Goal: Task Accomplishment & Management: Manage account settings

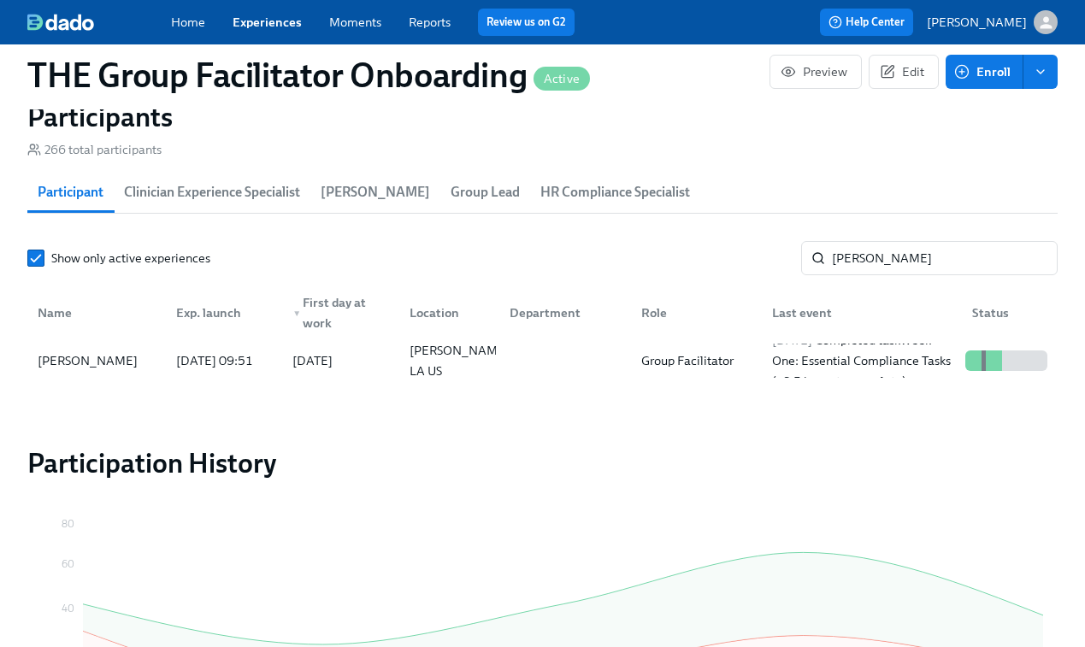
scroll to position [0, 24632]
click at [728, 364] on div "Group Facilitator" at bounding box center [688, 361] width 106 height 21
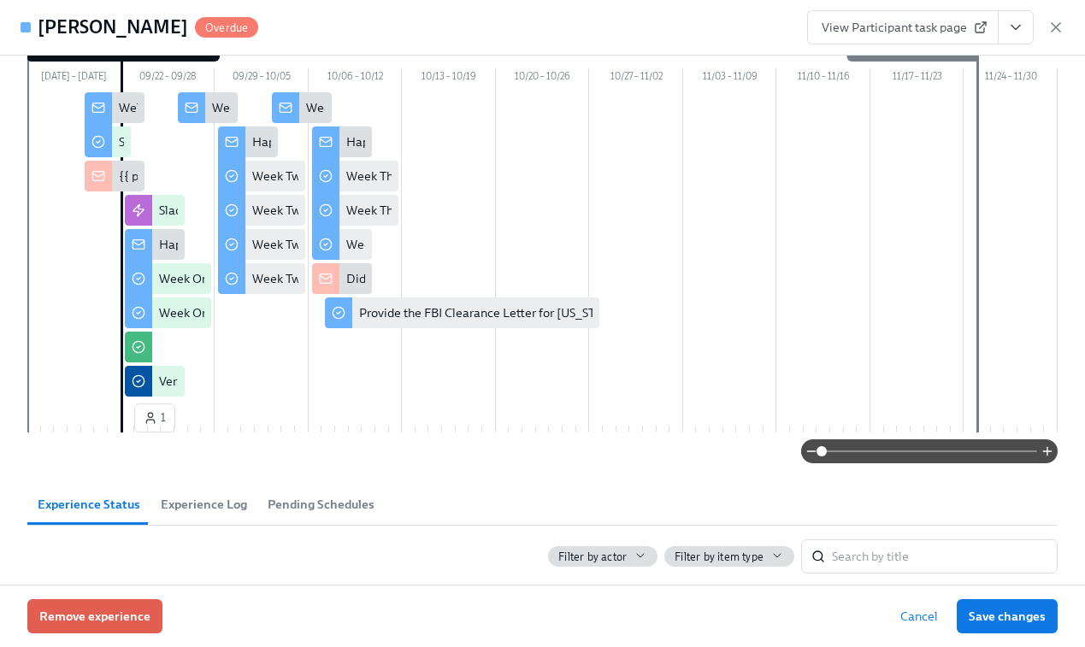
scroll to position [149, 0]
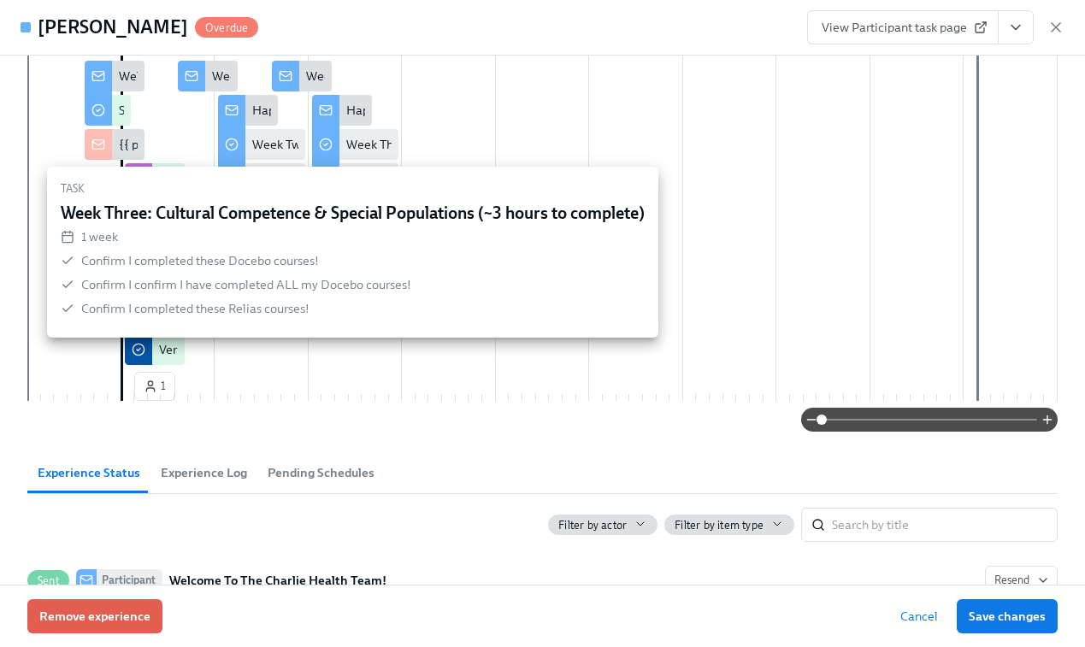
click at [364, 151] on div "Week Three: Cultural Competence & Special Populations (~3 hours to complete)" at bounding box center [563, 144] width 434 height 17
click at [352, 146] on div "Week Three: Cultural Competence & Special Populations (~3 hours to complete)" at bounding box center [563, 144] width 434 height 17
click at [329, 144] on input "checkbox" at bounding box center [325, 144] width 15 height 15
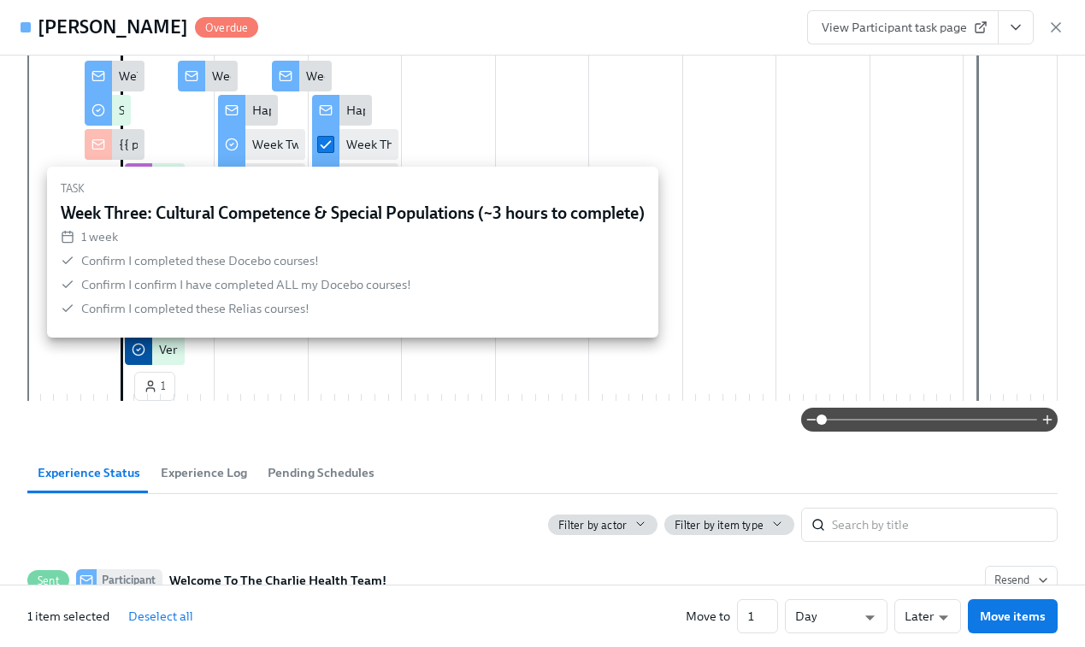
click at [329, 144] on input "checkbox" at bounding box center [325, 144] width 15 height 15
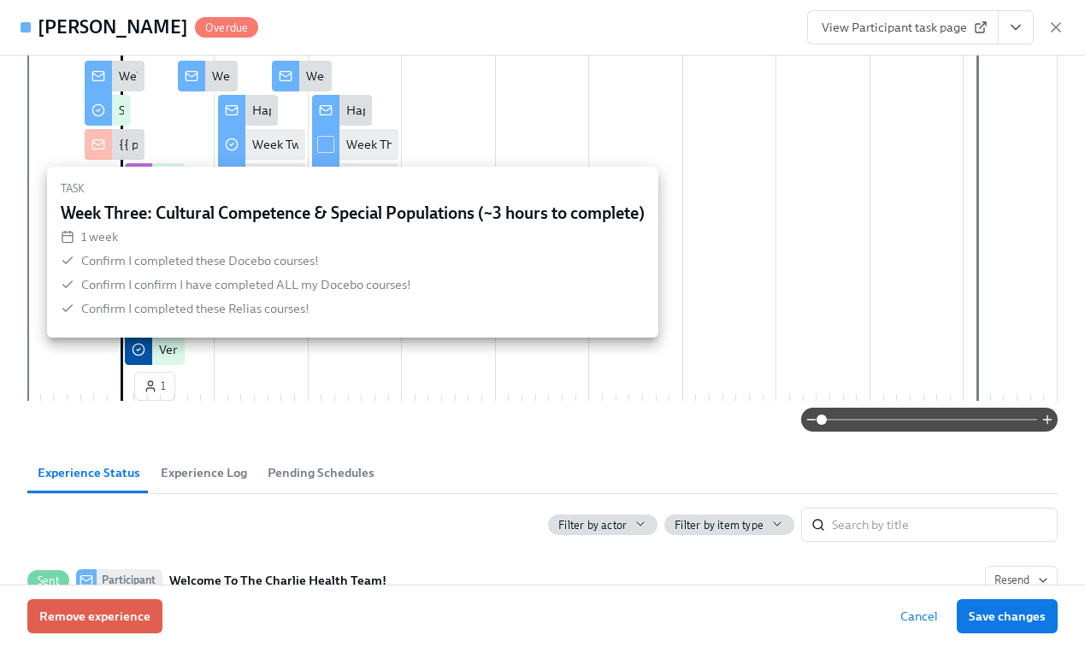
click at [329, 144] on input "checkbox" at bounding box center [325, 144] width 15 height 15
checkbox input "true"
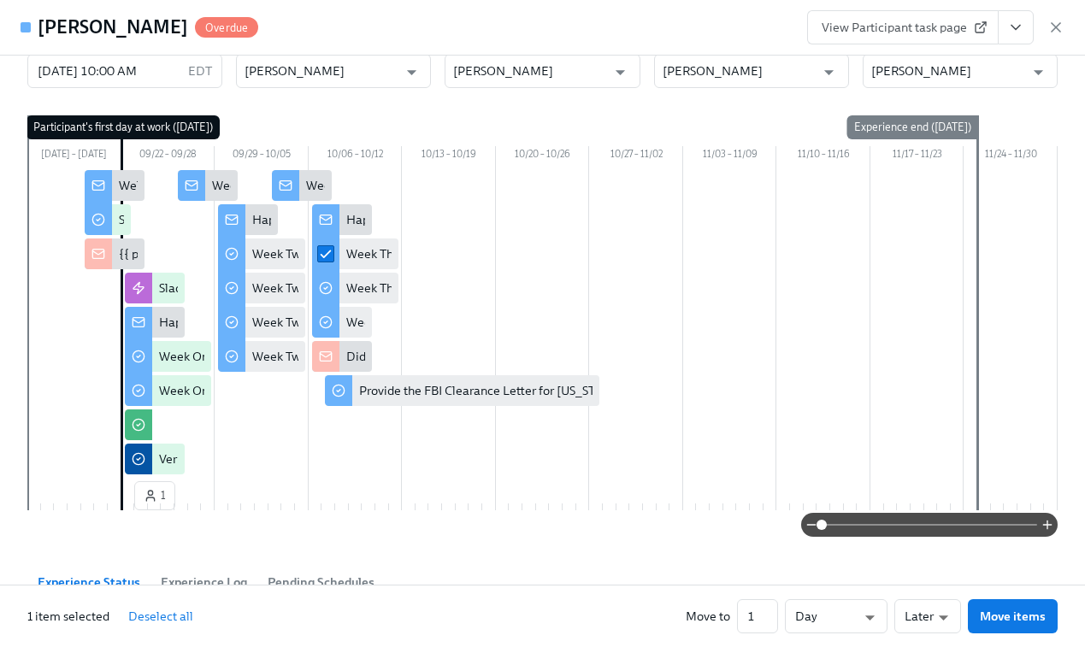
scroll to position [0, 0]
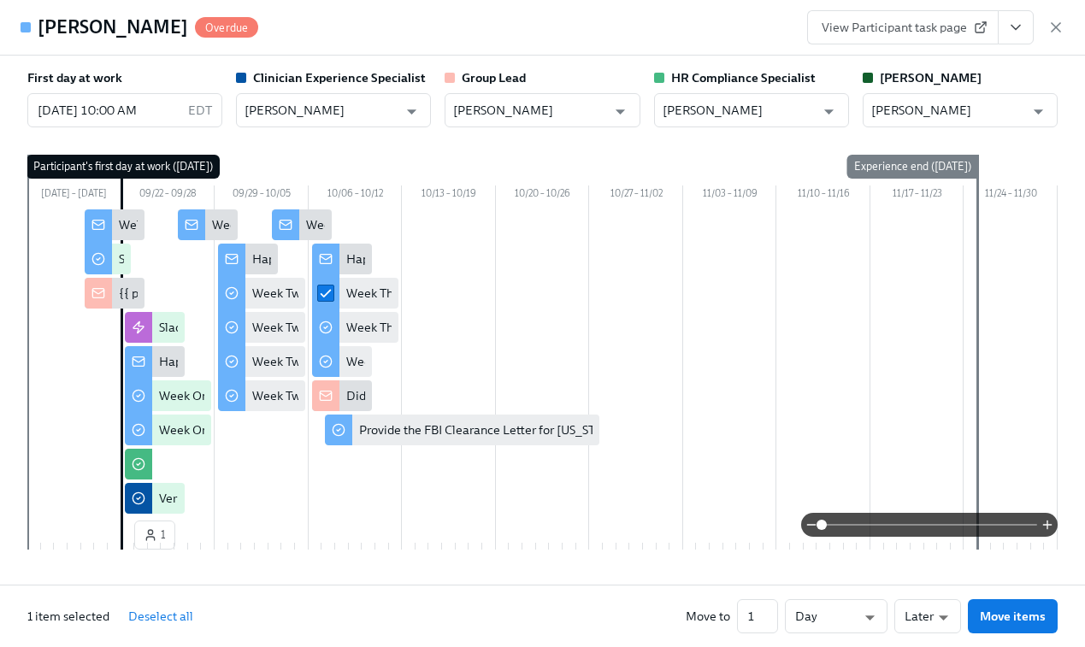
click at [956, 30] on span "View Participant task page" at bounding box center [903, 27] width 163 height 17
click at [1063, 26] on icon "button" at bounding box center [1056, 27] width 17 height 17
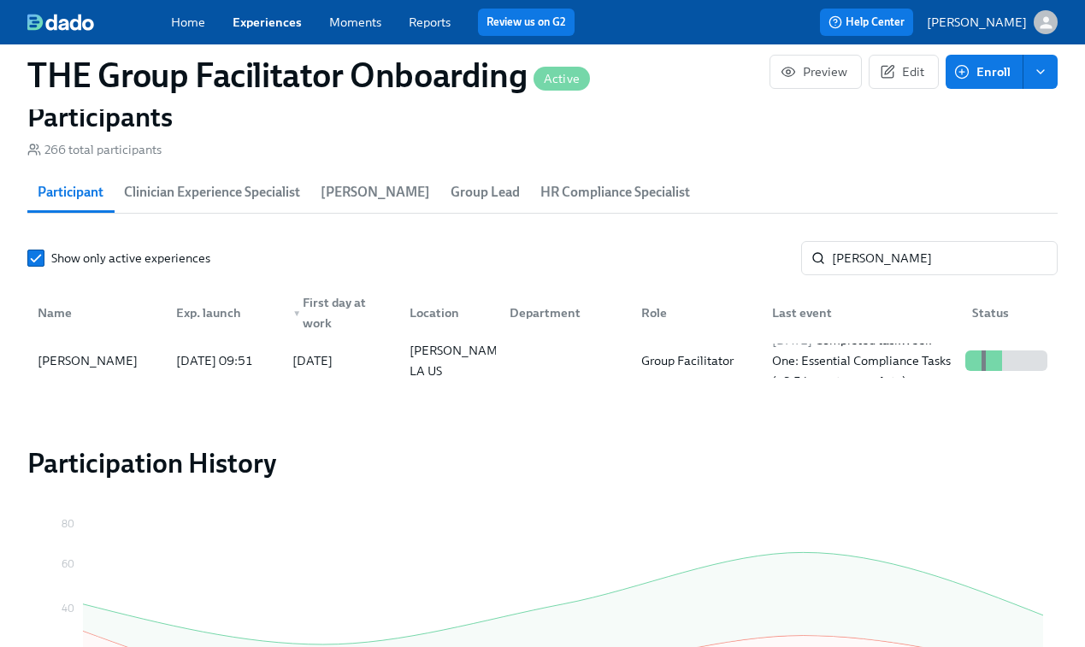
click at [264, 28] on link "Experiences" at bounding box center [267, 22] width 69 height 15
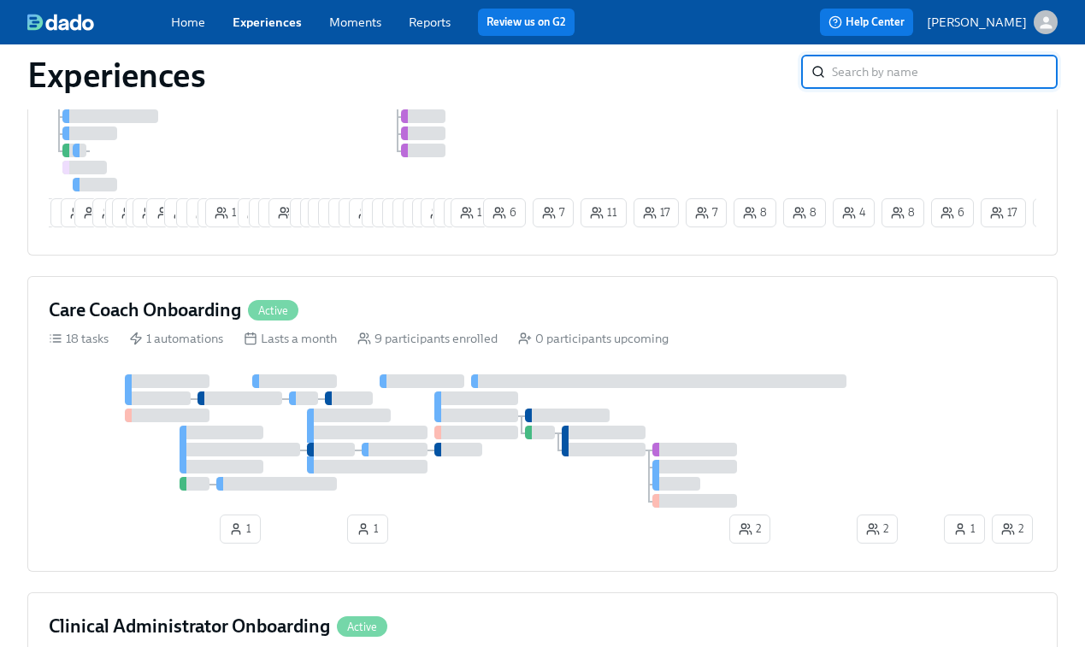
scroll to position [706, 0]
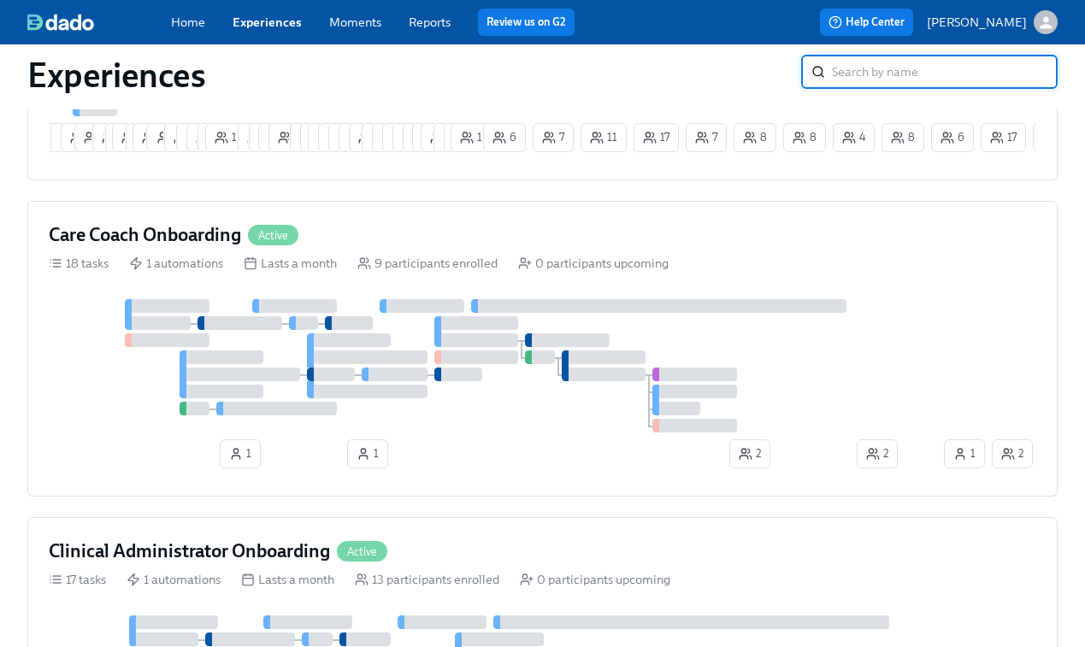
click at [343, 321] on div at bounding box center [495, 365] width 892 height 133
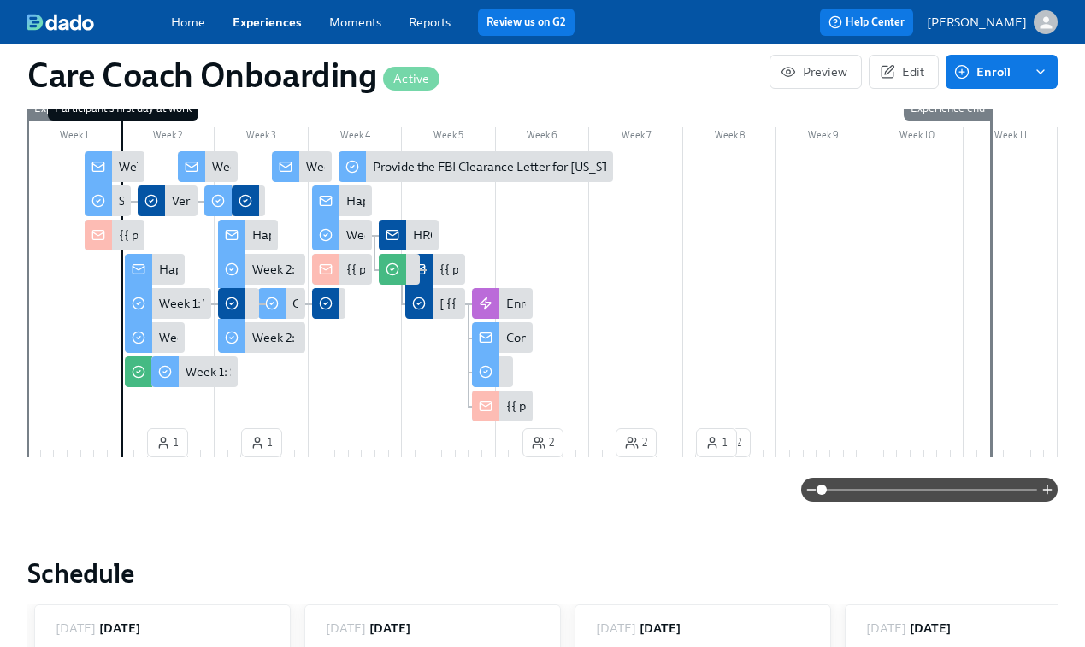
scroll to position [433, 0]
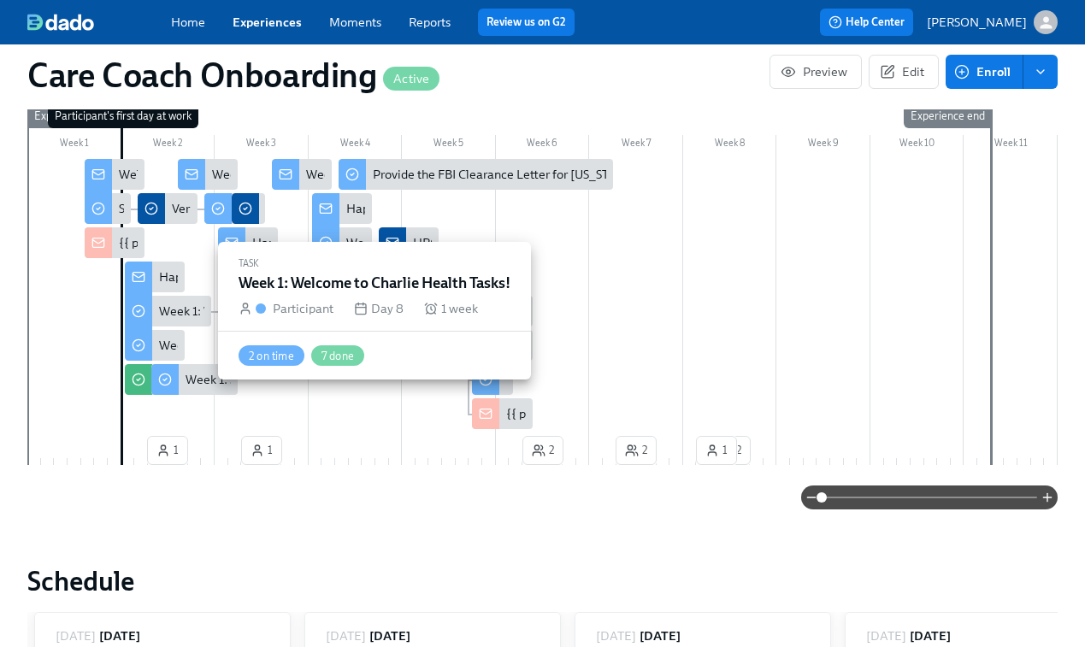
click at [171, 309] on div "Week 1: Welcome to Charlie Health Tasks!" at bounding box center [273, 311] width 228 height 17
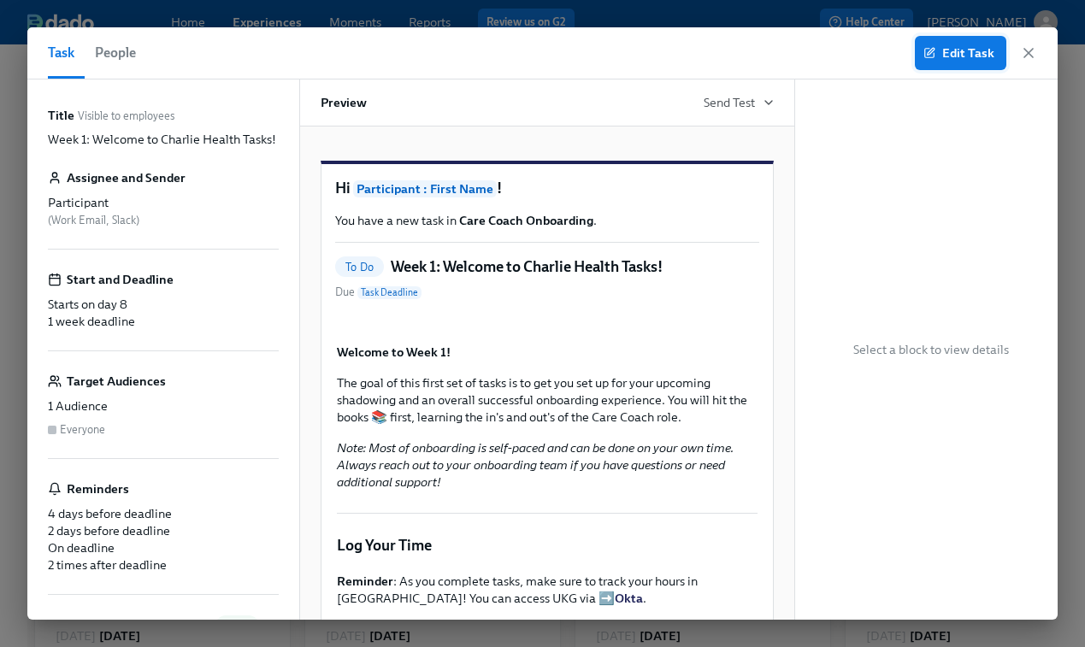
click at [962, 57] on span "Edit Task" at bounding box center [961, 52] width 68 height 17
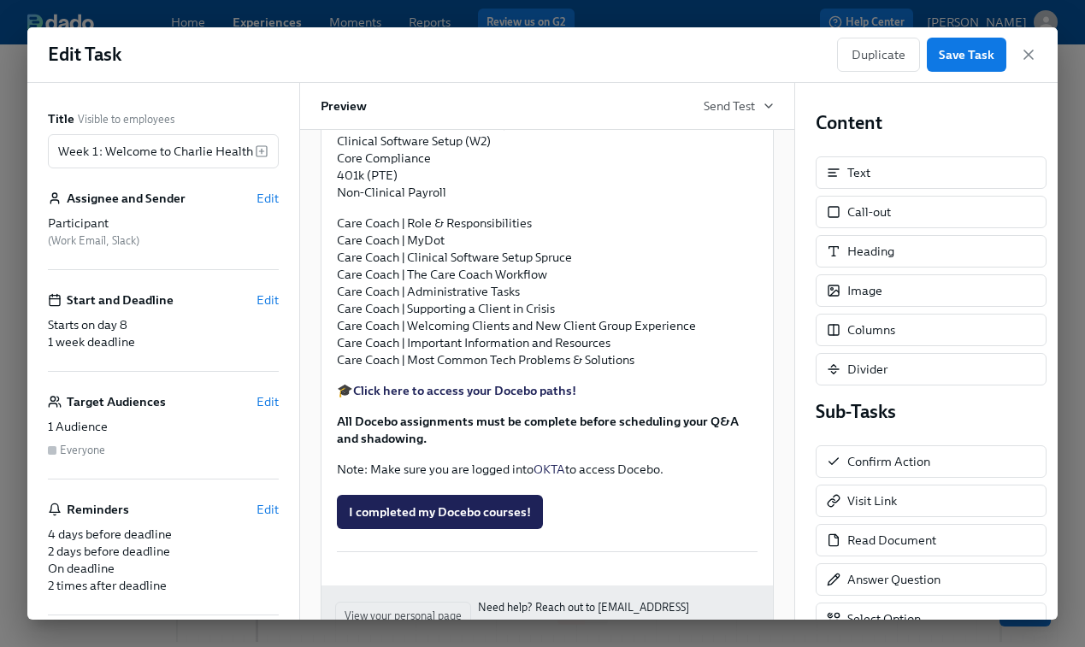
scroll to position [1552, 0]
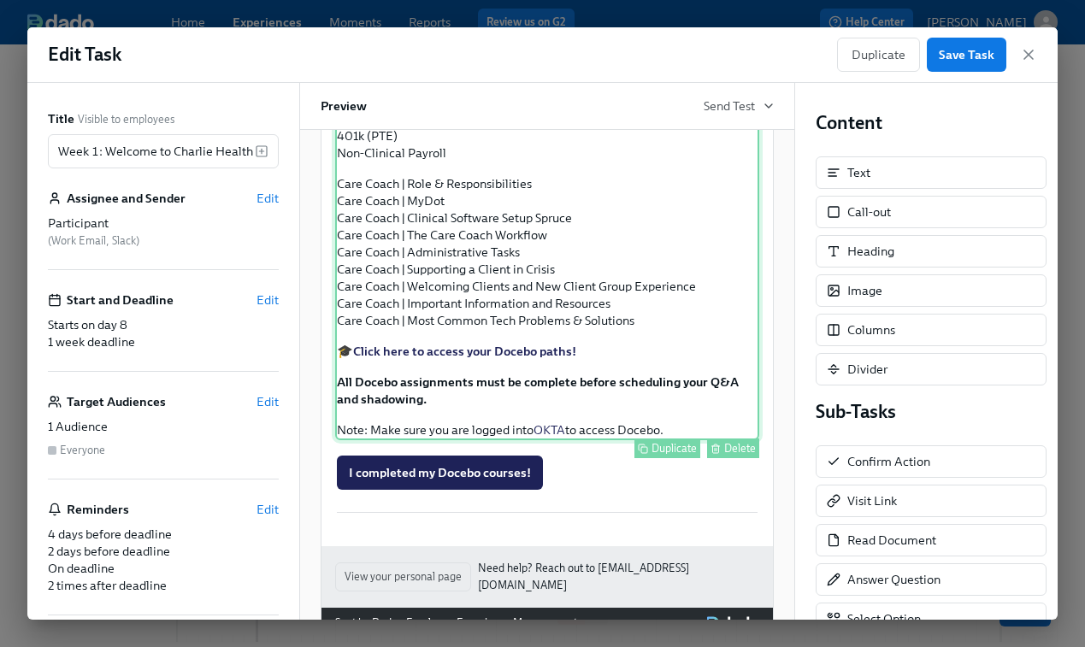
click at [444, 365] on div "Approx completion time: 15-20 hrs As you prepare to start your new role, we wan…" at bounding box center [547, 159] width 424 height 561
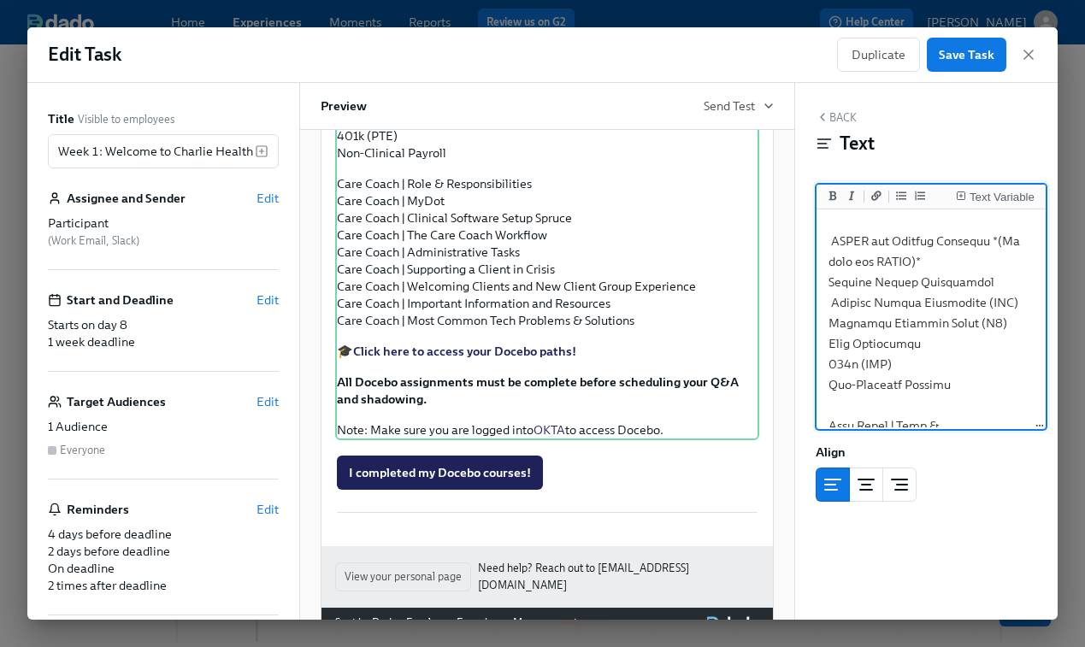
scroll to position [390, 0]
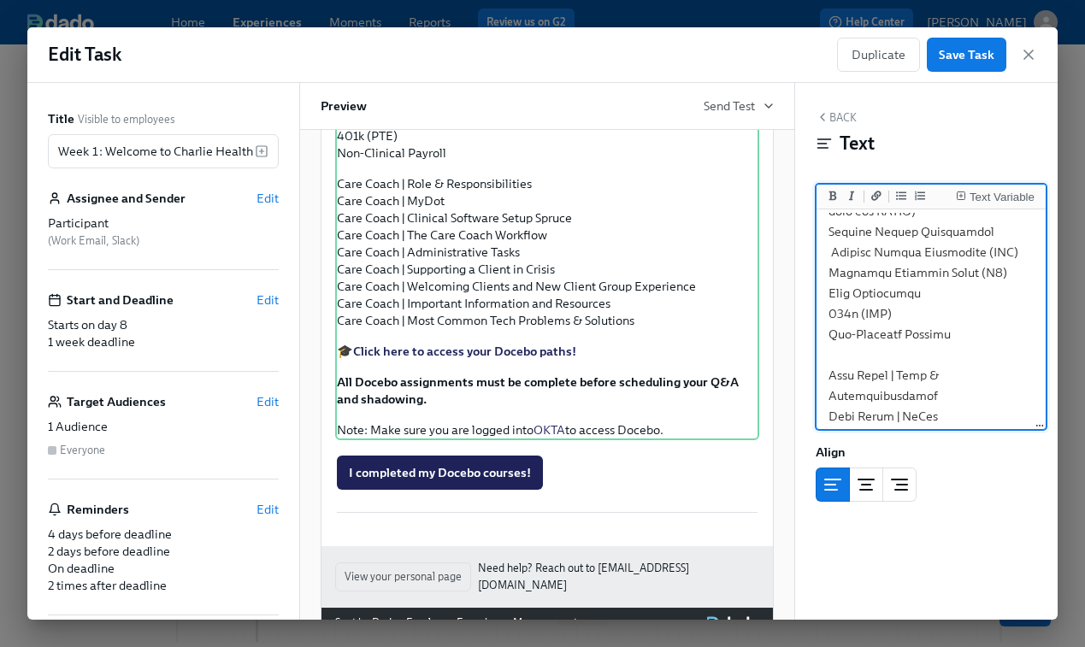
click at [948, 327] on textarea at bounding box center [931, 396] width 222 height 1146
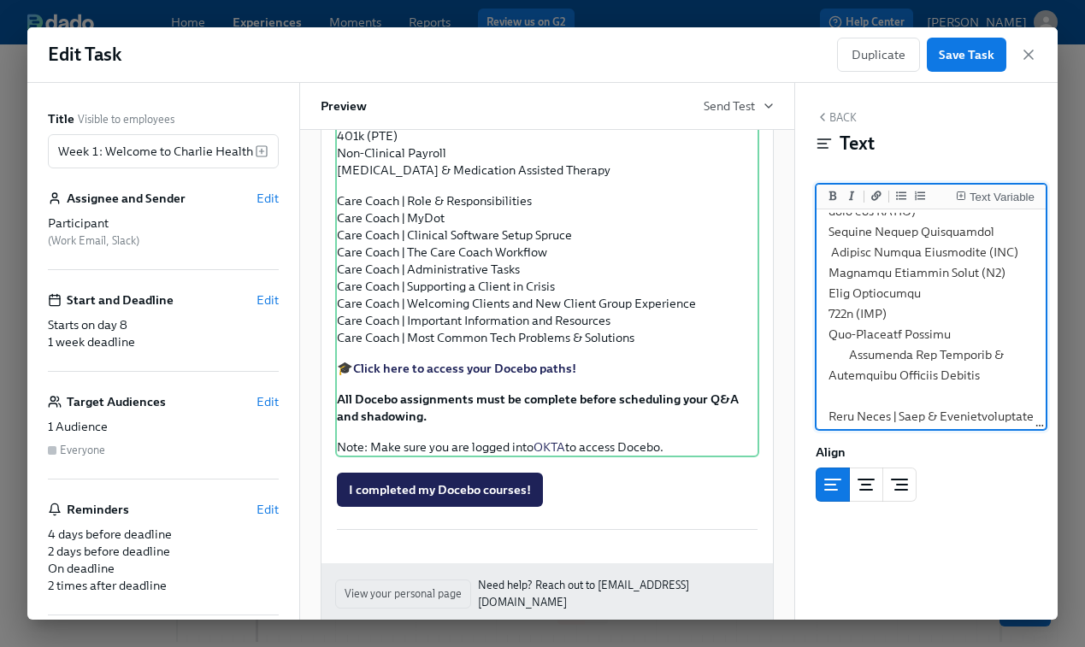
click at [848, 356] on textarea at bounding box center [931, 406] width 222 height 1167
click at [989, 376] on textarea at bounding box center [931, 406] width 222 height 1167
paste textarea "Louisiana State Requirements"
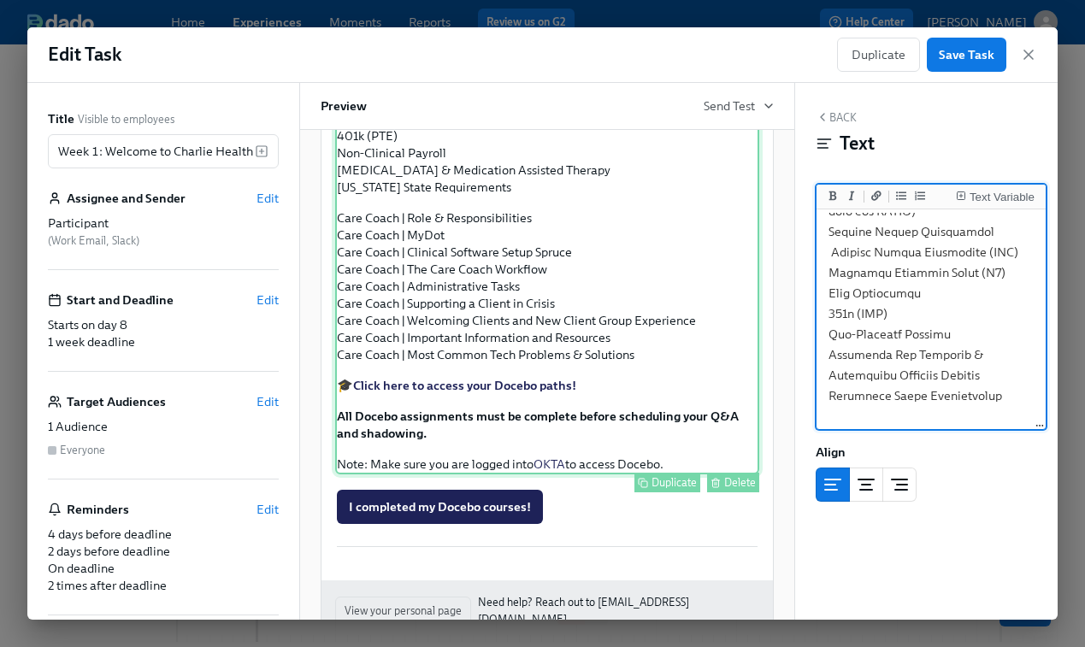
click at [645, 408] on div "Approx completion time: 15-20 hrs As you prepare to start your new role, we wan…" at bounding box center [547, 176] width 424 height 595
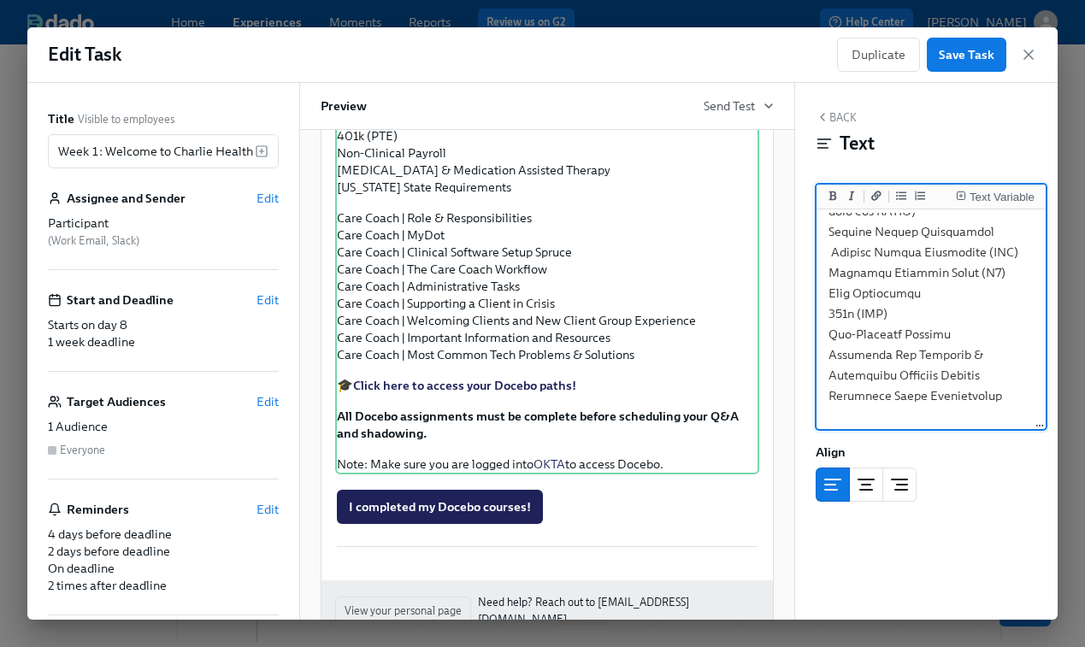
click at [992, 379] on textarea at bounding box center [931, 427] width 222 height 1208
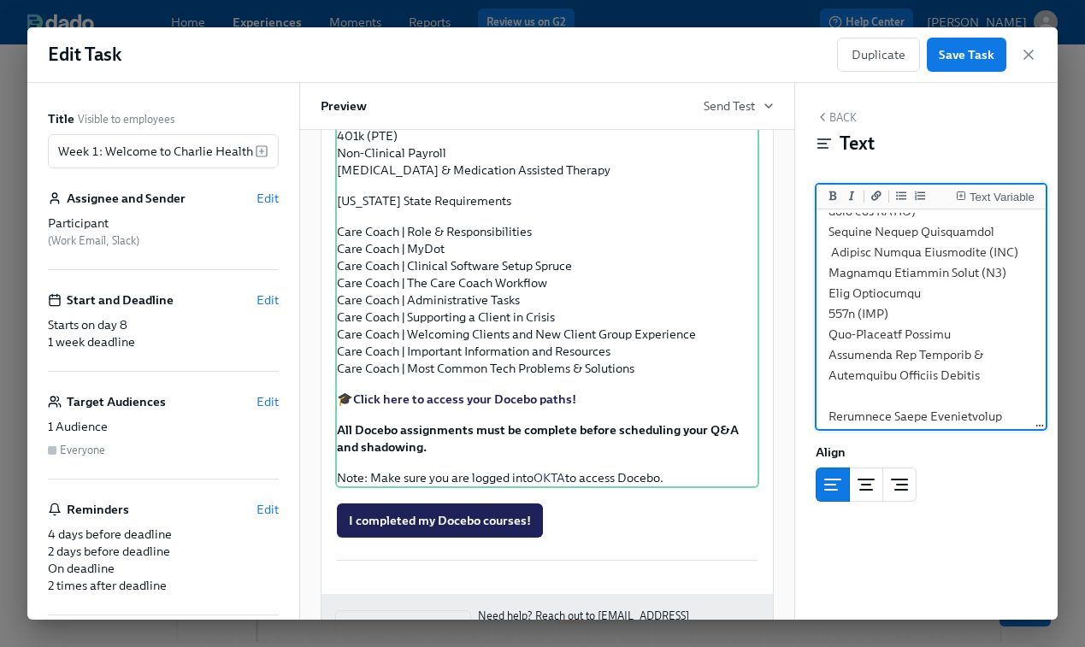
paste textarea "Infection Control Essential Principles"
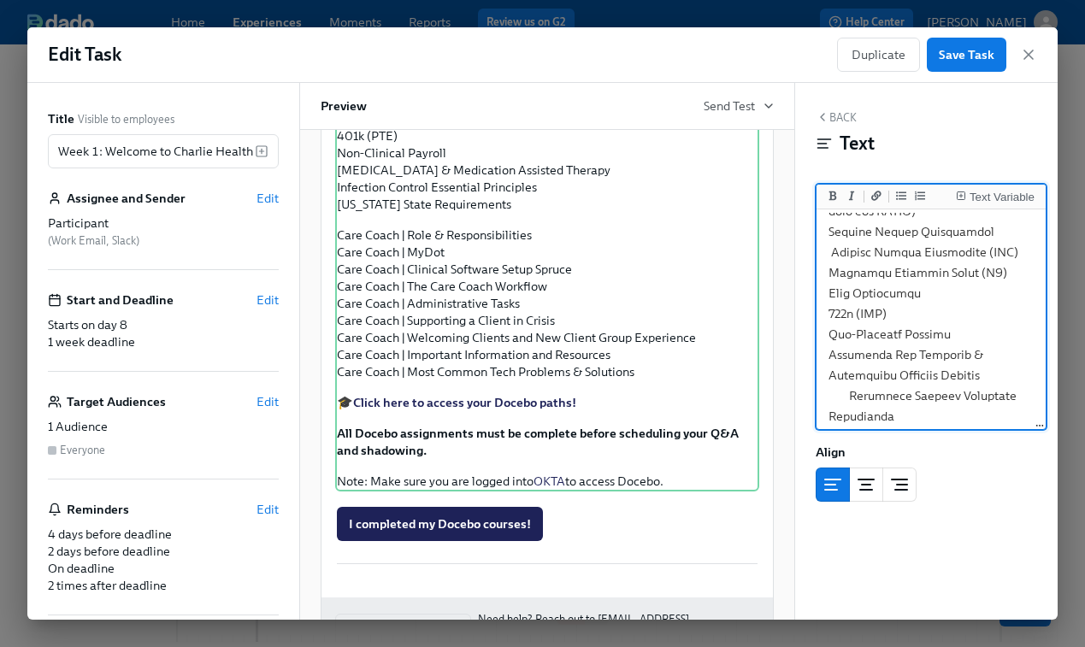
click at [851, 397] on textarea at bounding box center [931, 447] width 222 height 1249
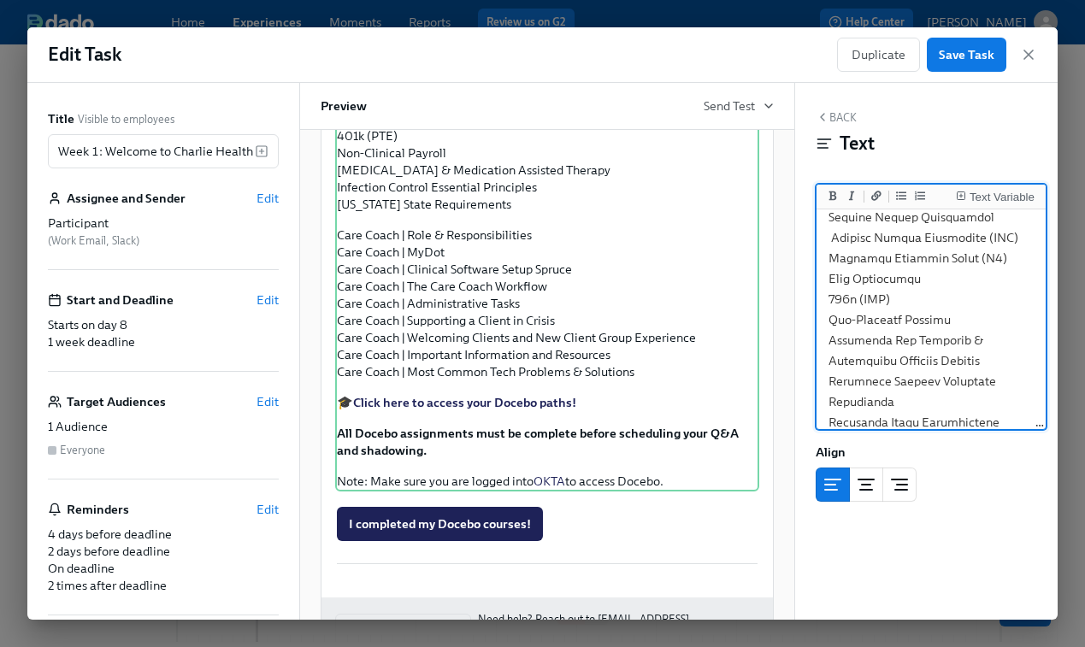
scroll to position [411, 0]
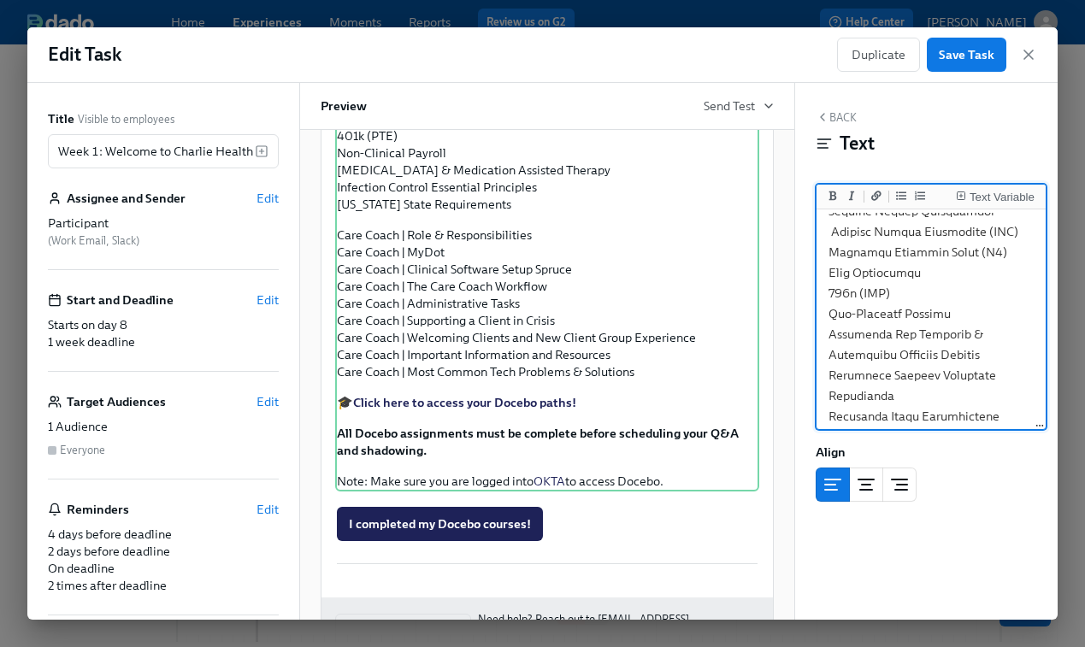
drag, startPoint x: 1008, startPoint y: 397, endPoint x: 820, endPoint y: 339, distance: 197.0
click at [820, 339] on textarea at bounding box center [931, 426] width 222 height 1249
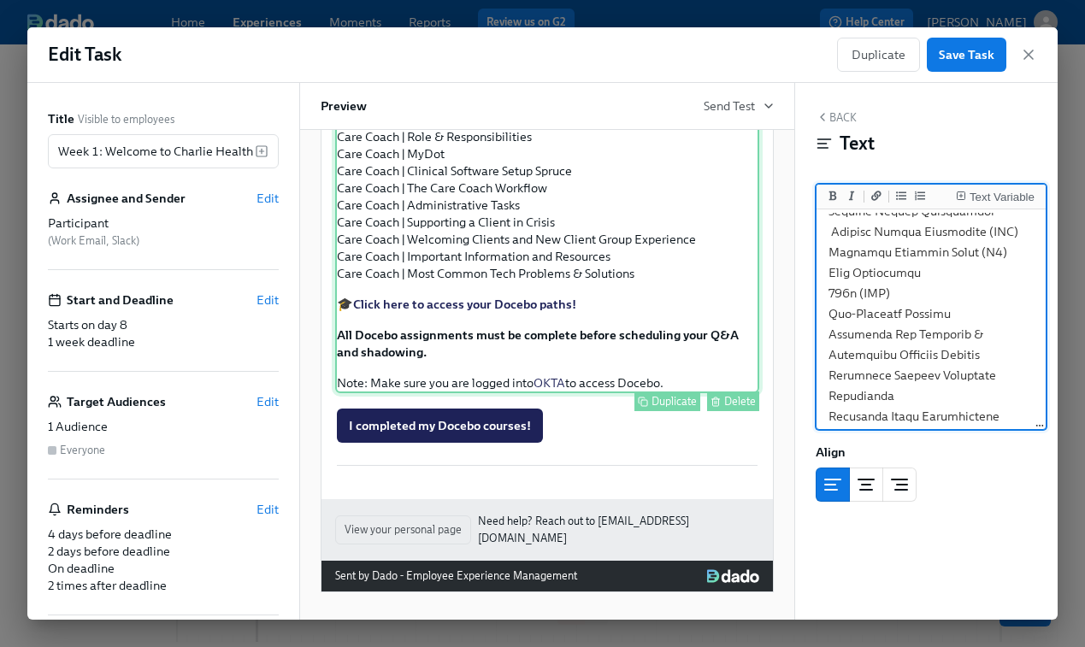
scroll to position [1664, 0]
type textarea "***Approx completion time: 15-20 hrs*** As you prepare to start your new role, …"
click at [501, 334] on div "Approx completion time: 15-20 hrs As you prepare to start your new role, we wan…" at bounding box center [547, 87] width 424 height 612
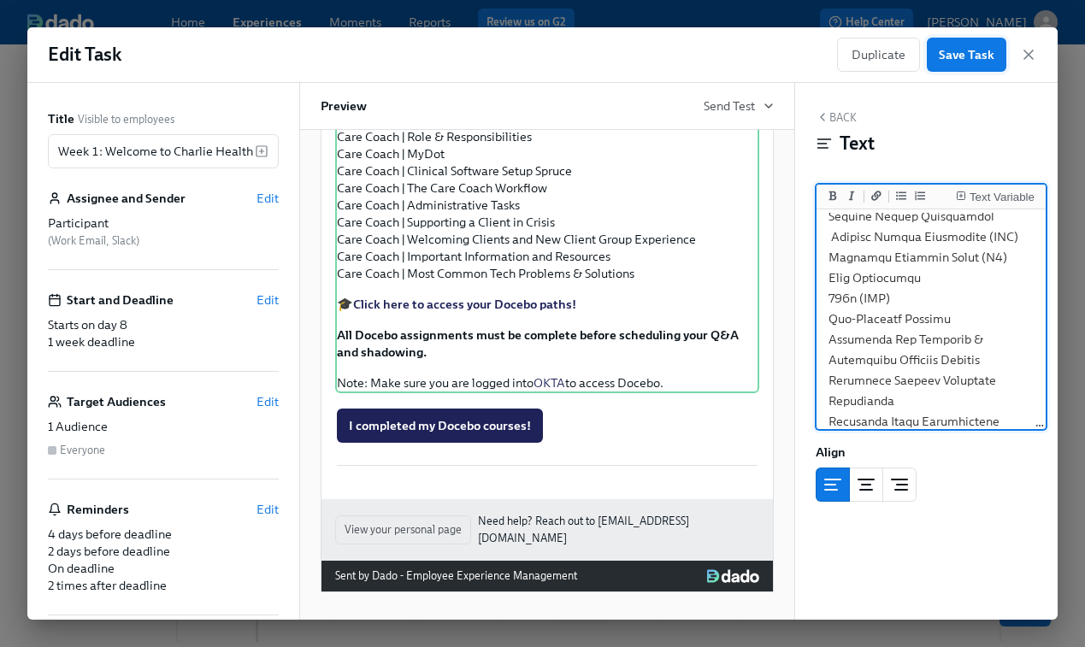
click at [967, 51] on span "Save Task" at bounding box center [967, 54] width 56 height 17
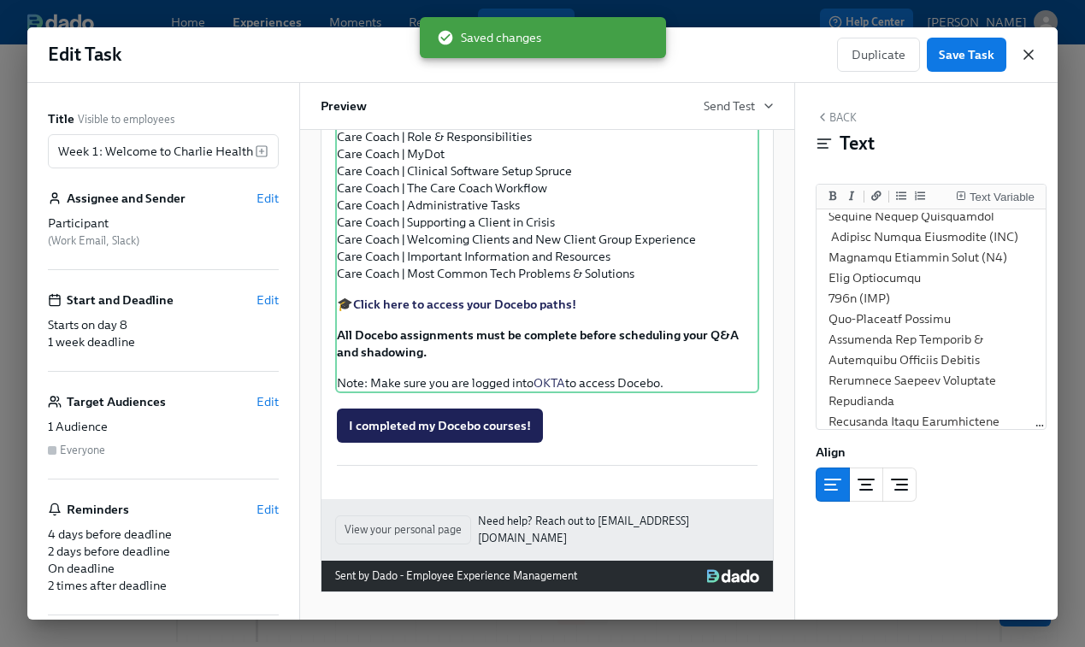
click at [1032, 56] on icon "button" at bounding box center [1029, 54] width 9 height 9
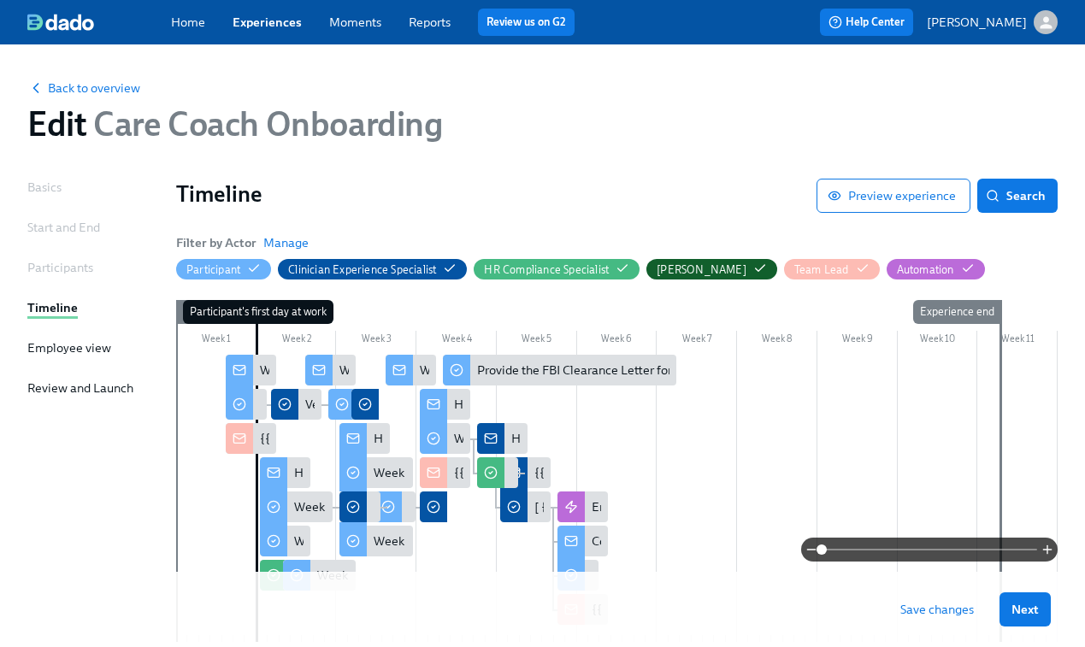
click at [944, 608] on span "Save changes" at bounding box center [938, 609] width 74 height 17
click at [936, 612] on span "Save changes" at bounding box center [938, 609] width 74 height 17
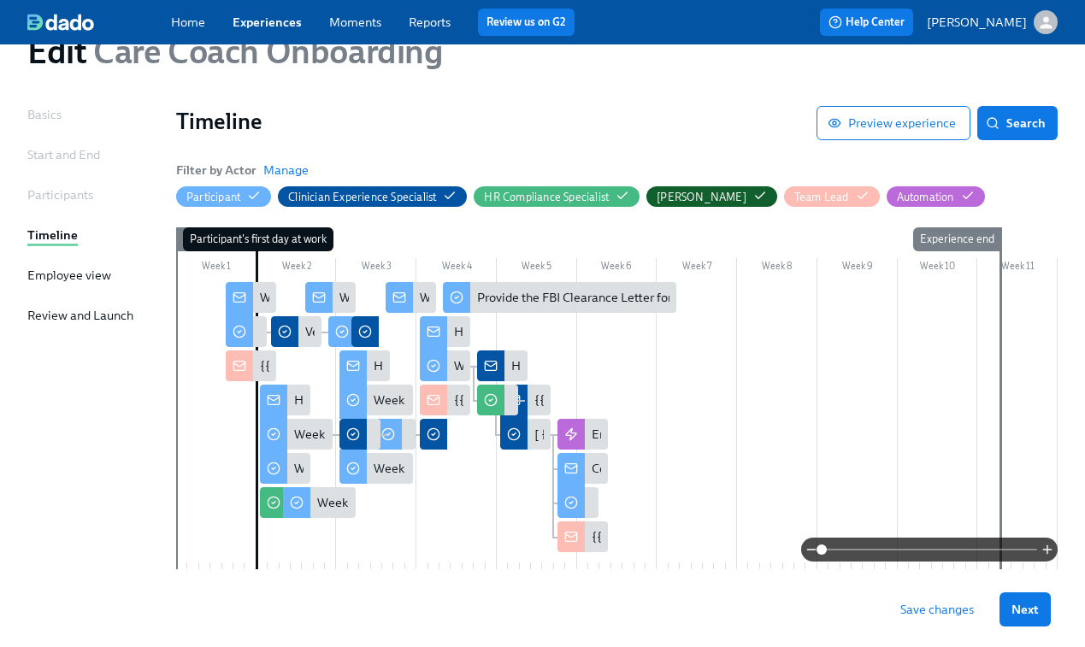
click at [924, 609] on span "Save changes" at bounding box center [938, 609] width 74 height 17
click at [273, 21] on link "Experiences" at bounding box center [267, 22] width 69 height 15
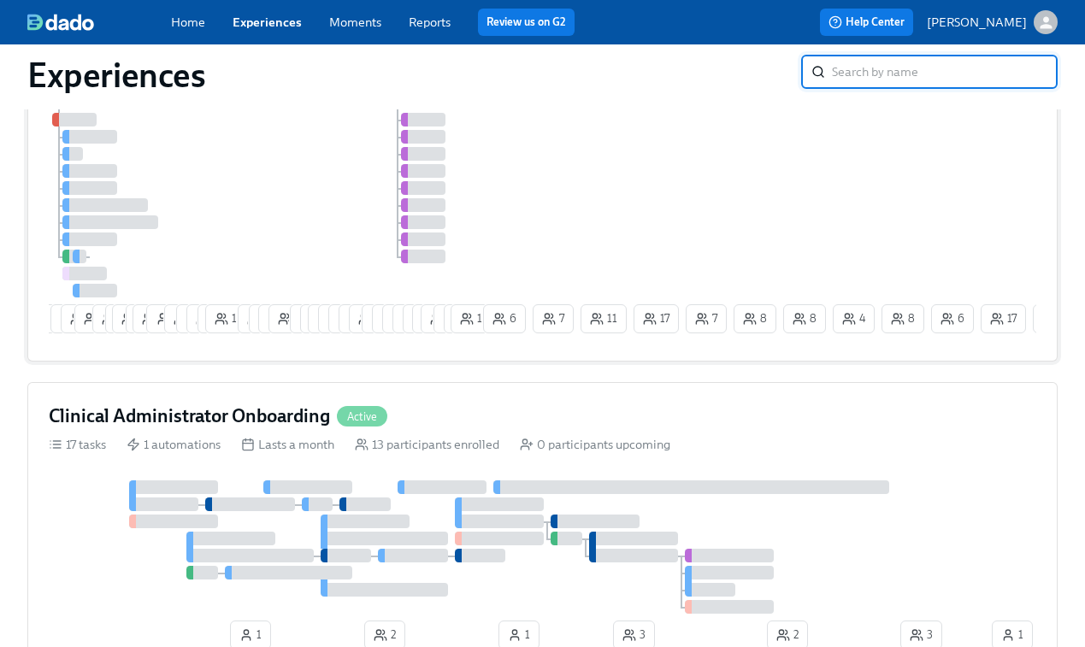
scroll to position [998, 0]
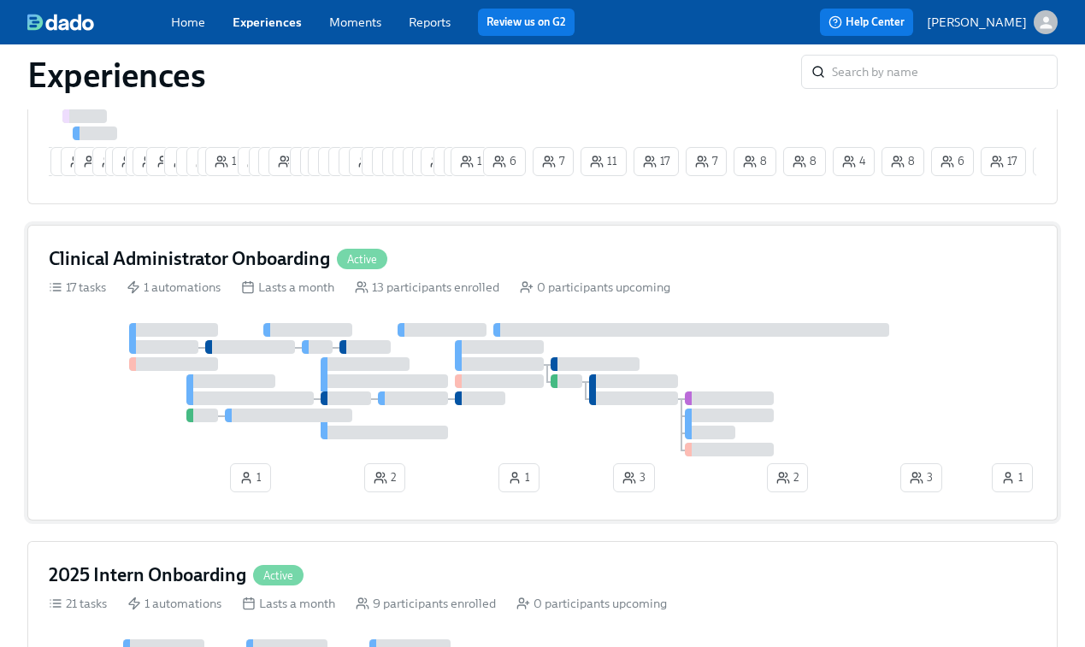
click at [541, 406] on div at bounding box center [519, 389] width 940 height 133
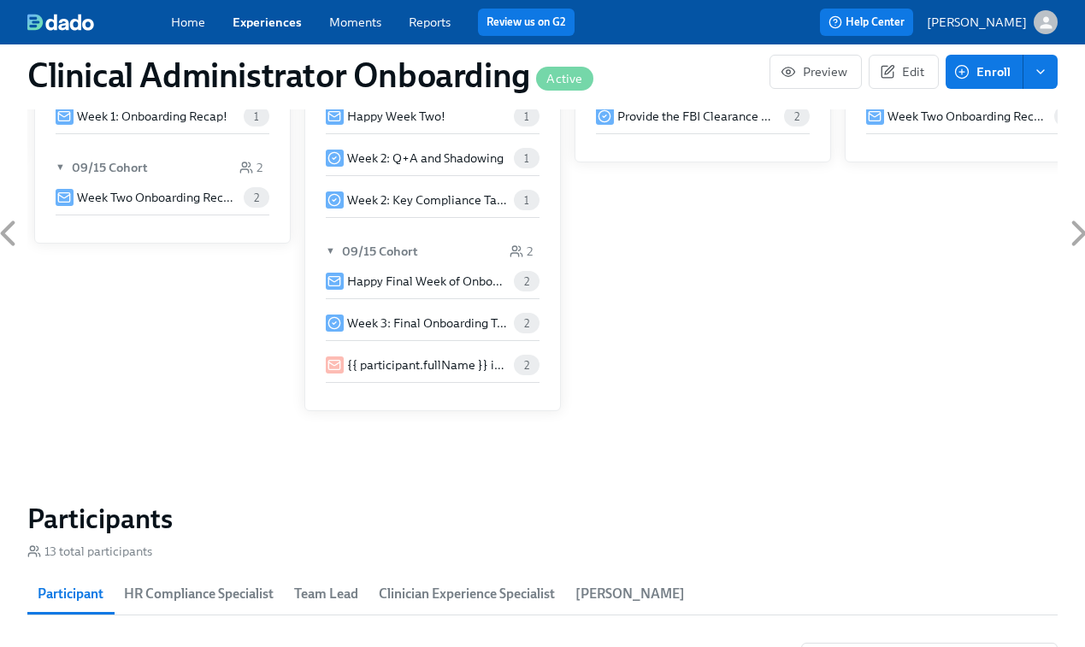
scroll to position [1076, 0]
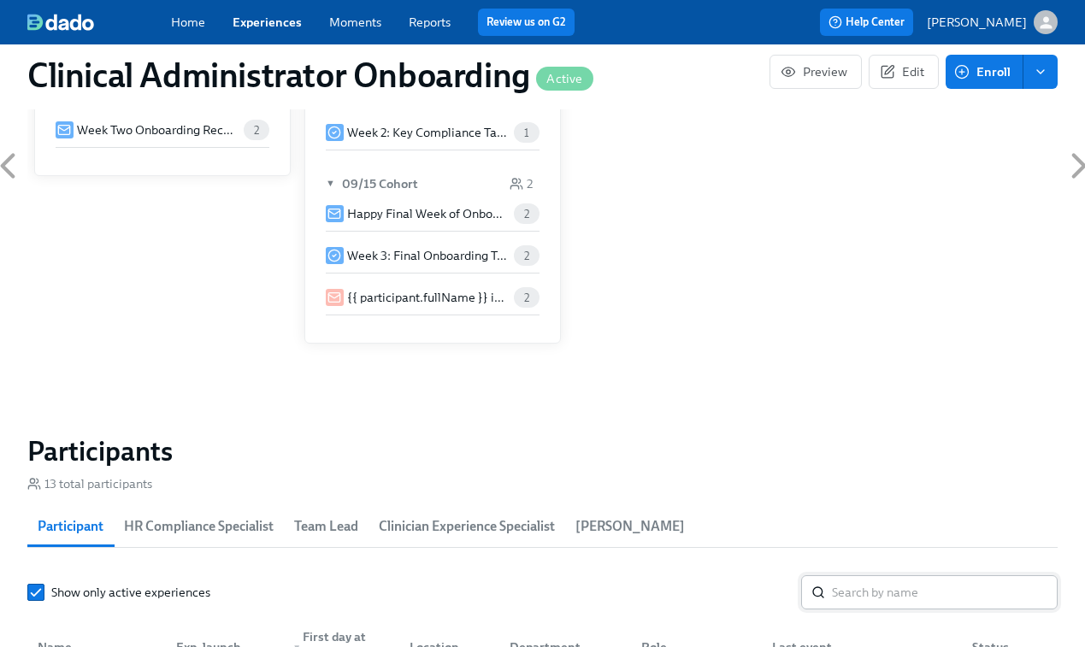
click at [877, 598] on input "search" at bounding box center [945, 593] width 226 height 34
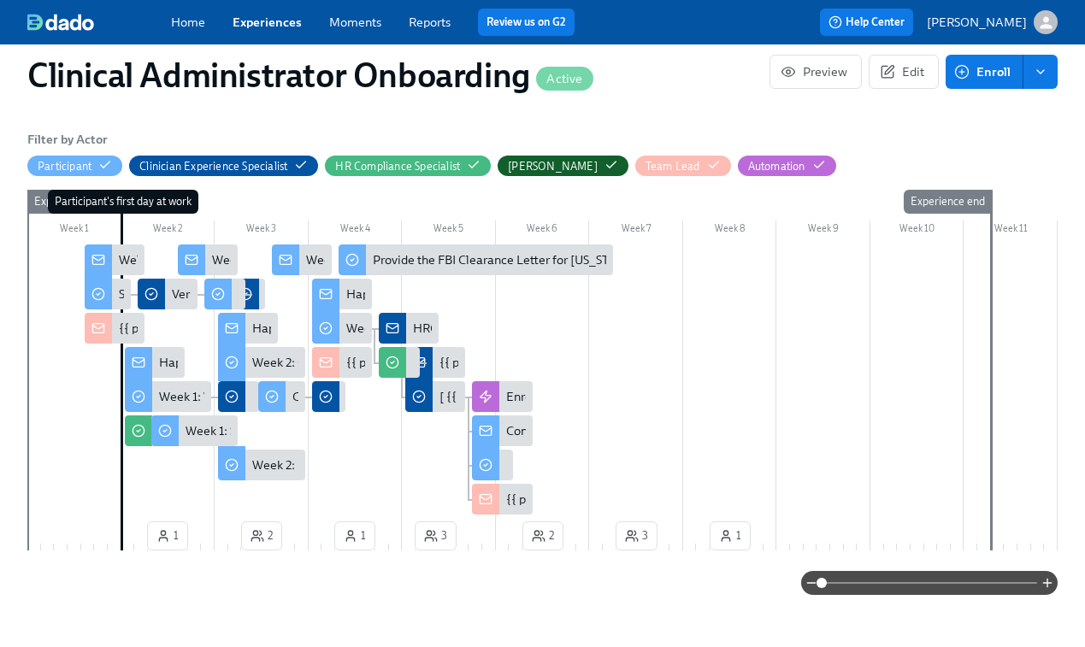
scroll to position [319, 0]
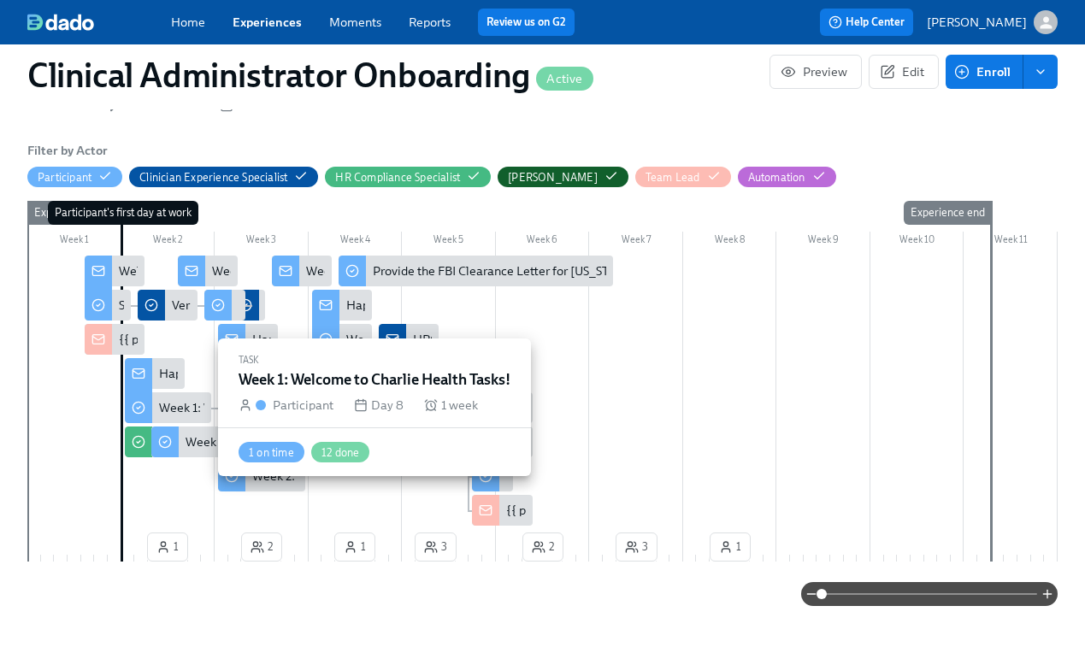
click at [183, 401] on div "Week 1: Welcome to Charlie Health Tasks!" at bounding box center [273, 407] width 228 height 17
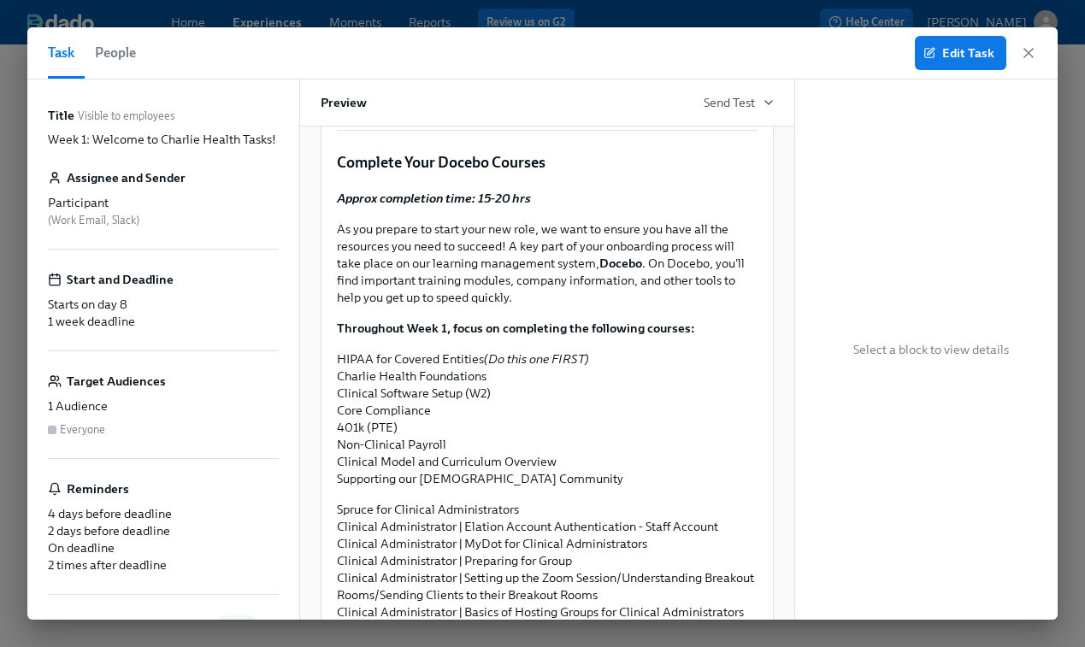
scroll to position [1340, 0]
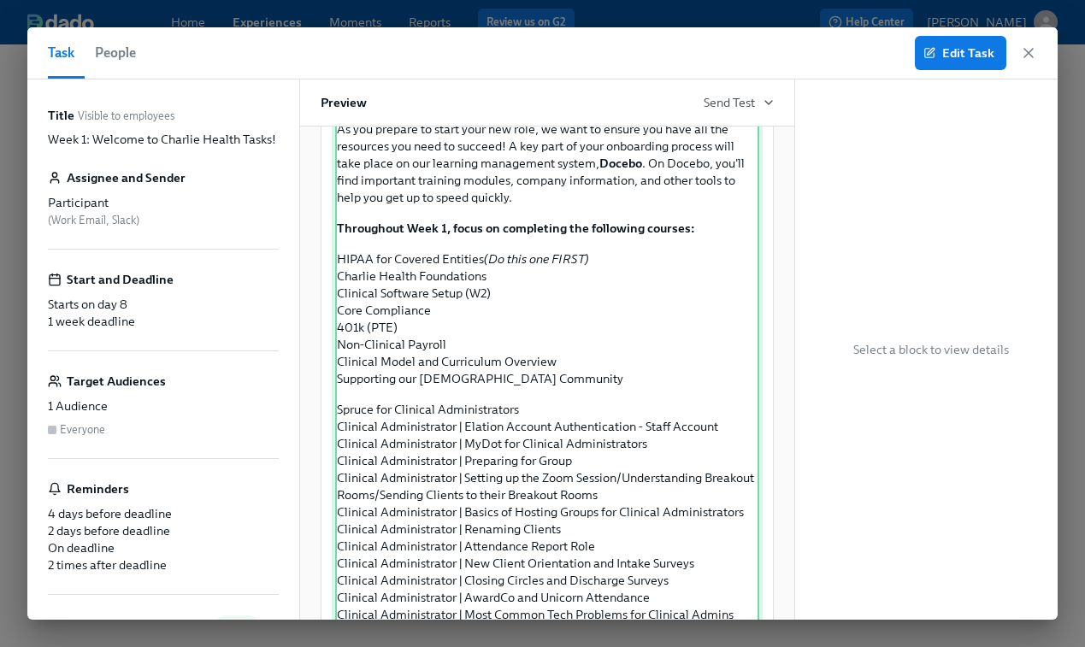
click at [523, 308] on div "Approx completion time: 15-20 hrs As you prepare to start your new role, we wan…" at bounding box center [547, 411] width 424 height 647
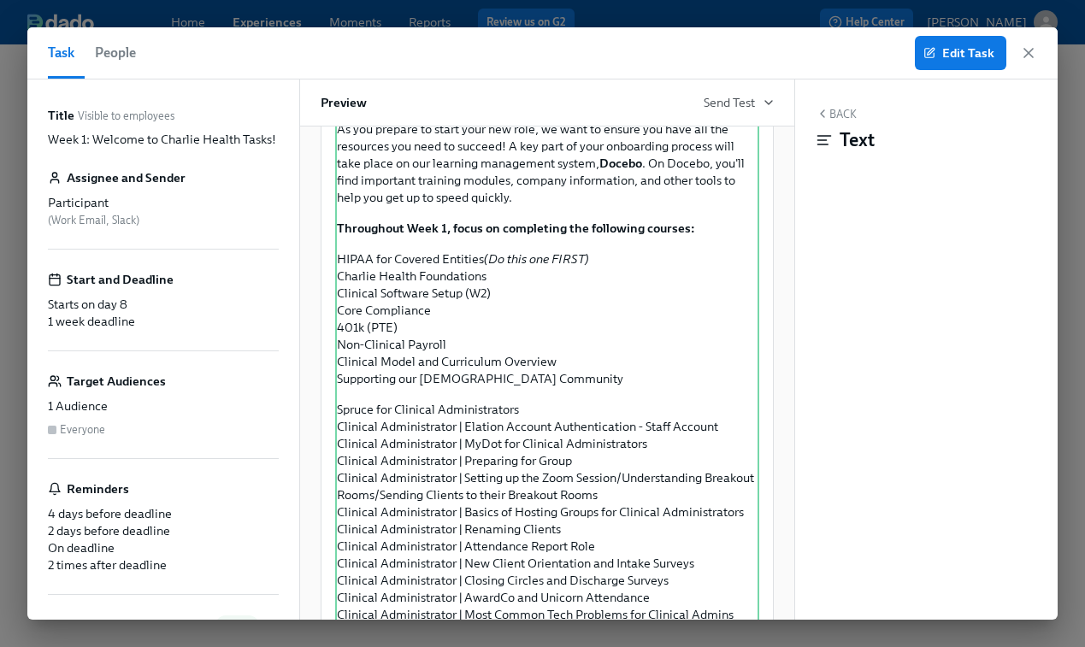
scroll to position [1363, 0]
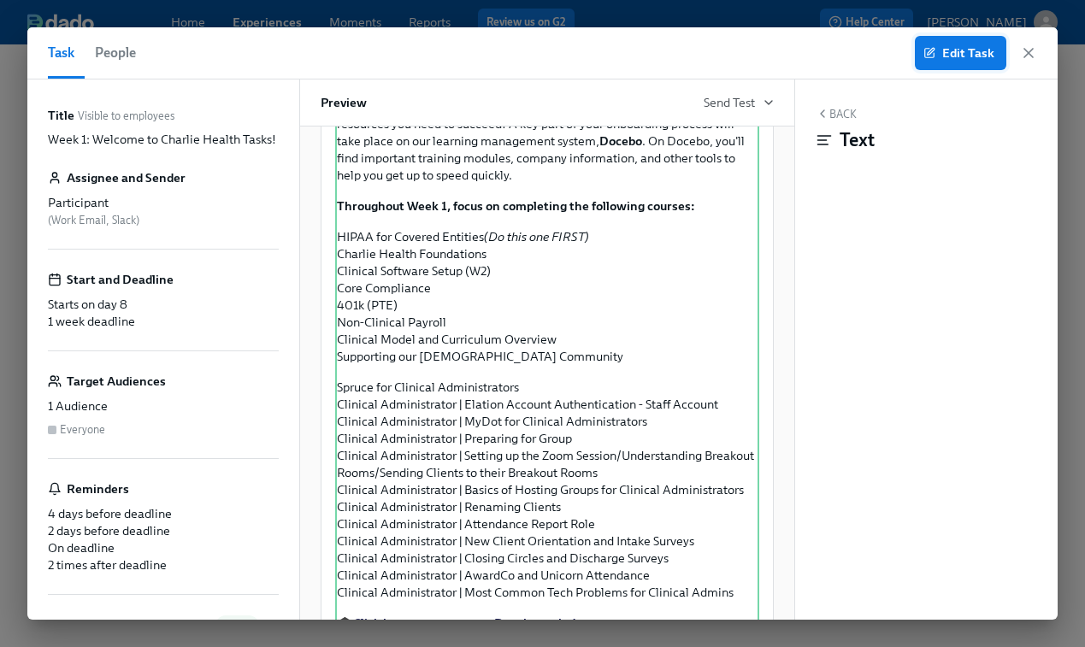
click at [965, 56] on span "Edit Task" at bounding box center [961, 52] width 68 height 17
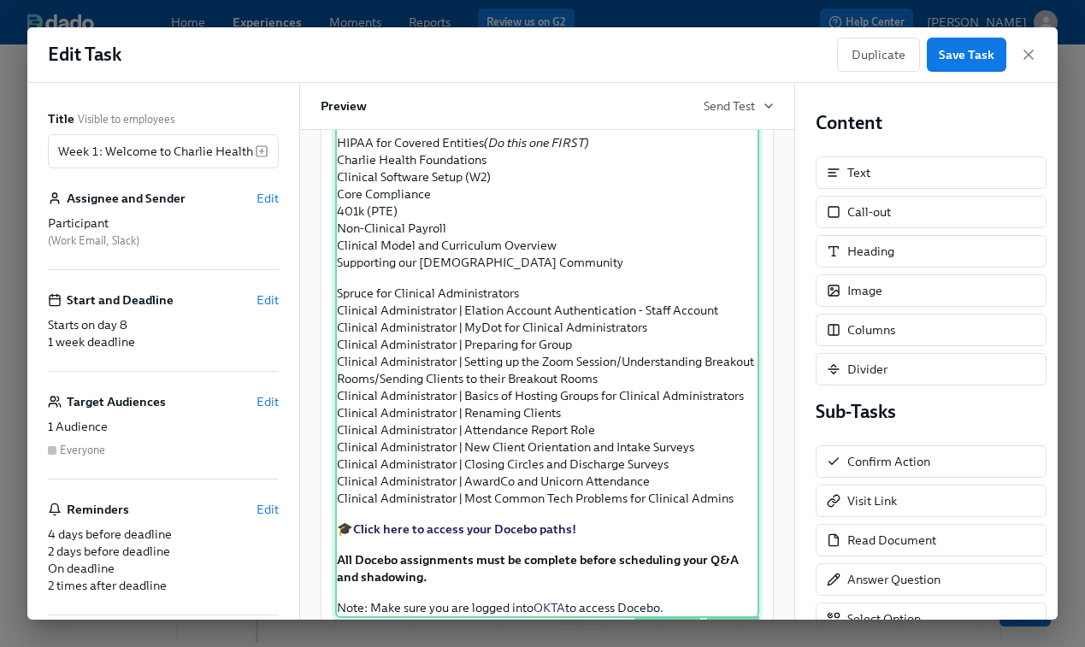
scroll to position [1525, 0]
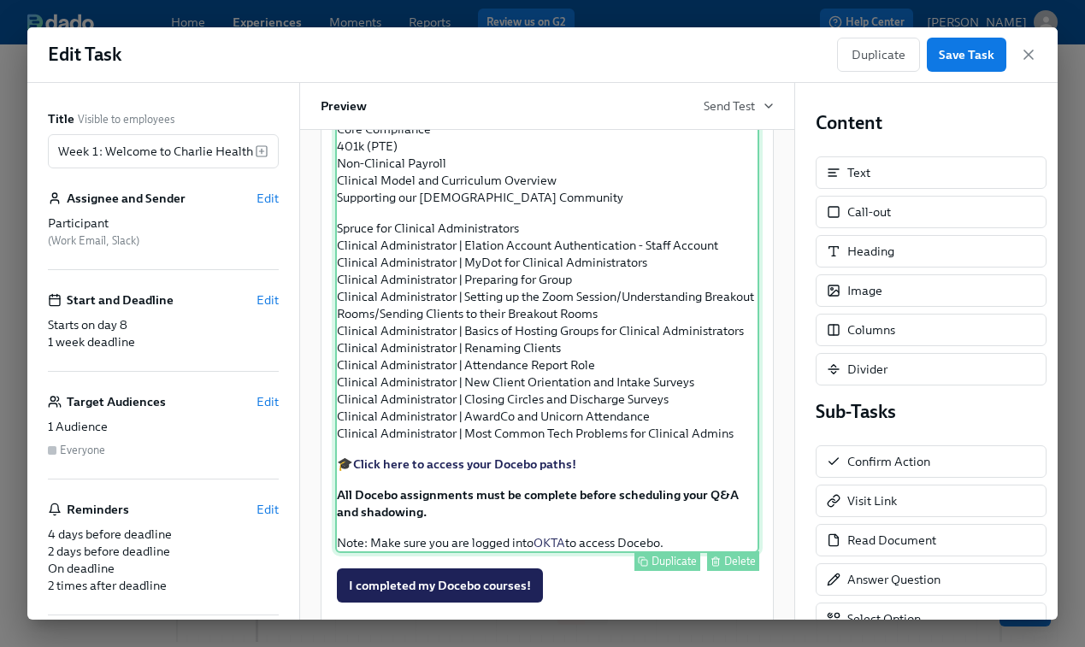
click at [522, 460] on div "Approx completion time: 15-20 hrs As you prepare to start your new role, we wan…" at bounding box center [547, 230] width 424 height 647
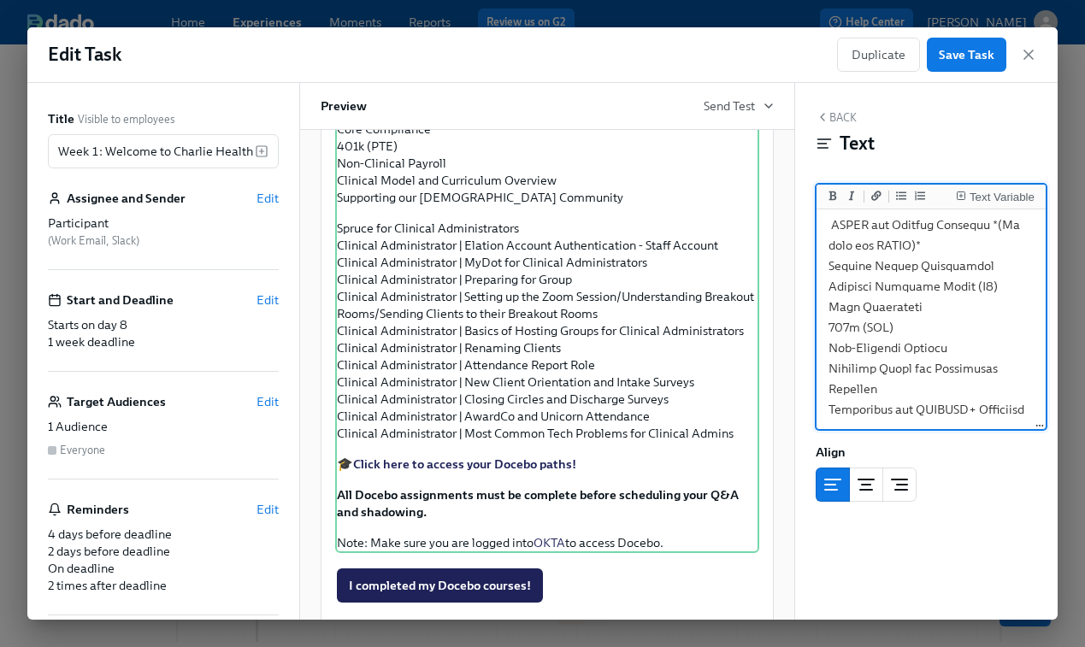
scroll to position [381, 0]
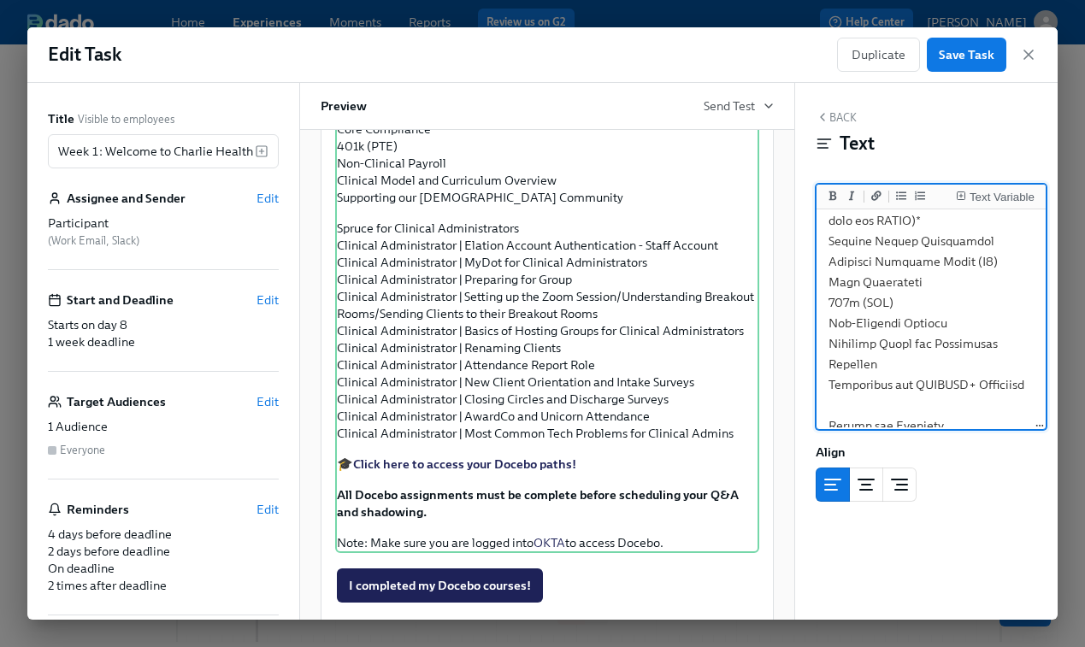
click at [915, 409] on textarea at bounding box center [931, 579] width 222 height 1495
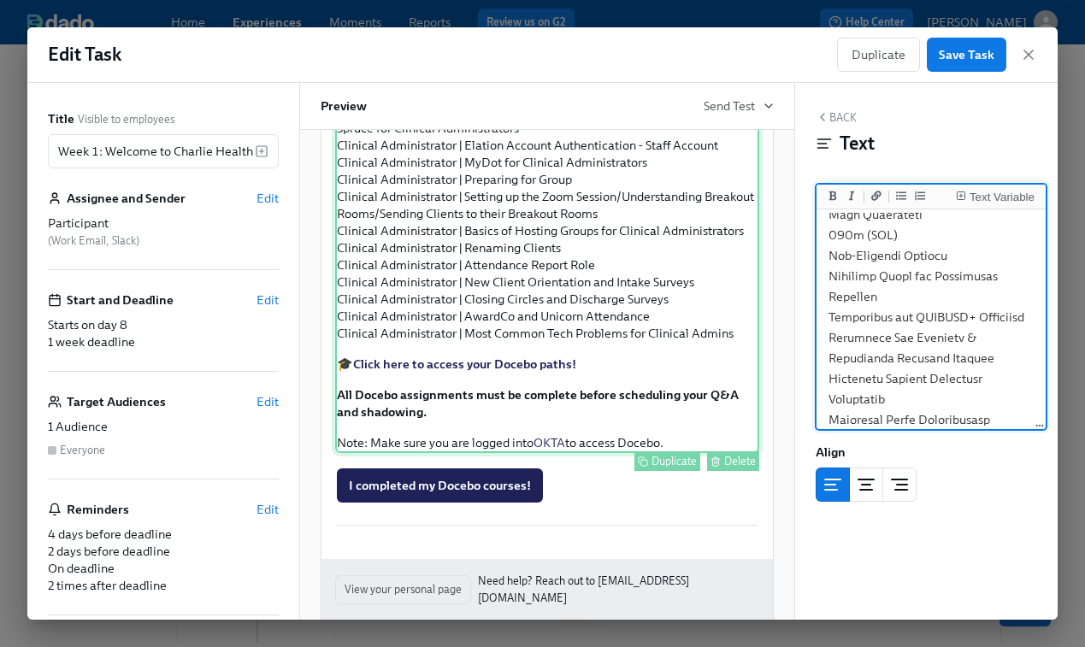
scroll to position [1711, 0]
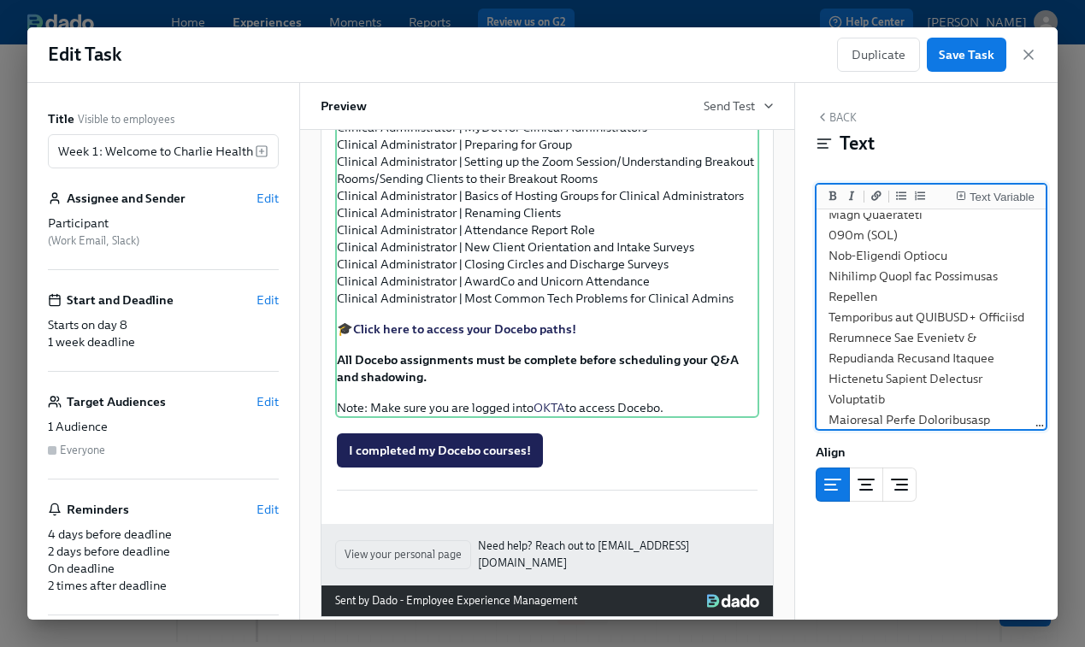
type textarea "***Approx completion time: 15-20 hrs*** As you prepare to start your new role, …"
click at [988, 59] on span "Save Task" at bounding box center [967, 54] width 56 height 17
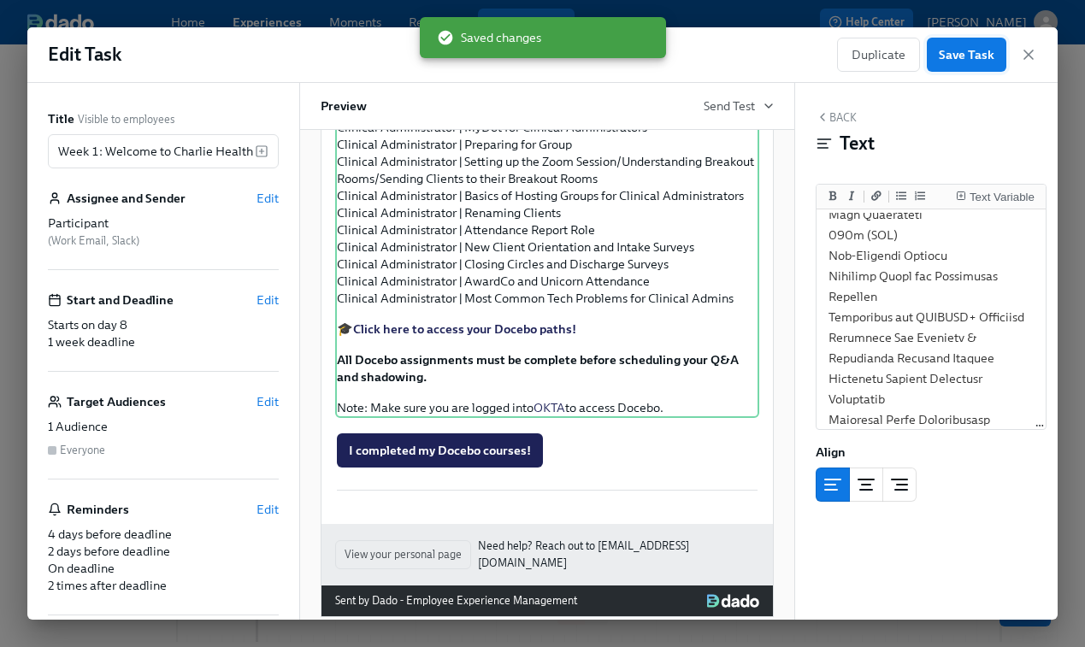
click at [965, 58] on span "Save Task" at bounding box center [967, 54] width 56 height 17
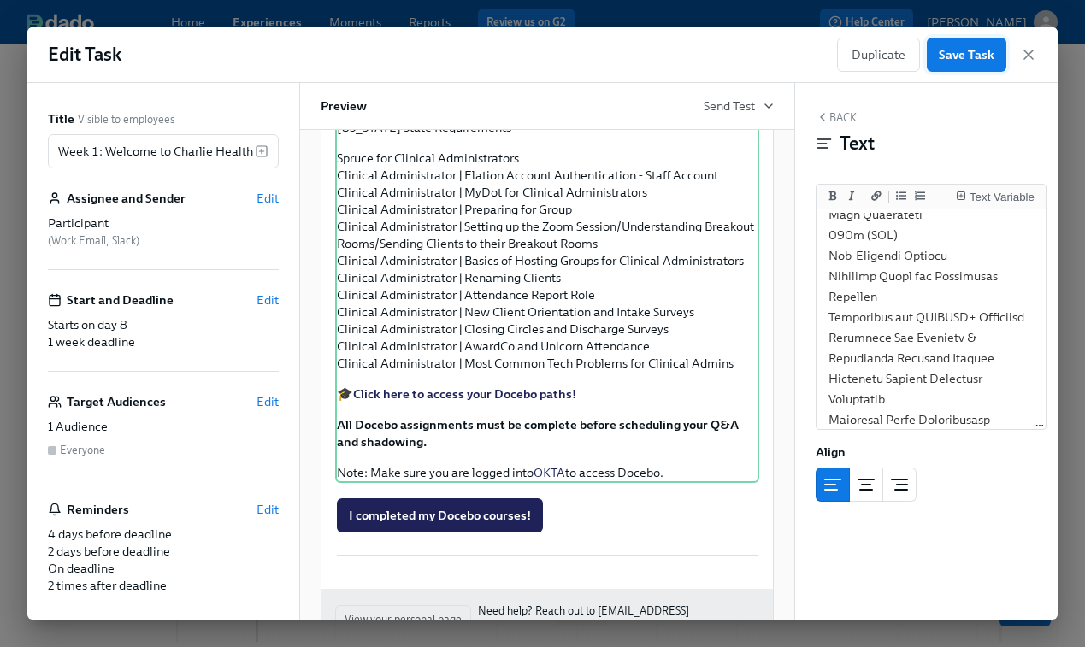
click at [976, 68] on button "Save Task" at bounding box center [967, 55] width 80 height 34
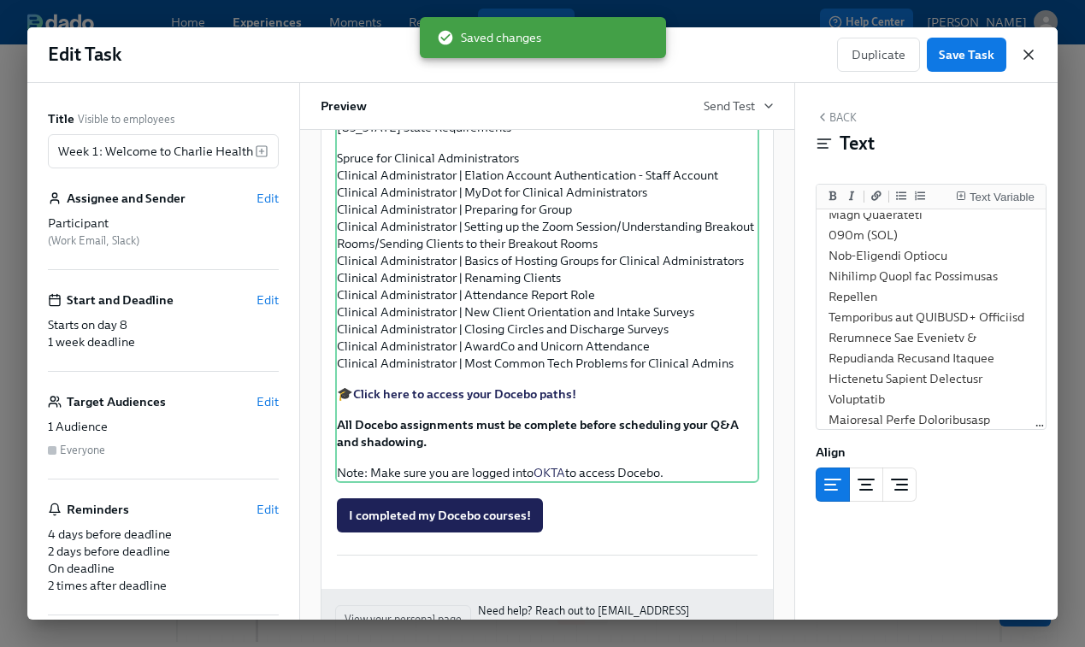
click at [1028, 54] on icon "button" at bounding box center [1029, 54] width 9 height 9
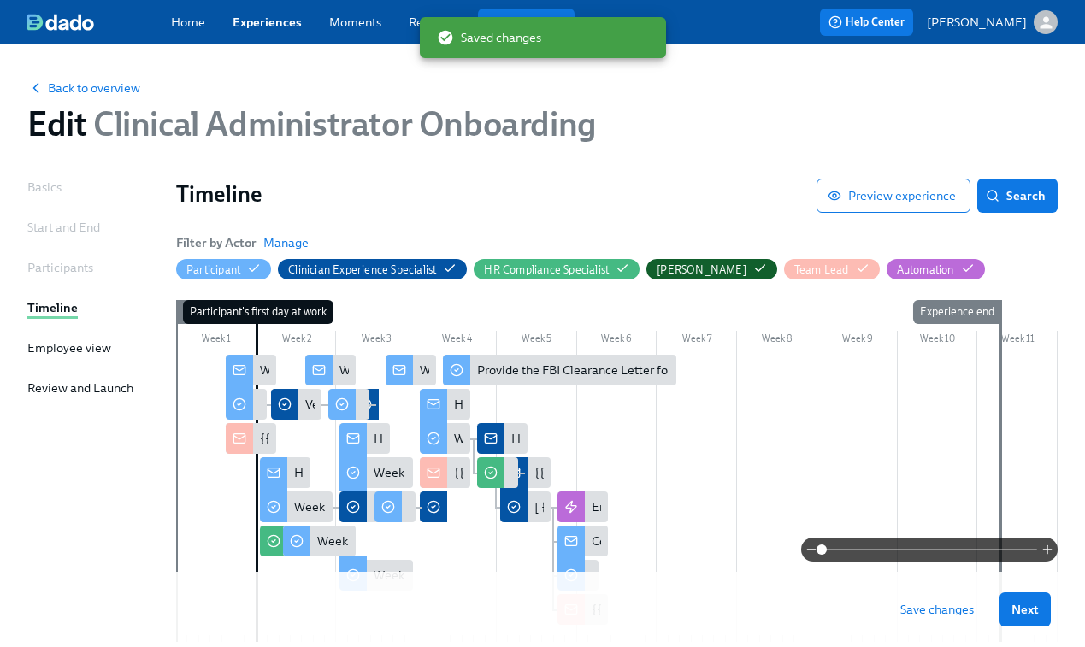
click at [927, 606] on span "Save changes" at bounding box center [938, 609] width 74 height 17
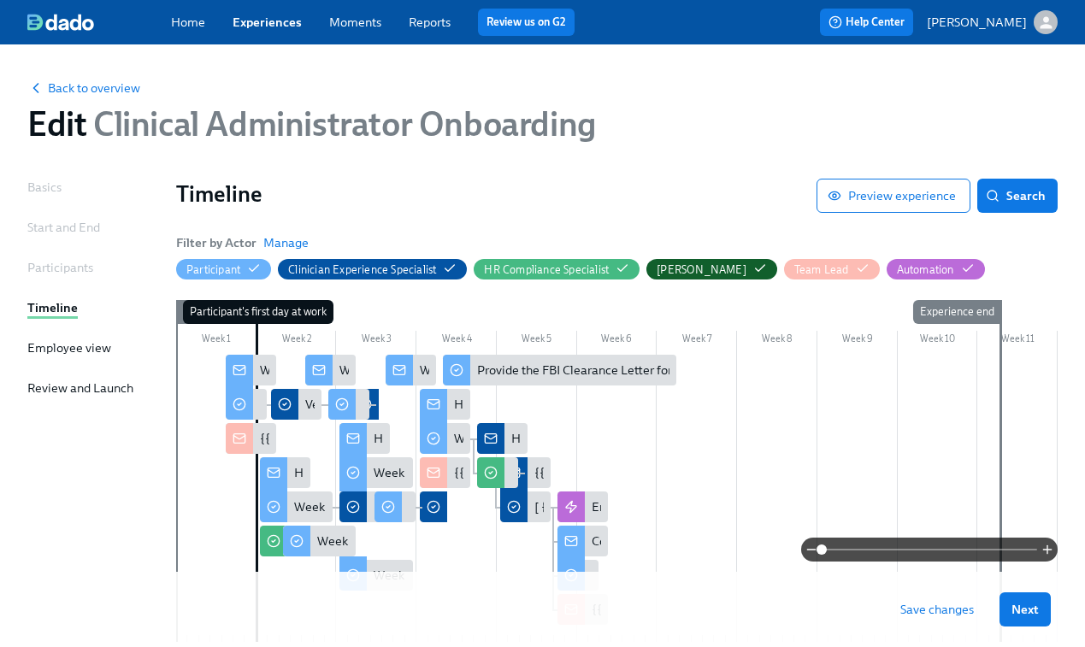
click at [263, 24] on link "Experiences" at bounding box center [267, 22] width 69 height 15
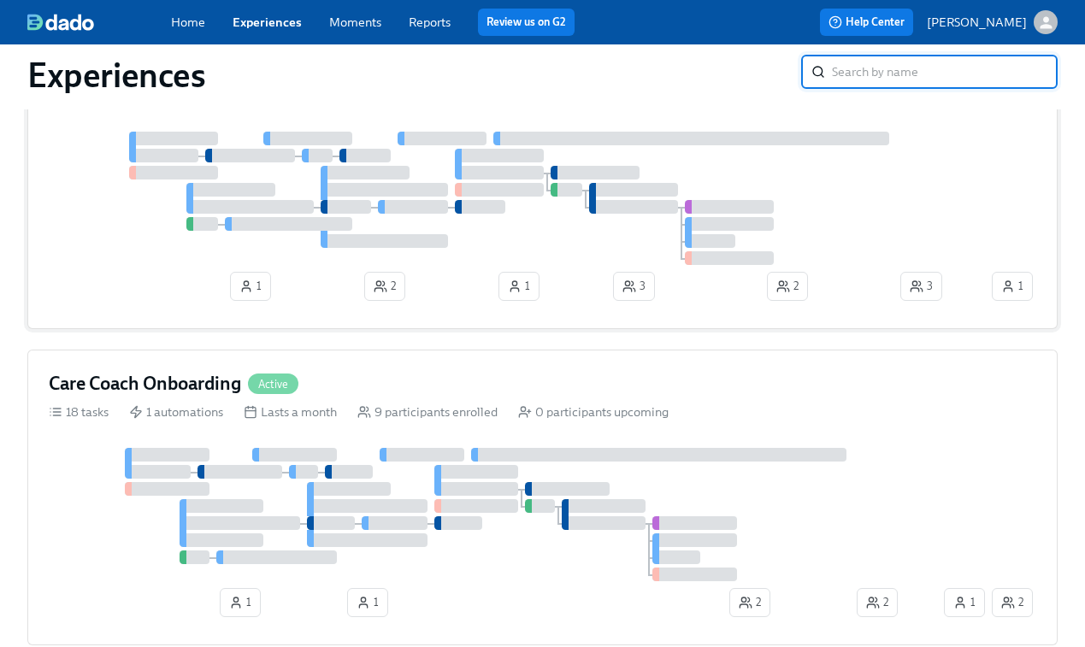
scroll to position [375, 0]
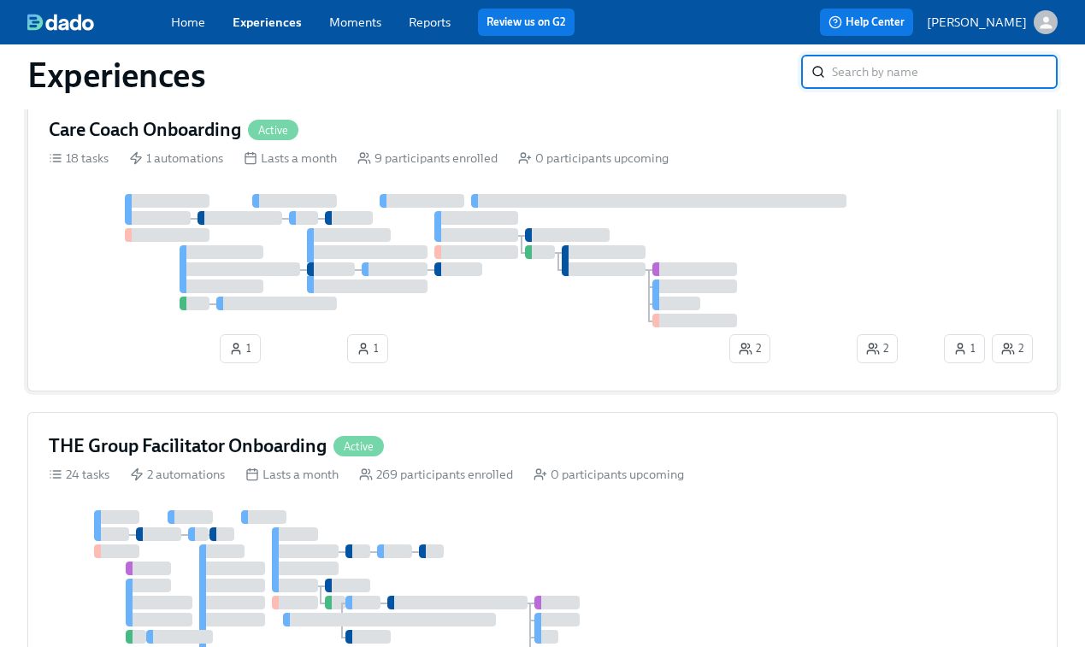
click at [408, 222] on div at bounding box center [495, 260] width 892 height 133
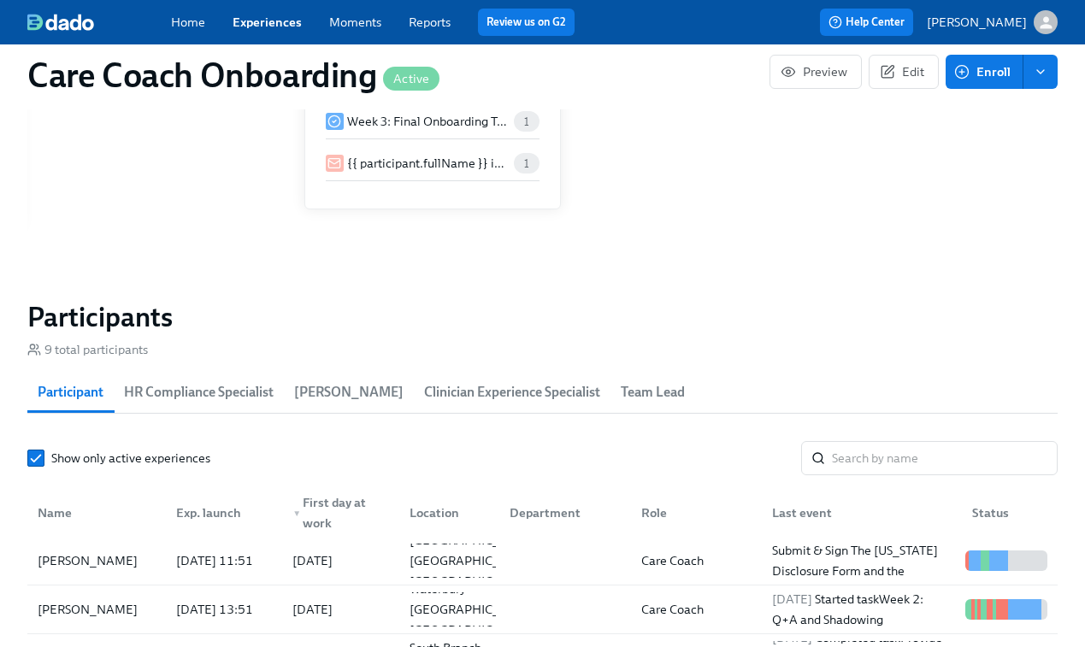
scroll to position [1281, 0]
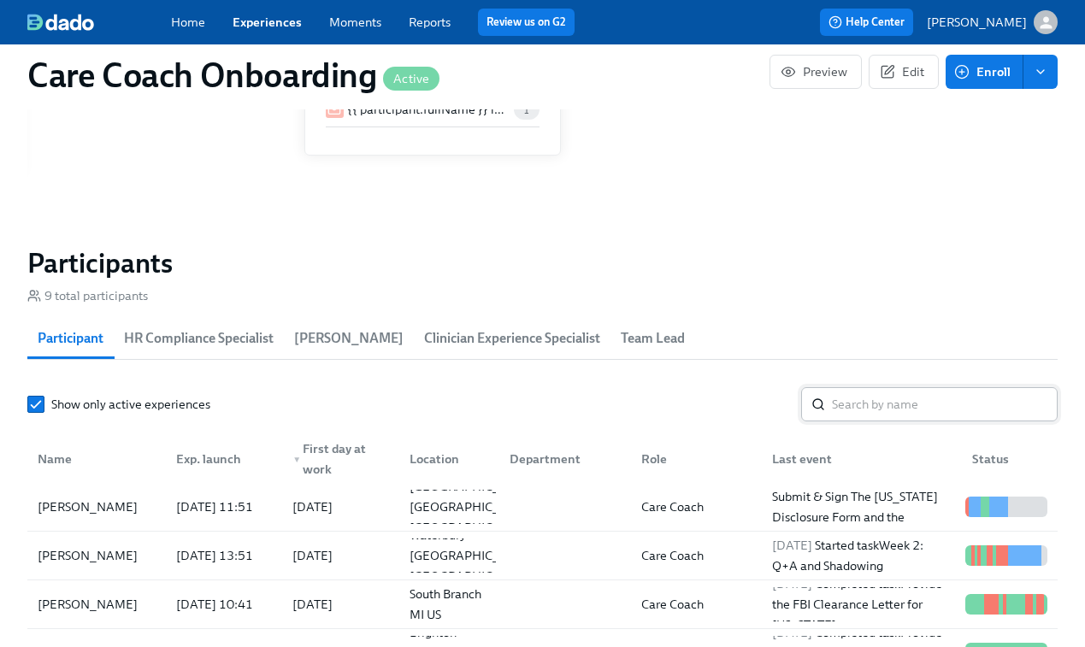
click at [864, 405] on input "search" at bounding box center [945, 404] width 226 height 34
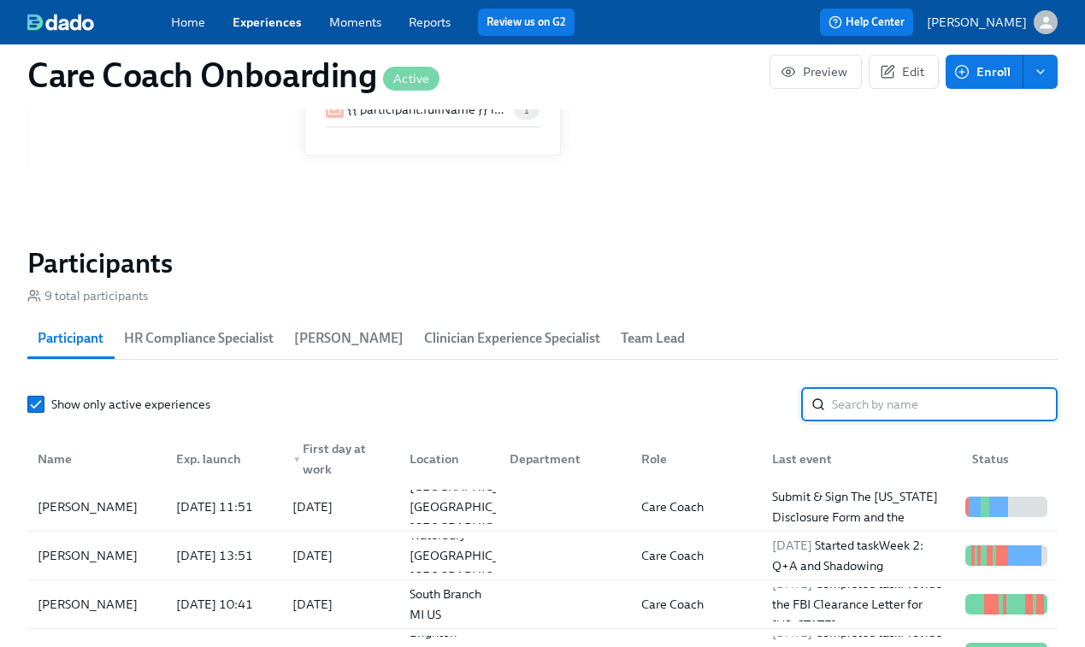
paste input "Amber Weston"
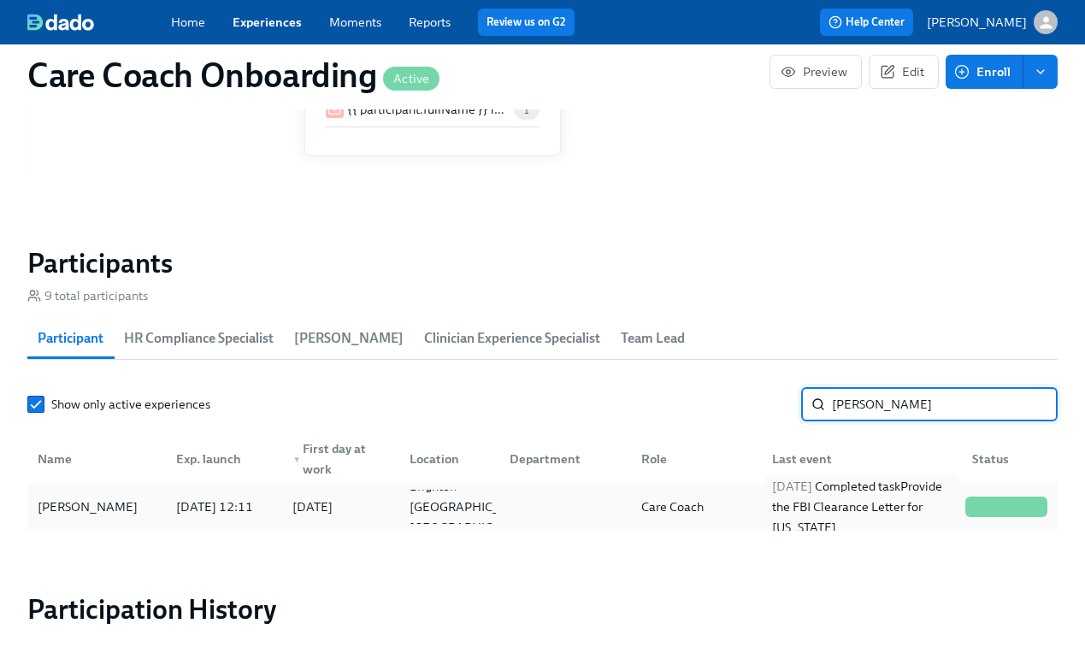
type input "Amber Weston"
click at [853, 515] on div "2025/09/13 Completed task Provide the FBI Clearance Letter for Pennsylvania" at bounding box center [862, 507] width 193 height 62
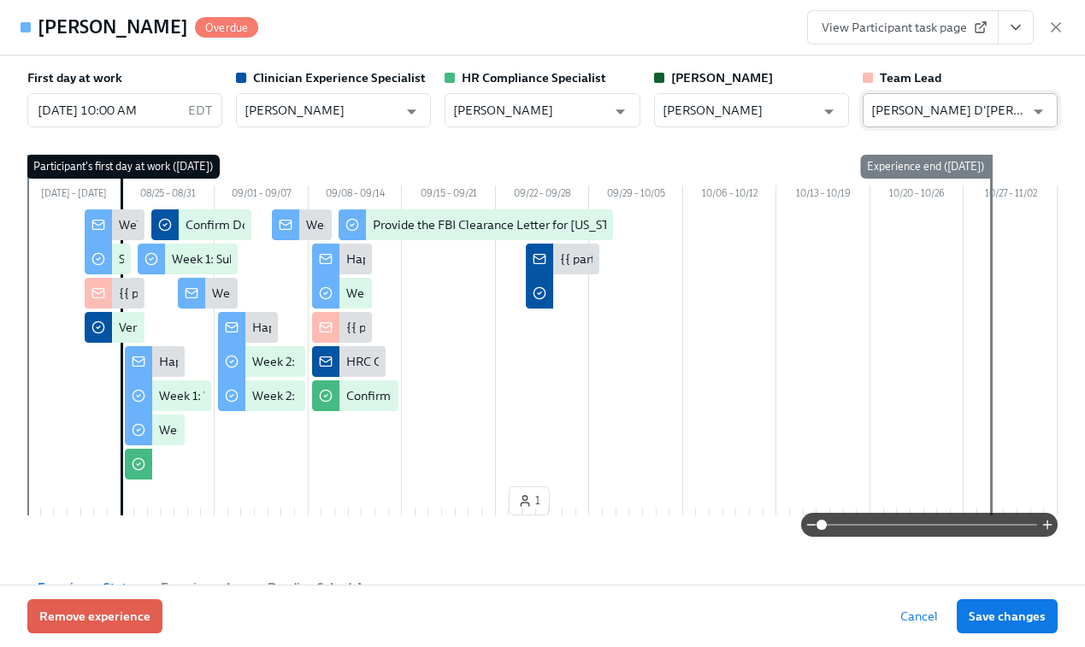
click at [955, 104] on input "Ashley D'Antonio-Miller" at bounding box center [948, 110] width 153 height 34
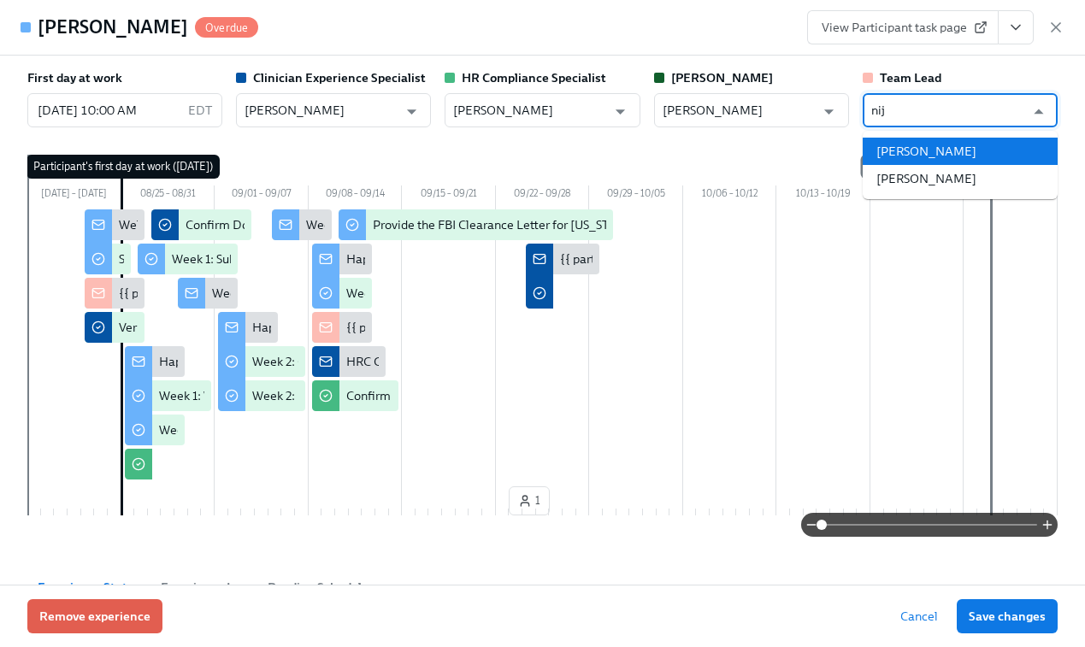
click at [951, 156] on li "Nija Maye" at bounding box center [960, 151] width 195 height 27
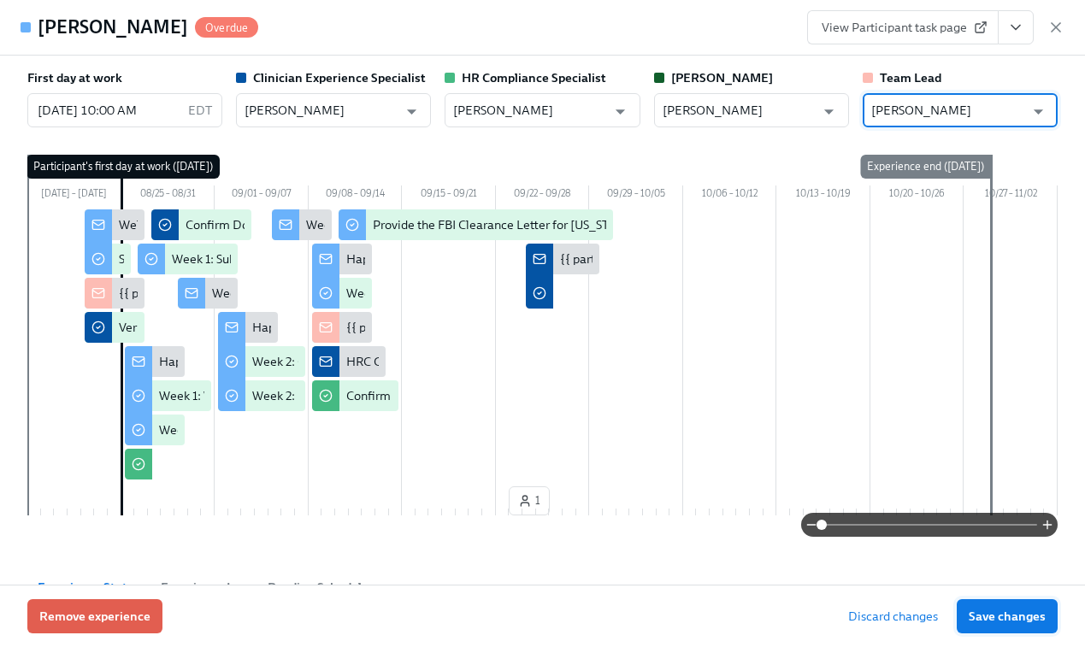
type input "Nija Maye"
click at [996, 616] on span "Save changes" at bounding box center [1007, 616] width 77 height 17
type input "Nija Maye"
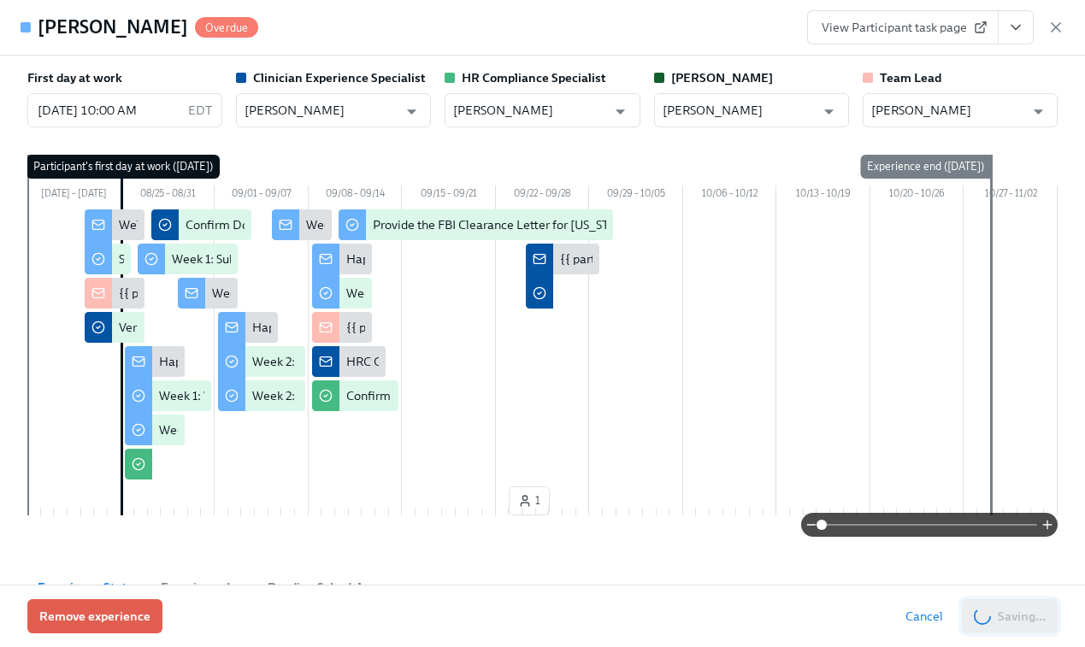
scroll to position [0, 9497]
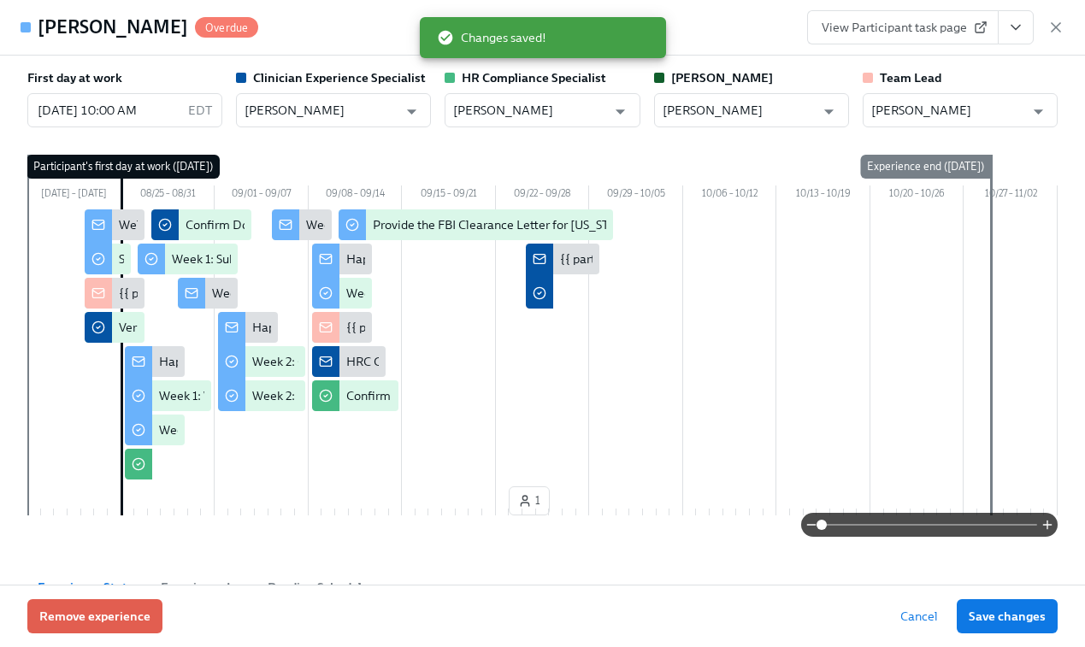
click at [1015, 37] on button "View task page" at bounding box center [1016, 27] width 36 height 34
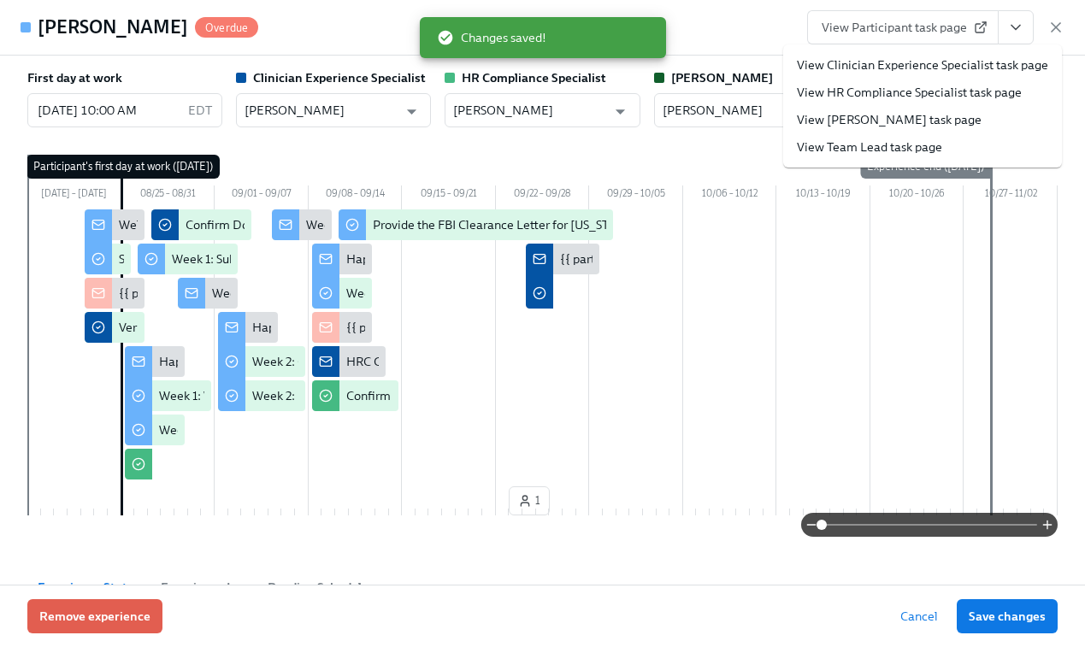
click at [960, 70] on link "View Clinician Experience Specialist task page" at bounding box center [922, 64] width 251 height 17
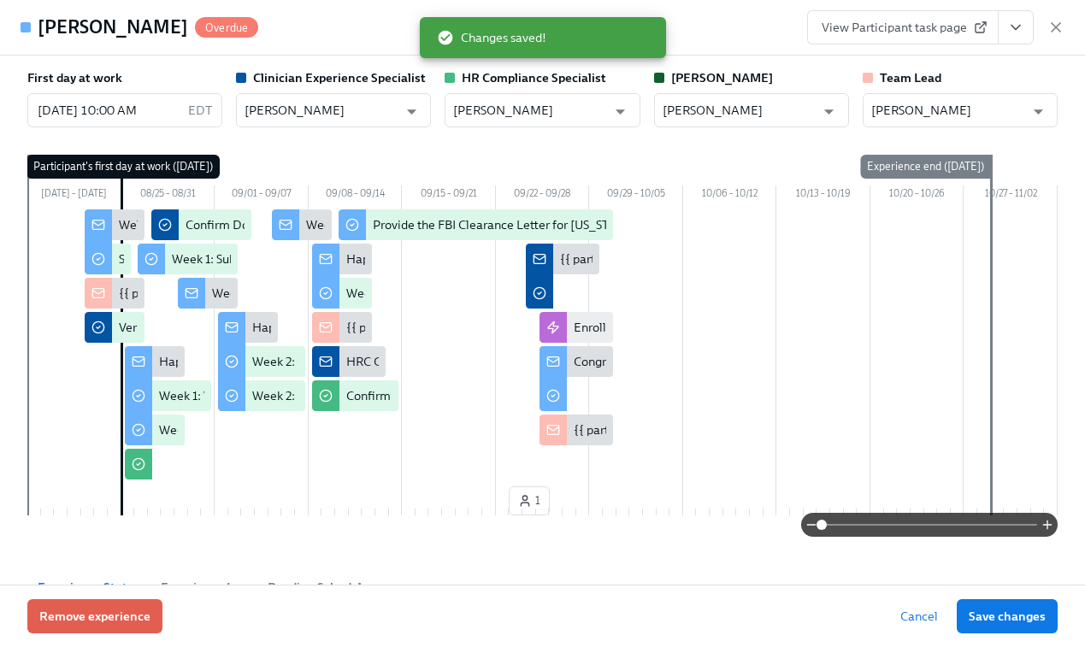
click at [935, 21] on span "View Participant task page" at bounding box center [903, 27] width 163 height 17
click at [1062, 29] on icon "button" at bounding box center [1056, 27] width 17 height 17
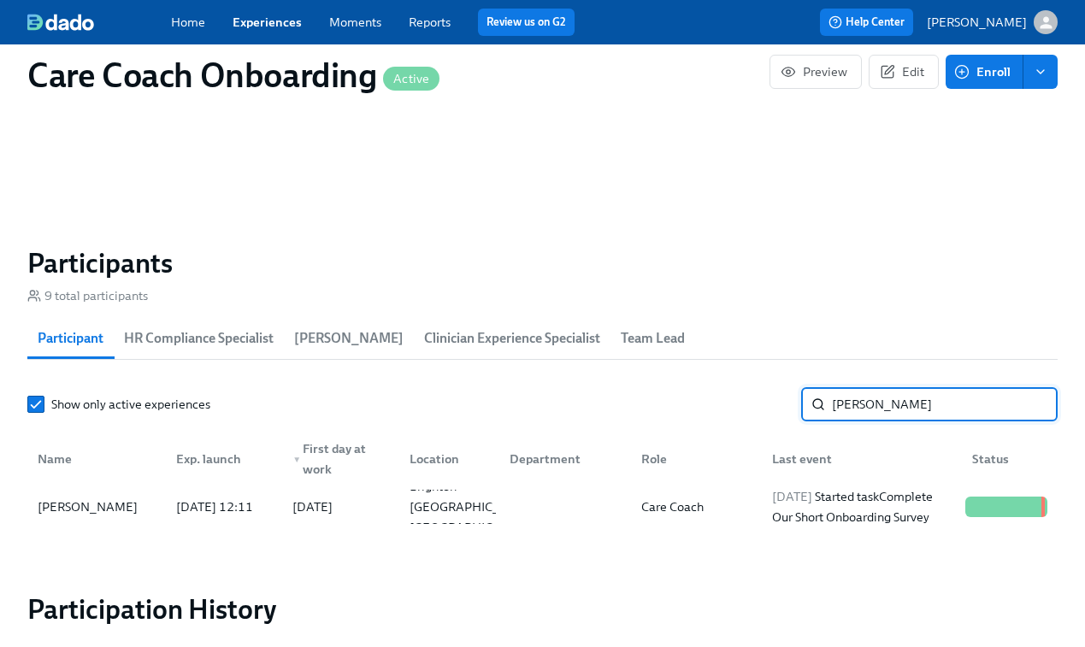
click at [900, 392] on input "Amber Weston" at bounding box center [945, 404] width 226 height 34
paste input "Lauren Bennett"
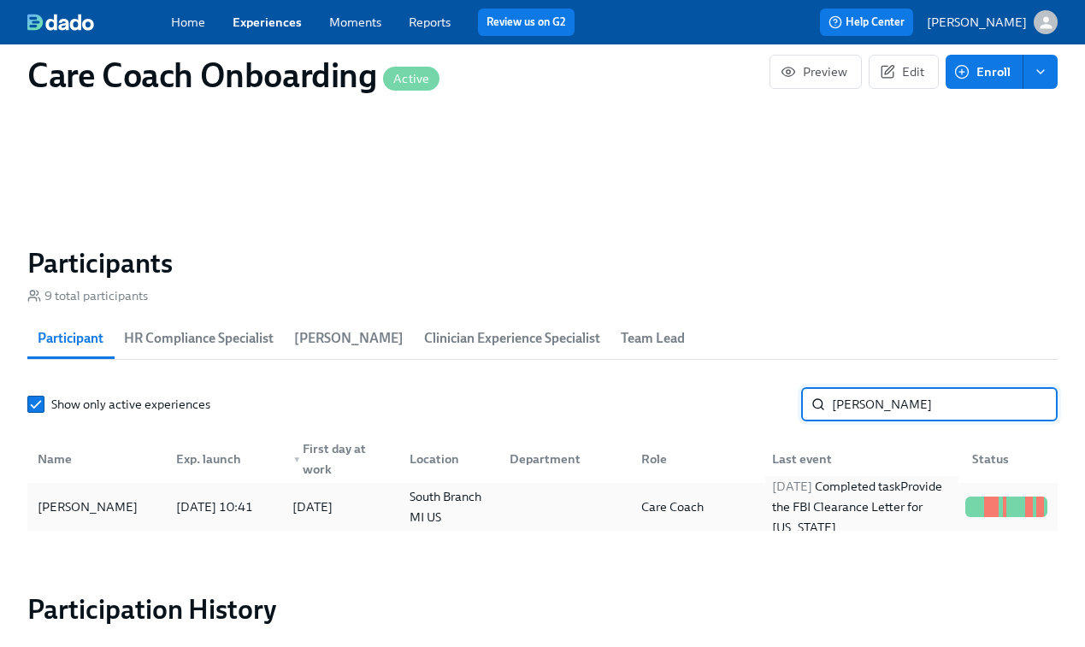
click at [878, 505] on div "2025/09/24 Completed task Provide the FBI Clearance Letter for Pennsylvania" at bounding box center [862, 507] width 193 height 62
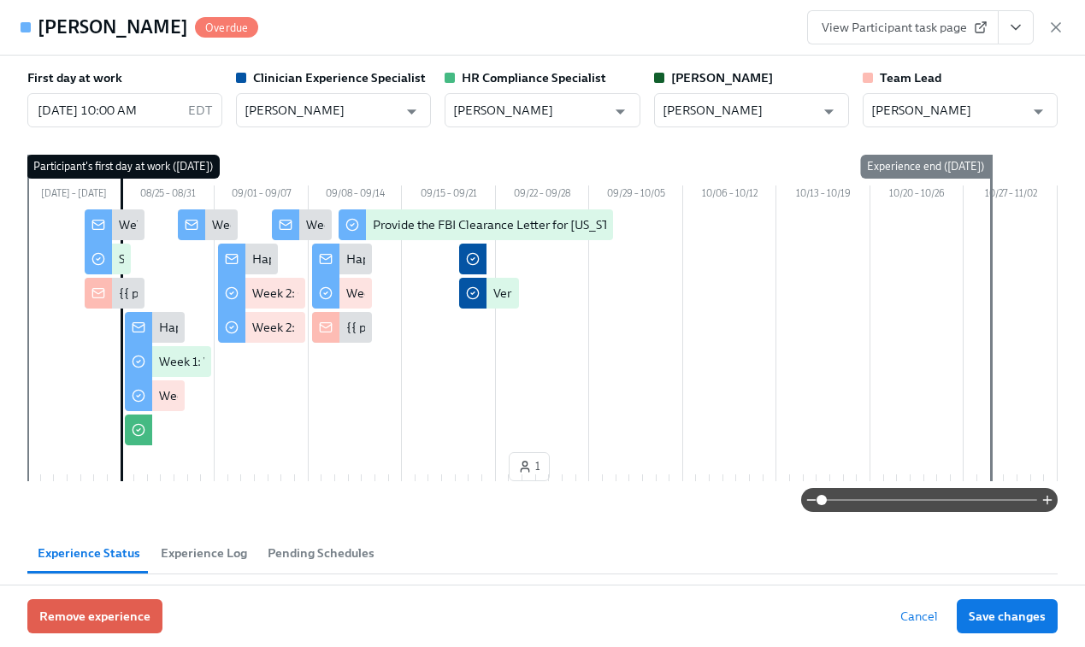
click at [948, 31] on span "View Participant task page" at bounding box center [903, 27] width 163 height 17
click at [1055, 28] on icon "button" at bounding box center [1056, 27] width 9 height 9
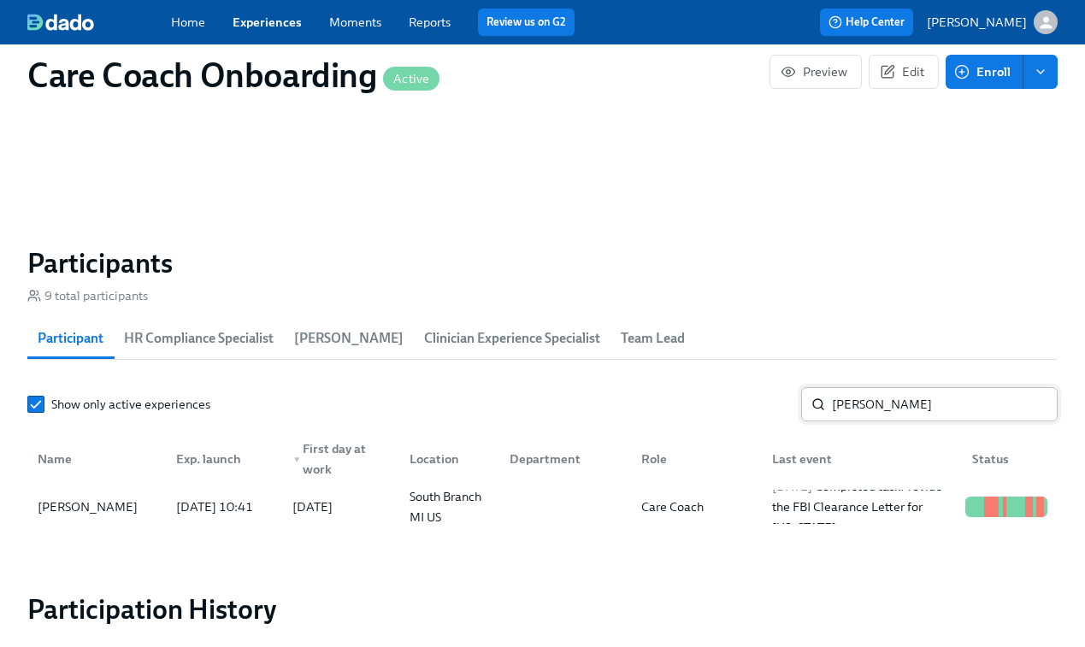
click at [908, 399] on input "Lauren Bennett" at bounding box center [945, 404] width 226 height 34
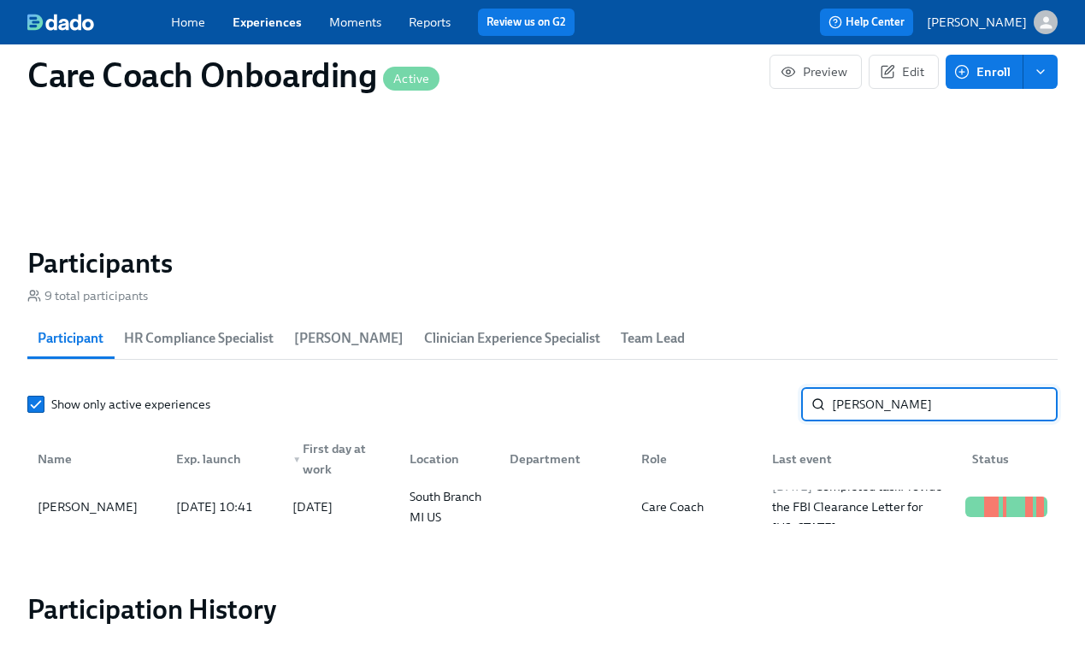
click at [908, 399] on input "Lauren Bennett" at bounding box center [945, 404] width 226 height 34
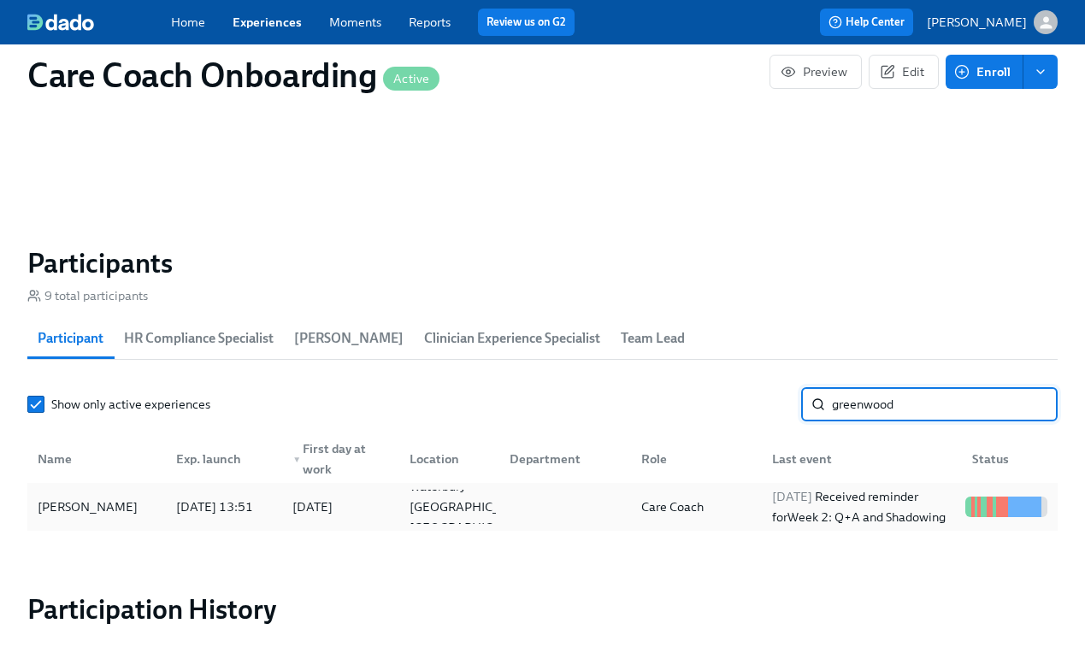
click at [906, 521] on div "2025/09/25 Received reminder for Week 2: Q+A and Shadowing" at bounding box center [862, 507] width 193 height 41
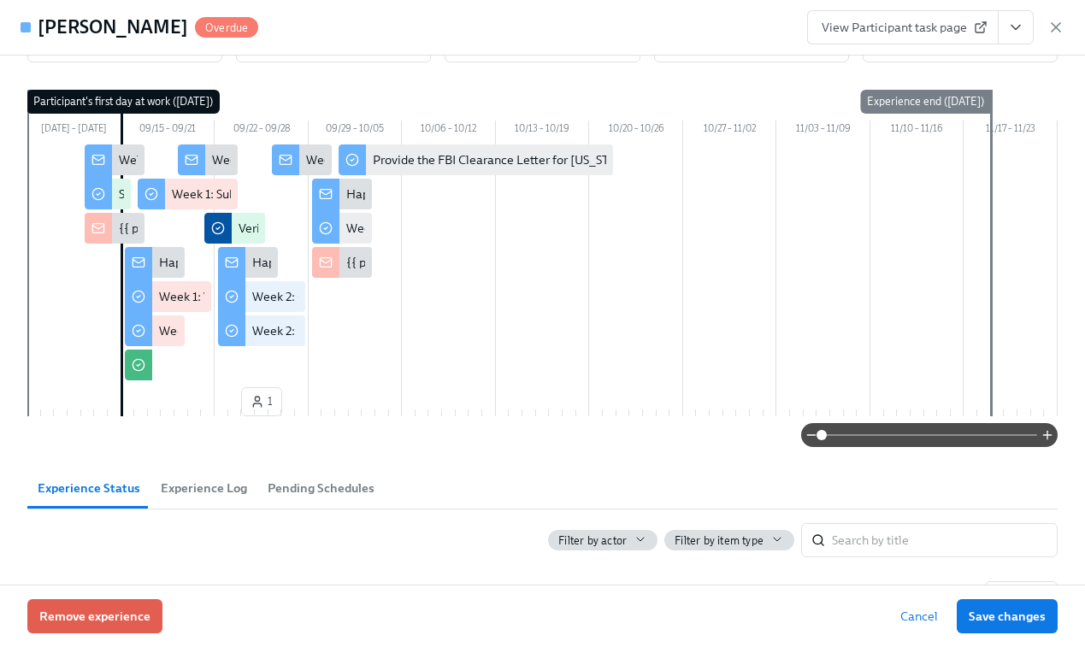
scroll to position [131, 0]
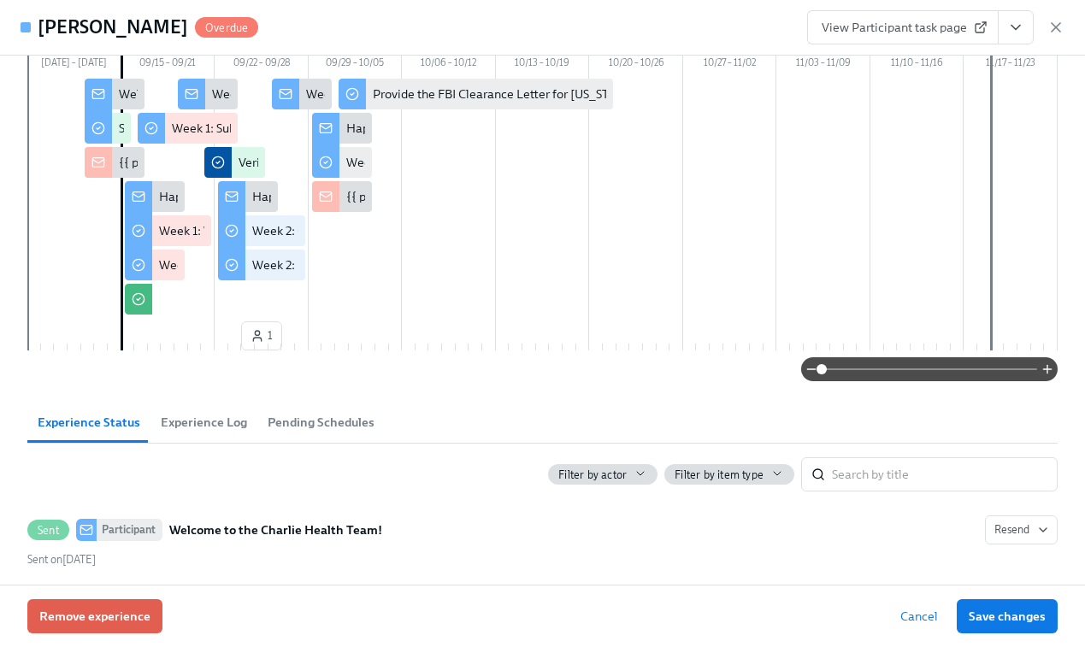
click at [206, 419] on span "Experience Log" at bounding box center [204, 423] width 86 height 20
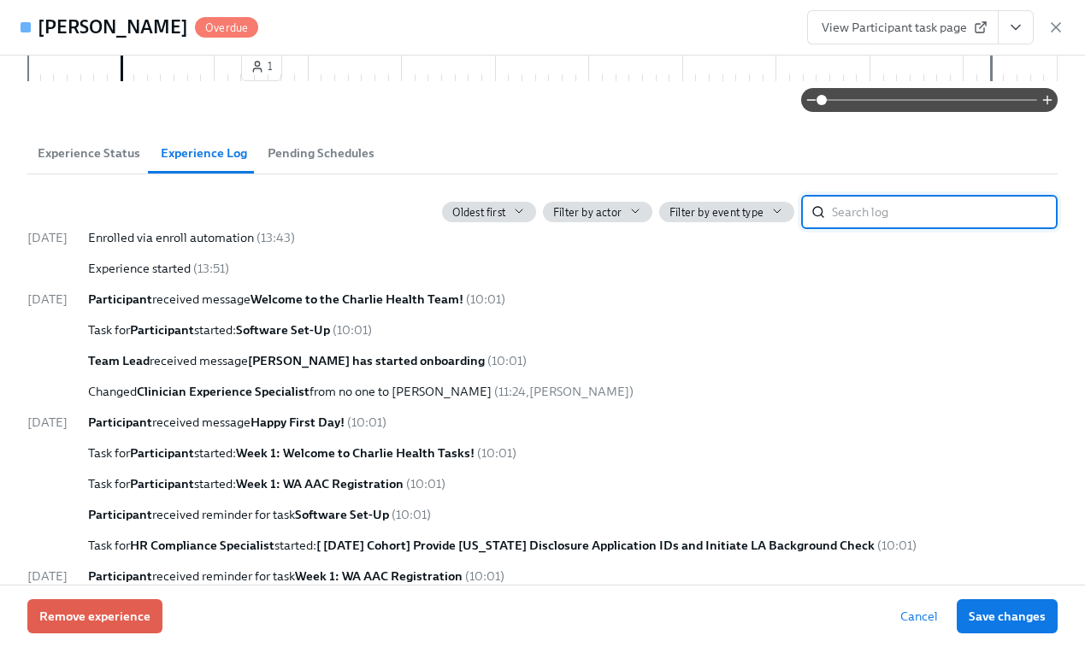
scroll to position [0, 0]
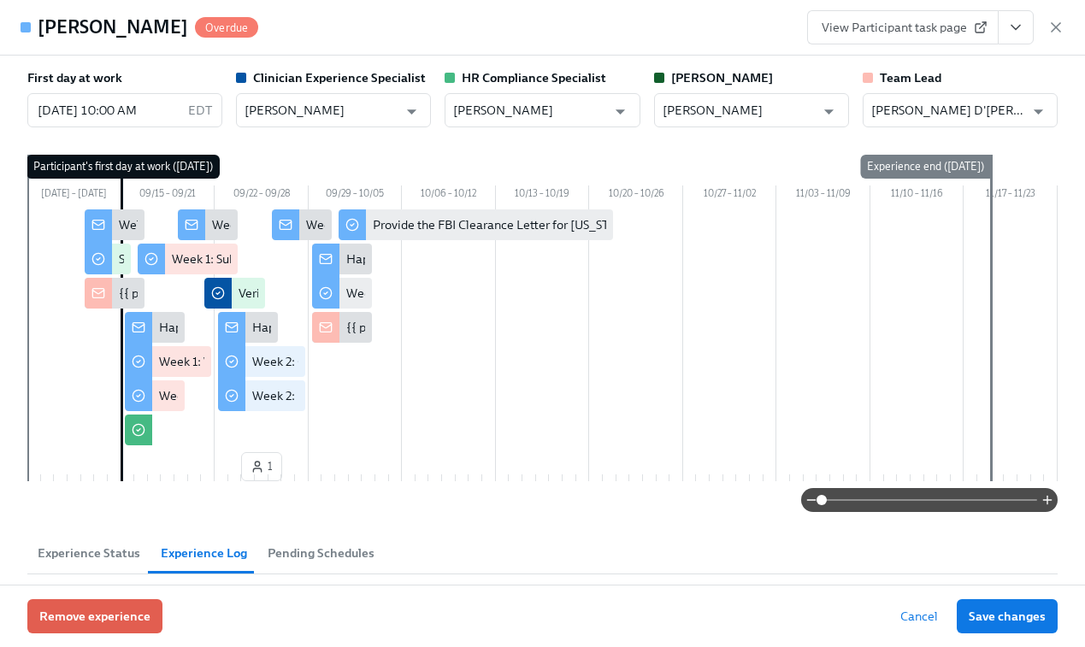
click at [893, 15] on link "View Participant task page" at bounding box center [903, 27] width 192 height 34
click at [1056, 26] on icon "button" at bounding box center [1056, 27] width 9 height 9
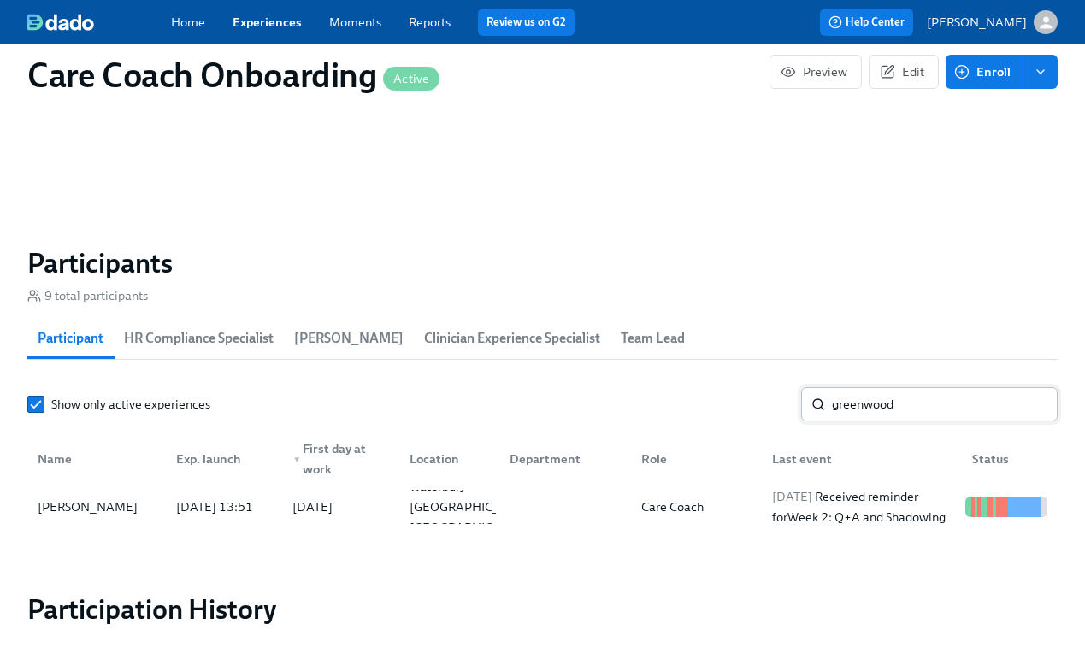
click at [885, 399] on input "greenwood" at bounding box center [945, 404] width 226 height 34
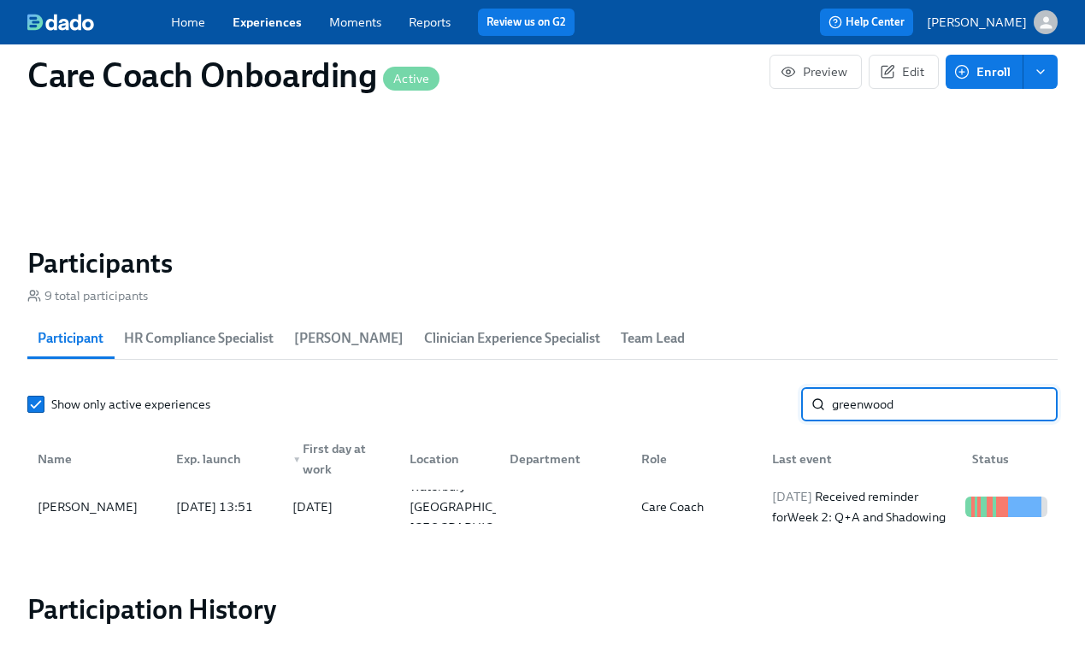
click at [885, 399] on input "greenwood" at bounding box center [945, 404] width 226 height 34
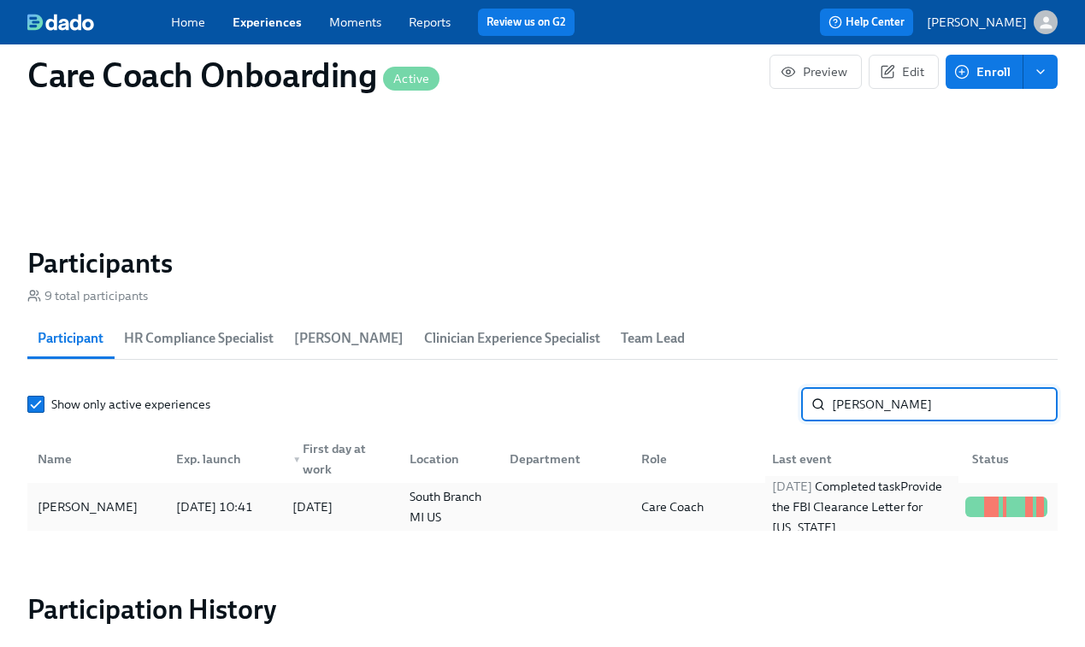
type input "lauren b"
click at [850, 511] on div "2025/09/24 Completed task Provide the FBI Clearance Letter for Pennsylvania" at bounding box center [862, 507] width 193 height 62
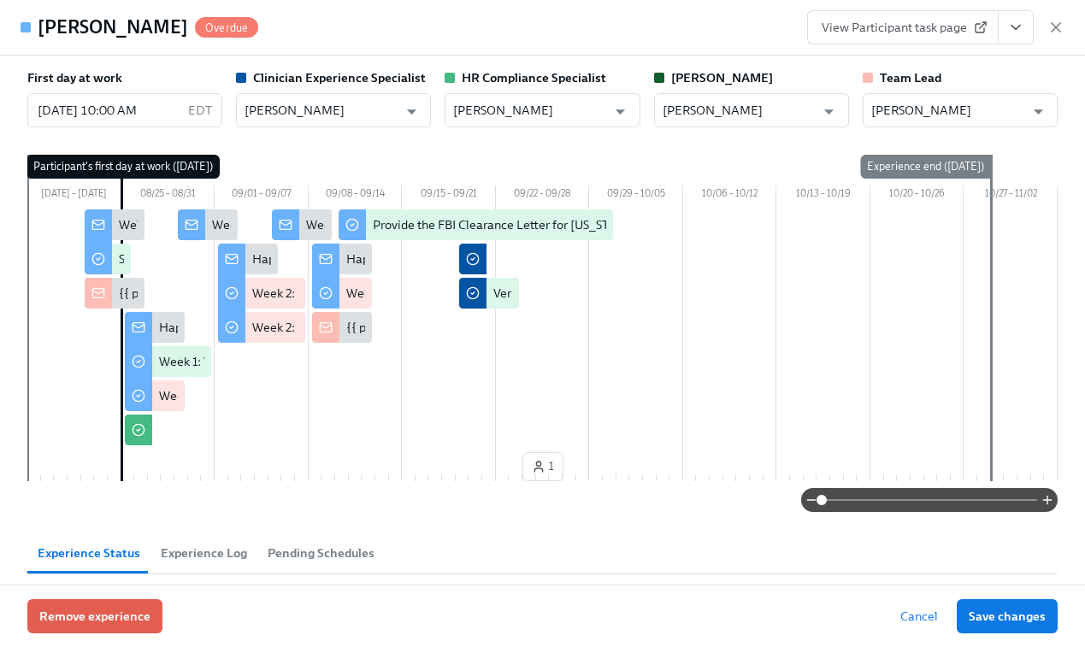
click at [901, 29] on span "View Participant task page" at bounding box center [903, 27] width 163 height 17
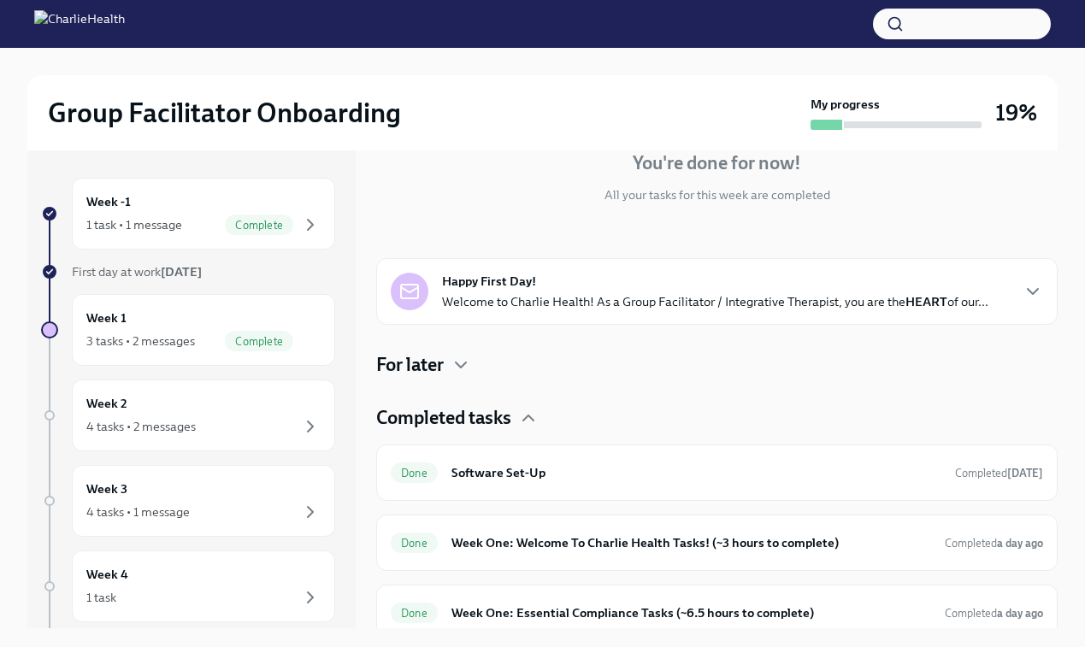
scroll to position [186, 0]
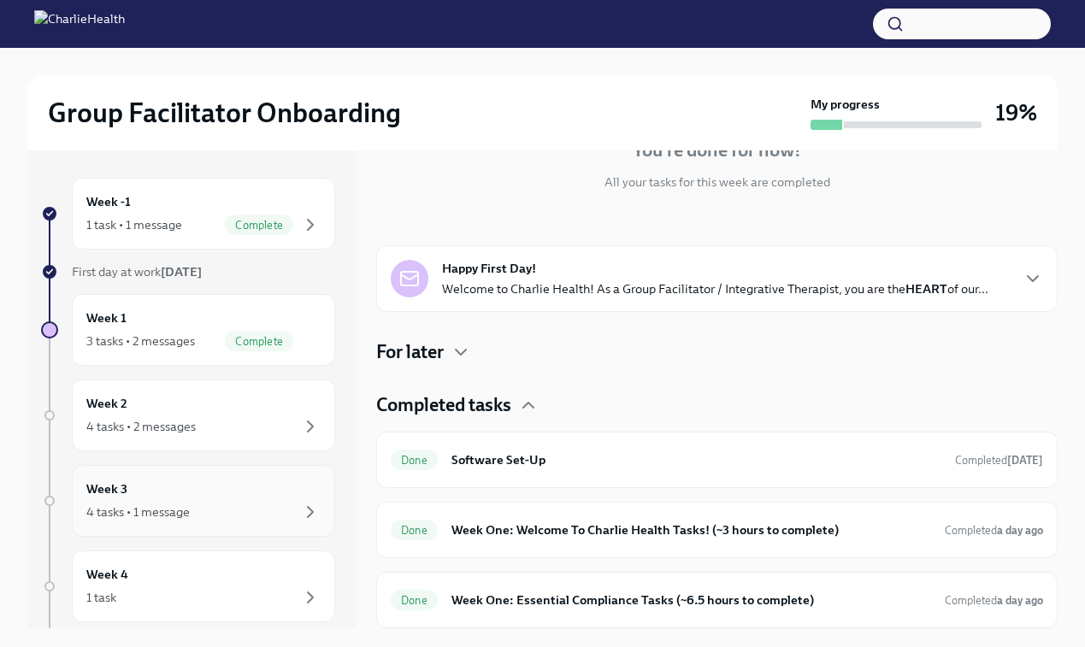
click at [159, 487] on div "Week 3 4 tasks • 1 message" at bounding box center [203, 501] width 234 height 43
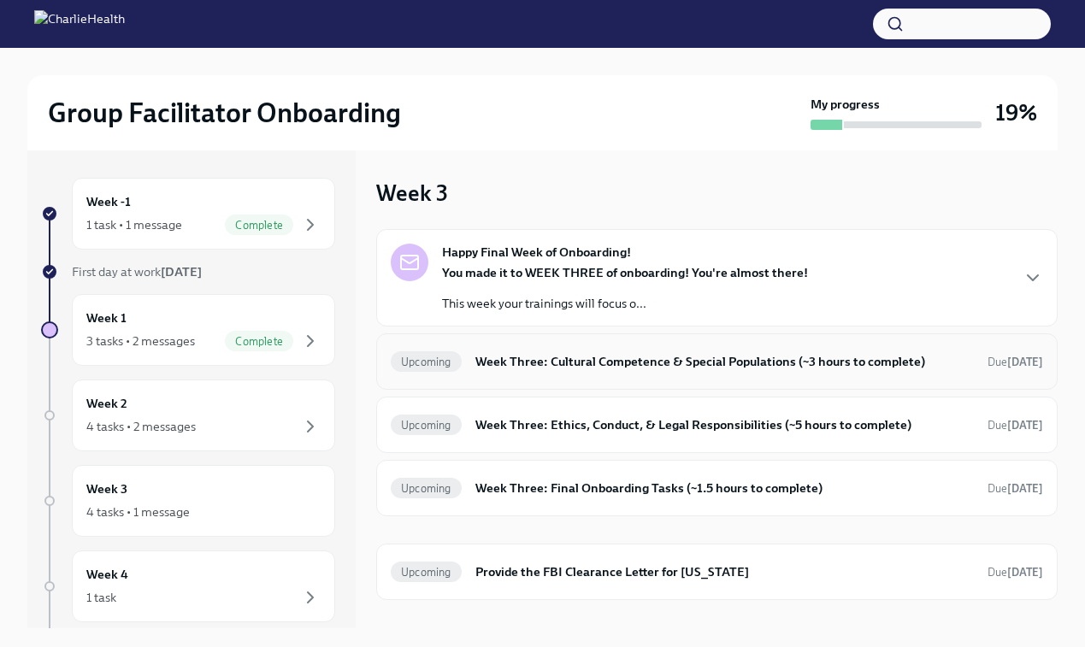
click at [609, 365] on h6 "Week Three: Cultural Competence & Special Populations (~3 hours to complete)" at bounding box center [725, 361] width 499 height 19
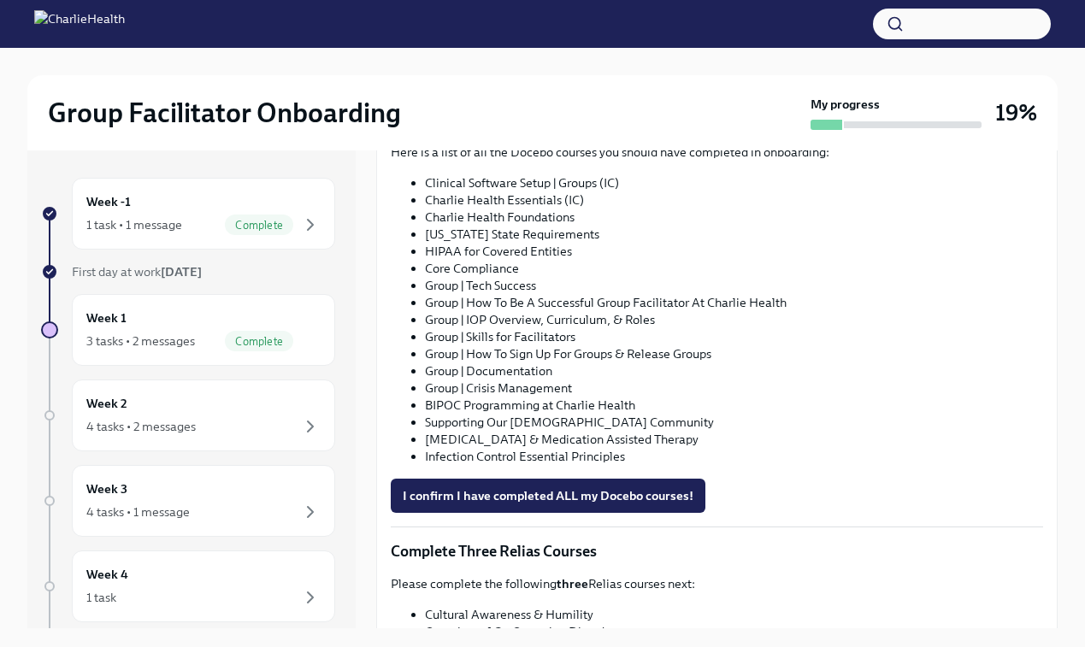
scroll to position [996, 0]
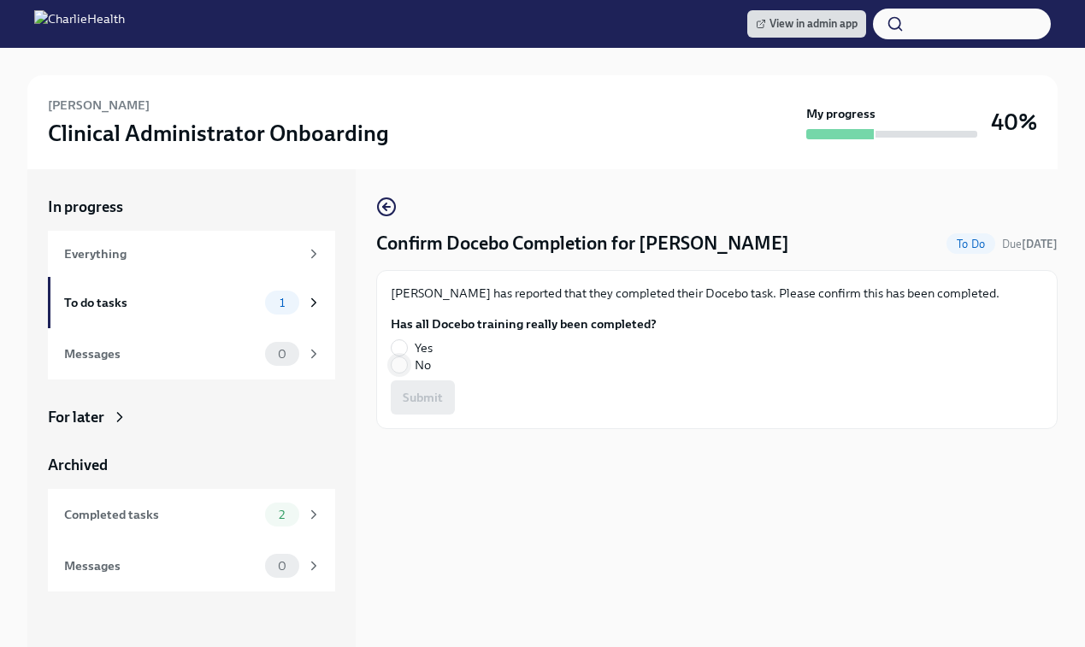
click at [397, 370] on input "No" at bounding box center [399, 365] width 15 height 15
radio input "true"
click at [424, 402] on span "Submit" at bounding box center [423, 397] width 40 height 17
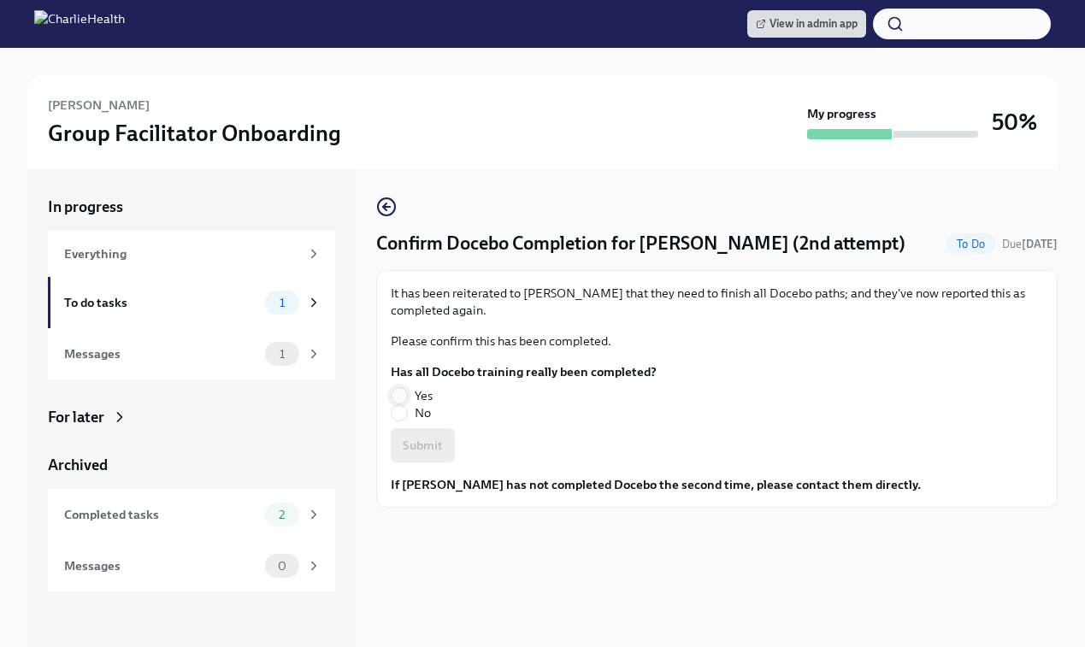
click at [402, 395] on input "Yes" at bounding box center [399, 395] width 15 height 15
radio input "true"
click at [416, 455] on button "Submit" at bounding box center [423, 446] width 64 height 34
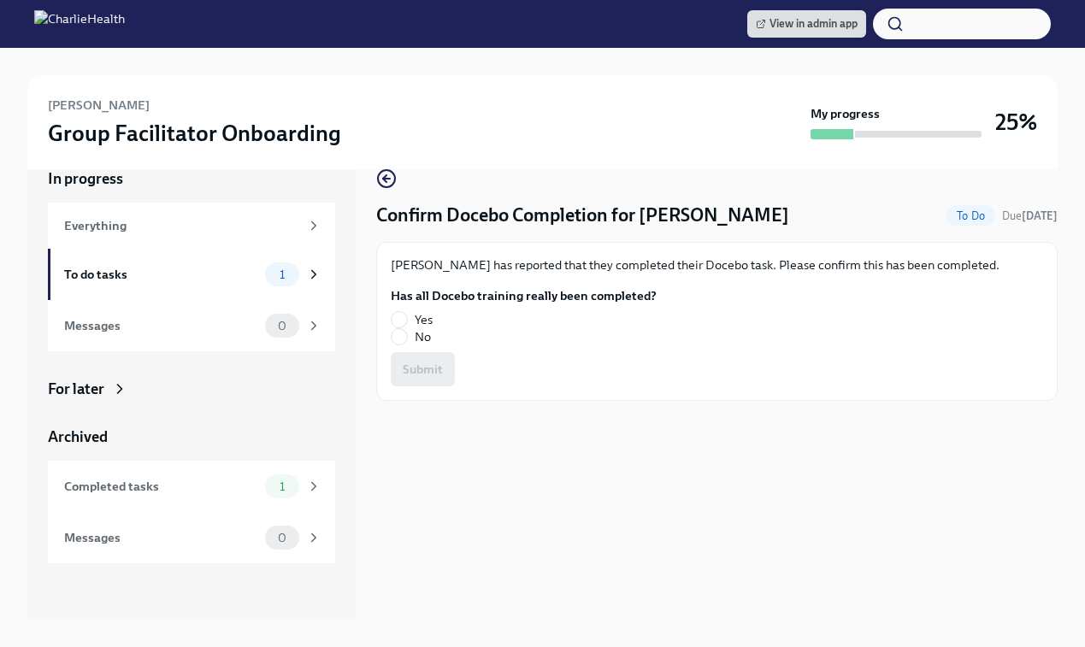
scroll to position [37, 0]
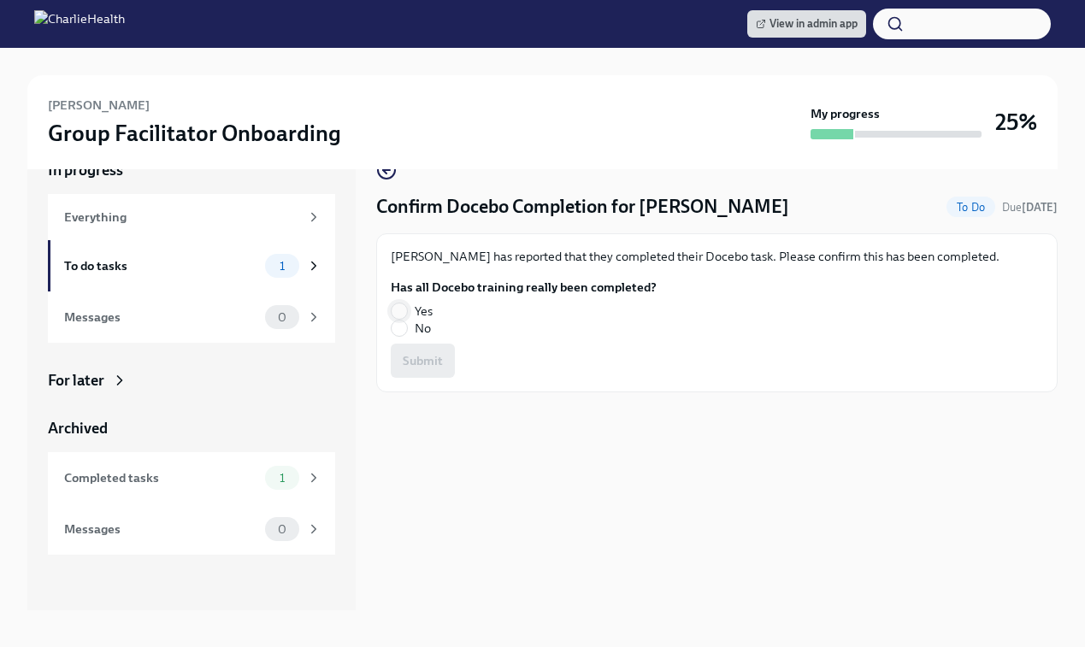
click at [400, 304] on input "Yes" at bounding box center [399, 311] width 15 height 15
radio input "true"
click at [414, 349] on button "Submit" at bounding box center [423, 361] width 64 height 34
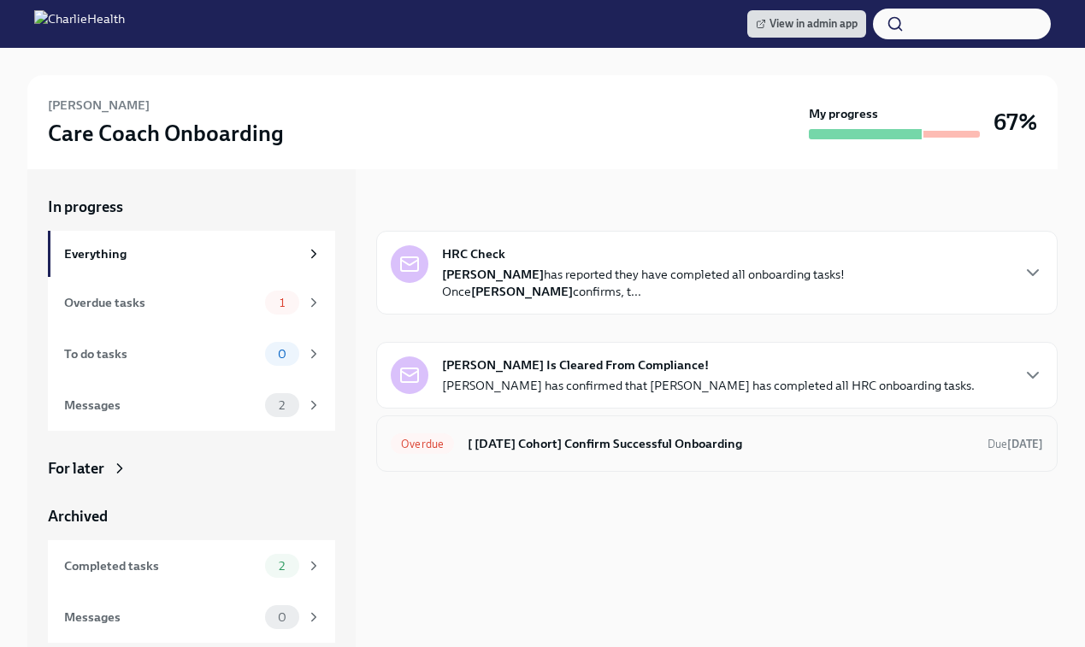
click at [538, 449] on h6 "[ [DATE] Cohort] Confirm Successful Onboarding" at bounding box center [721, 443] width 506 height 19
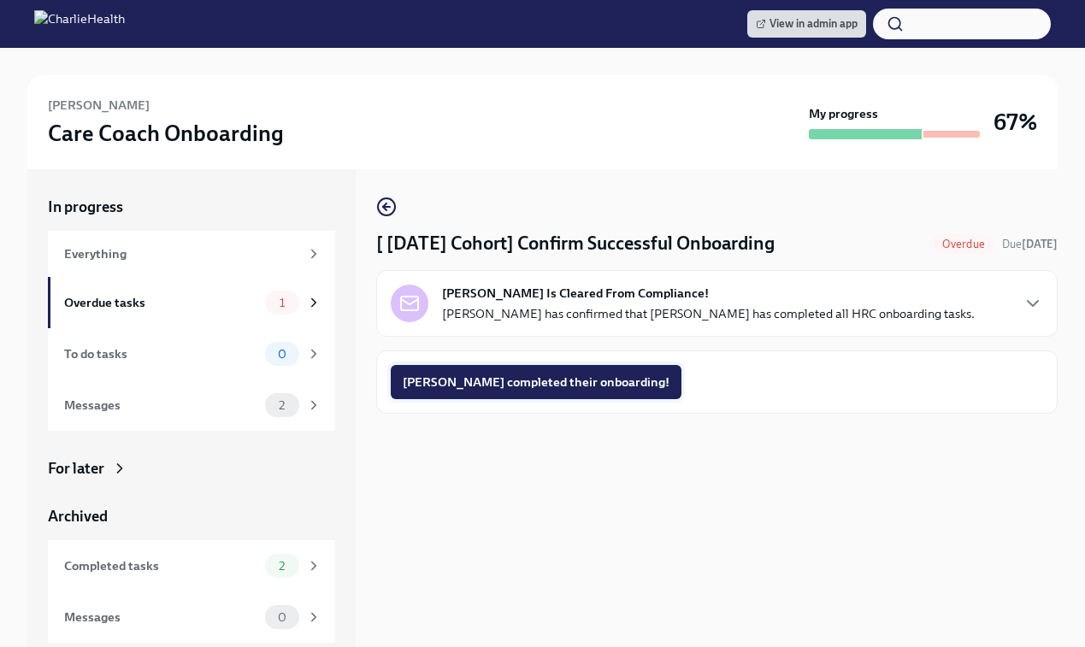
click at [504, 388] on span "Amber completed their onboarding!" at bounding box center [536, 382] width 267 height 17
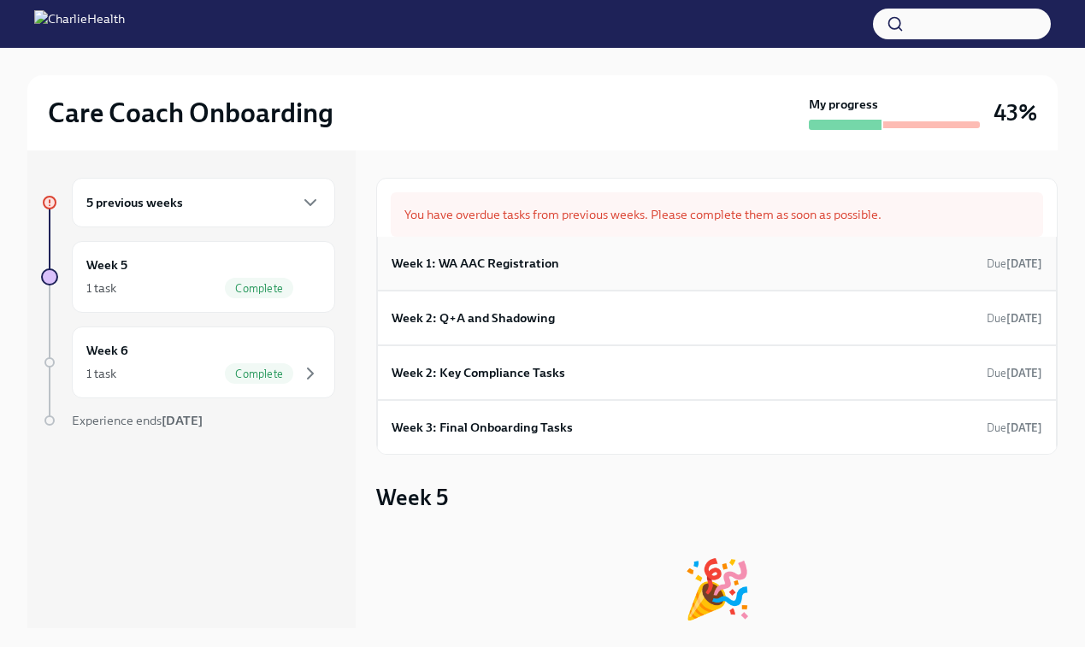
click at [486, 243] on div "Week 1: WA AAC Registration Due [DATE]" at bounding box center [717, 264] width 680 height 54
click at [476, 264] on h6 "Week 1: WA AAC Registration" at bounding box center [476, 263] width 168 height 19
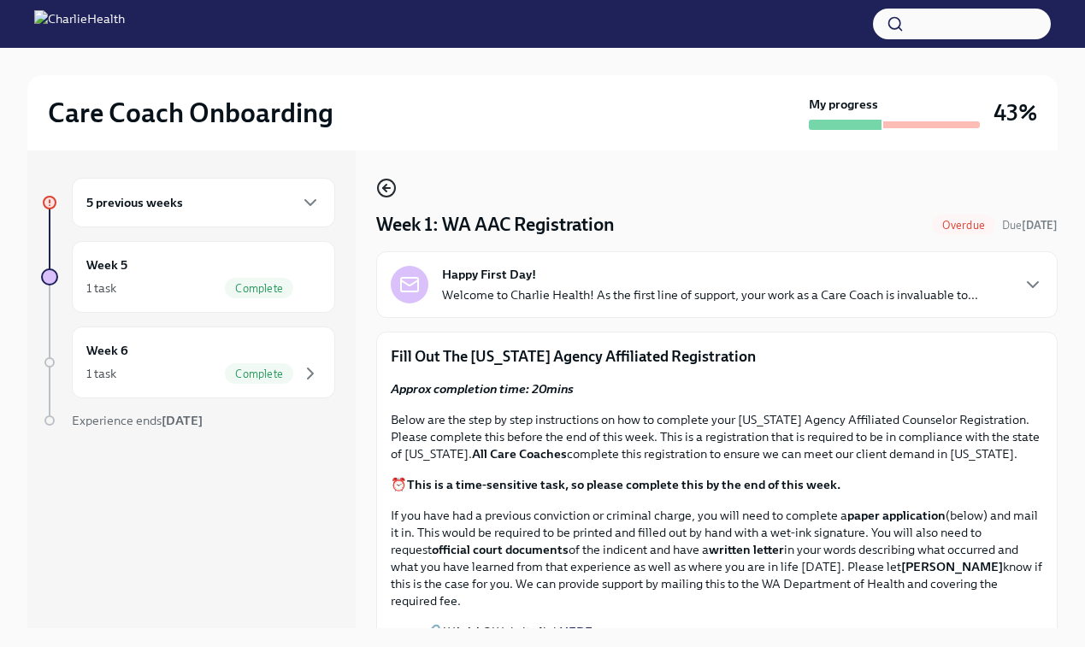
click at [387, 183] on icon "button" at bounding box center [386, 188] width 21 height 21
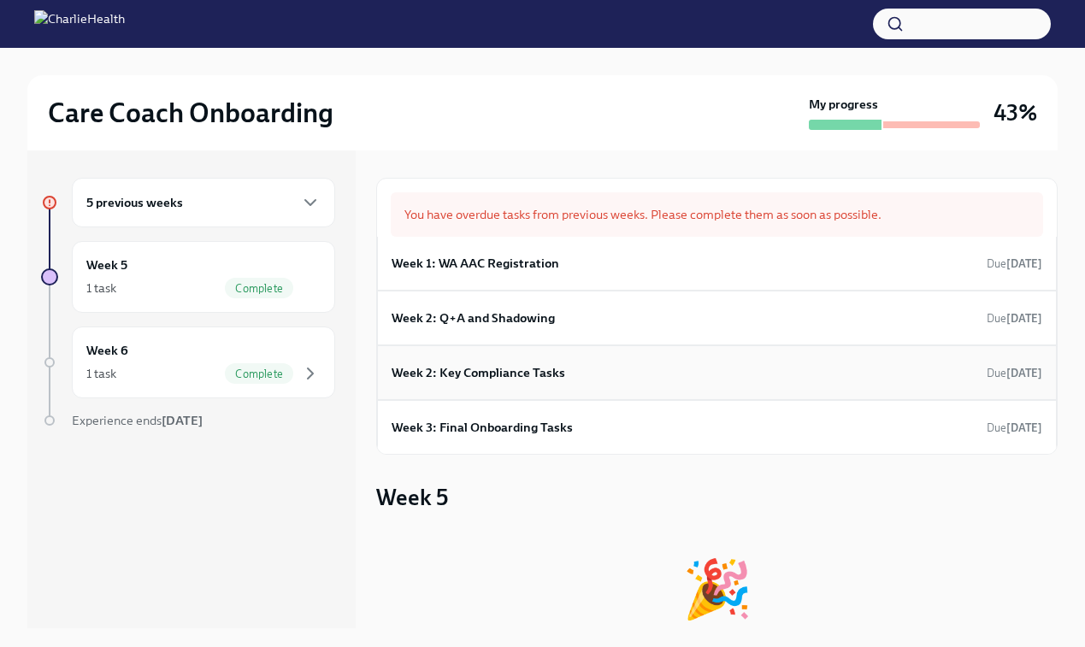
click at [476, 375] on h6 "Week 2: Key Compliance Tasks" at bounding box center [479, 373] width 174 height 19
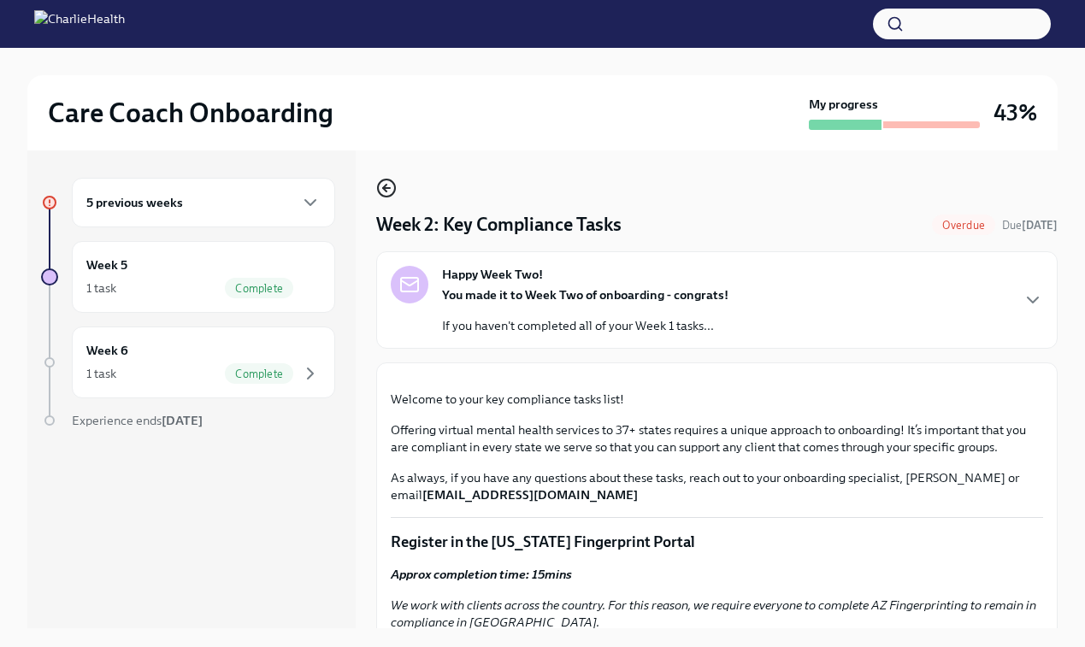
click at [385, 180] on icon "button" at bounding box center [386, 188] width 21 height 21
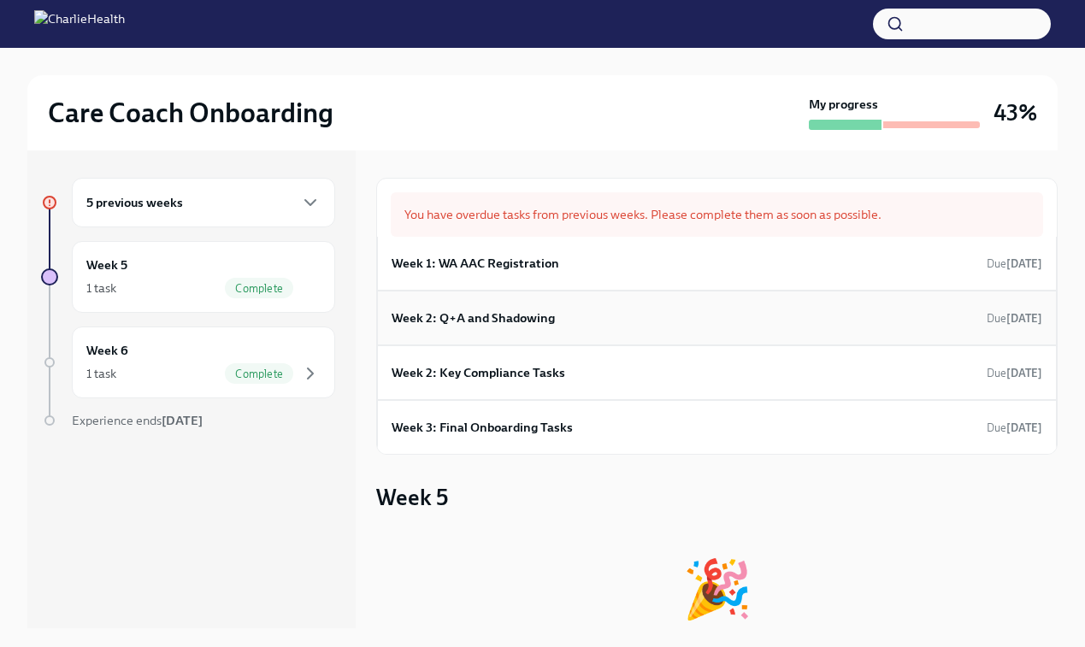
click at [488, 321] on h6 "Week 2: Q+A and Shadowing" at bounding box center [473, 318] width 163 height 19
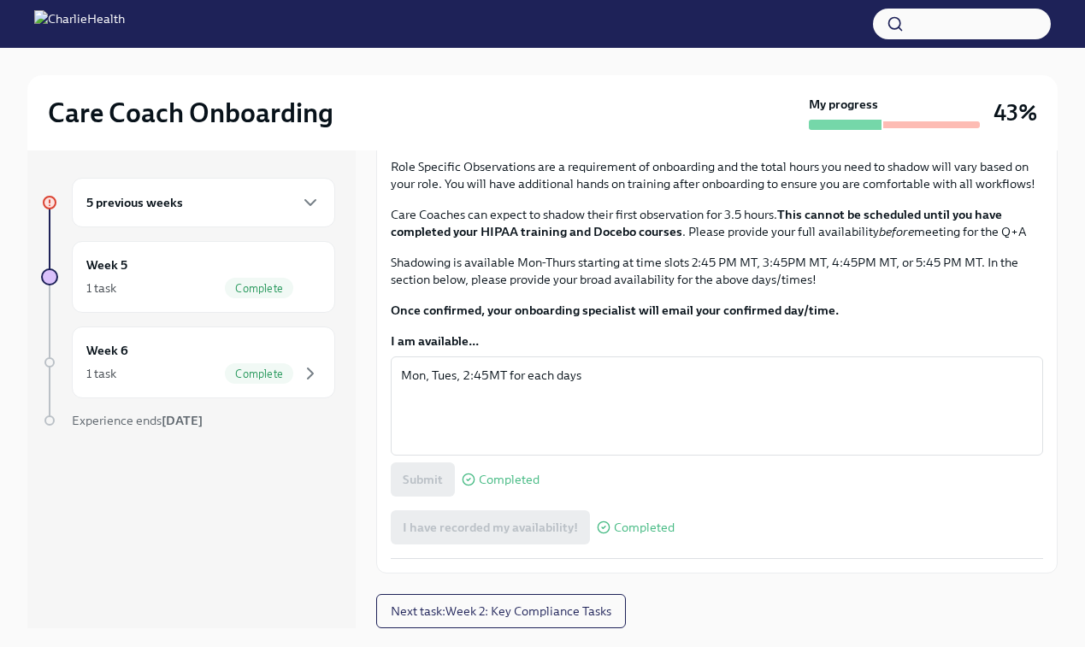
scroll to position [981, 0]
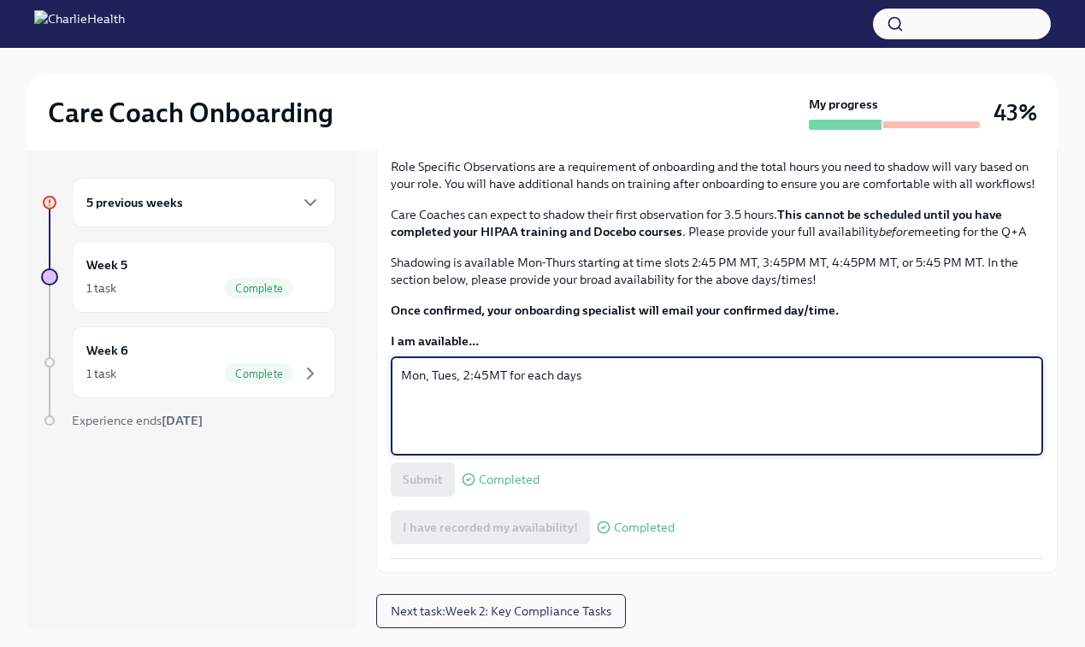
drag, startPoint x: 464, startPoint y: 429, endPoint x: 507, endPoint y: 429, distance: 42.8
click at [507, 429] on textarea "Mon, Tues, 2:45MT for each days" at bounding box center [717, 406] width 632 height 82
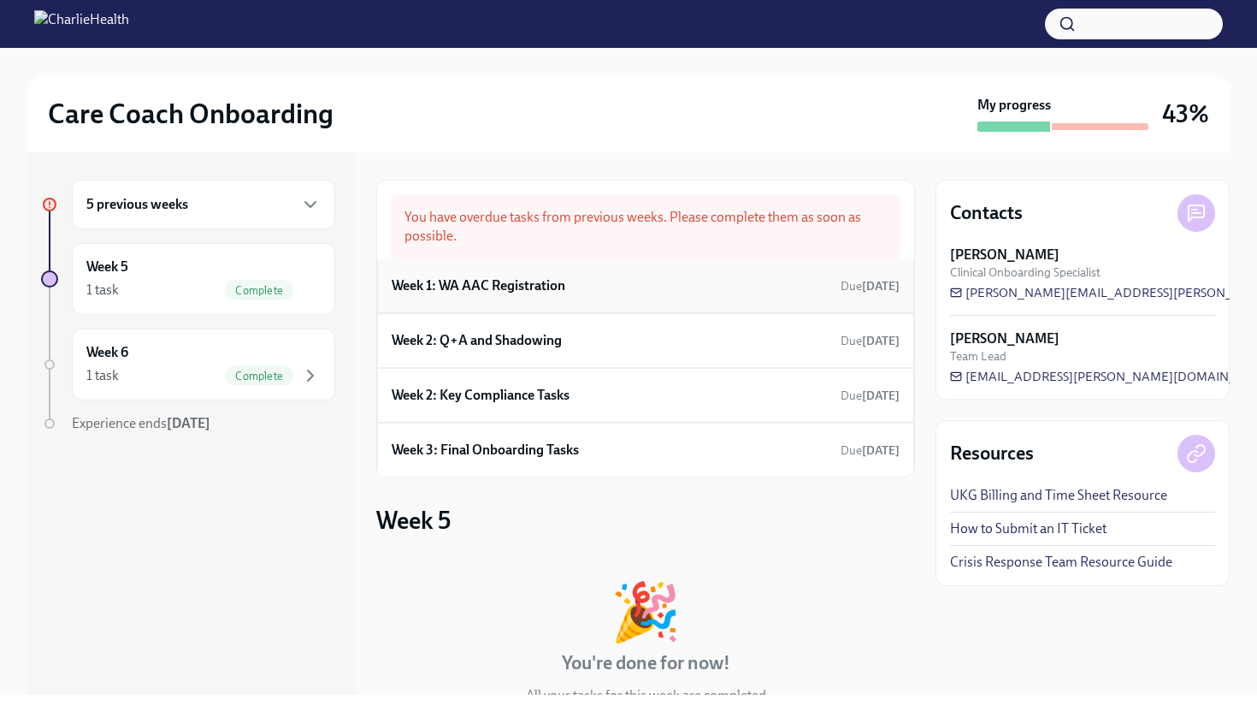
click at [474, 286] on h6 "Week 1: WA AAC Registration" at bounding box center [479, 285] width 174 height 19
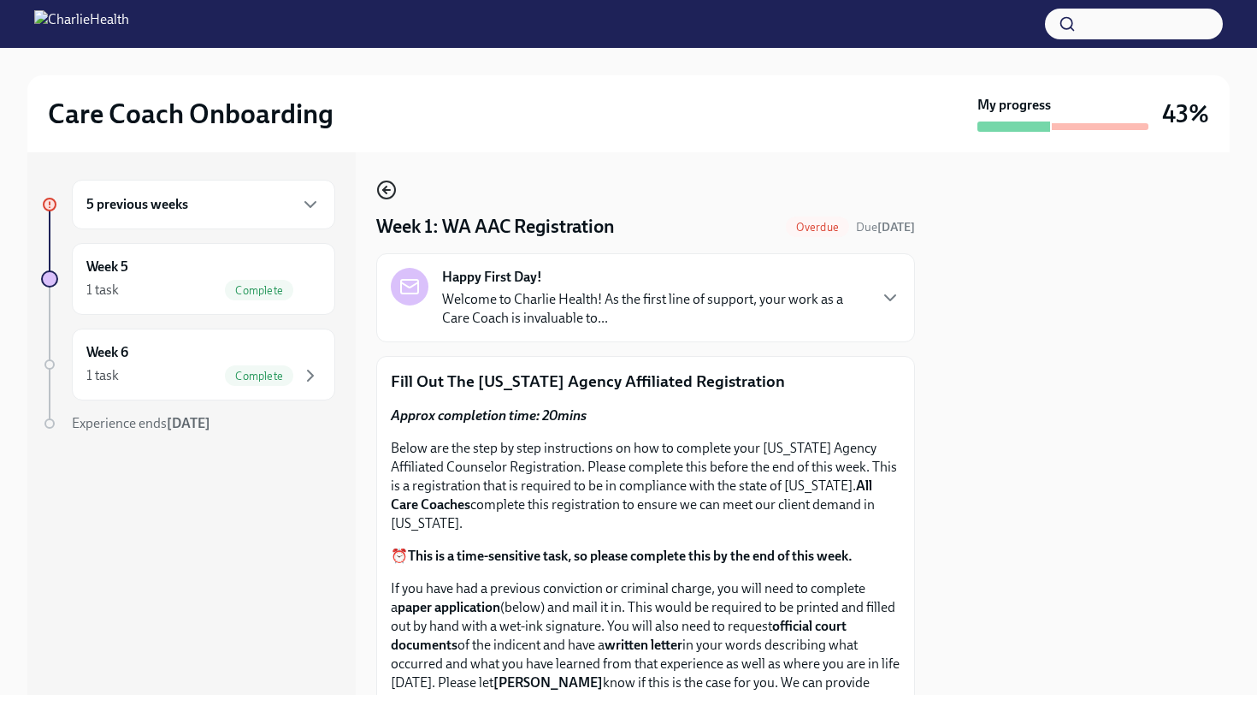
click at [387, 186] on icon "button" at bounding box center [386, 190] width 21 height 21
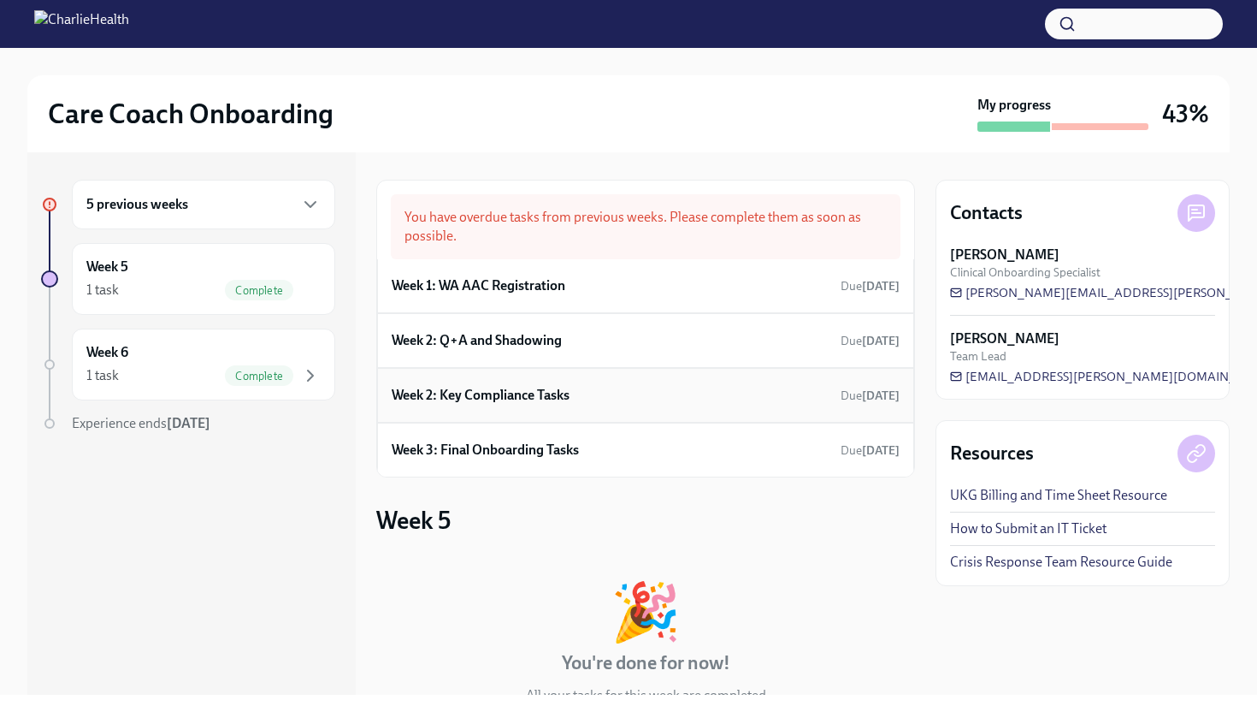
click at [545, 387] on h6 "Week 2: Key Compliance Tasks" at bounding box center [481, 395] width 178 height 19
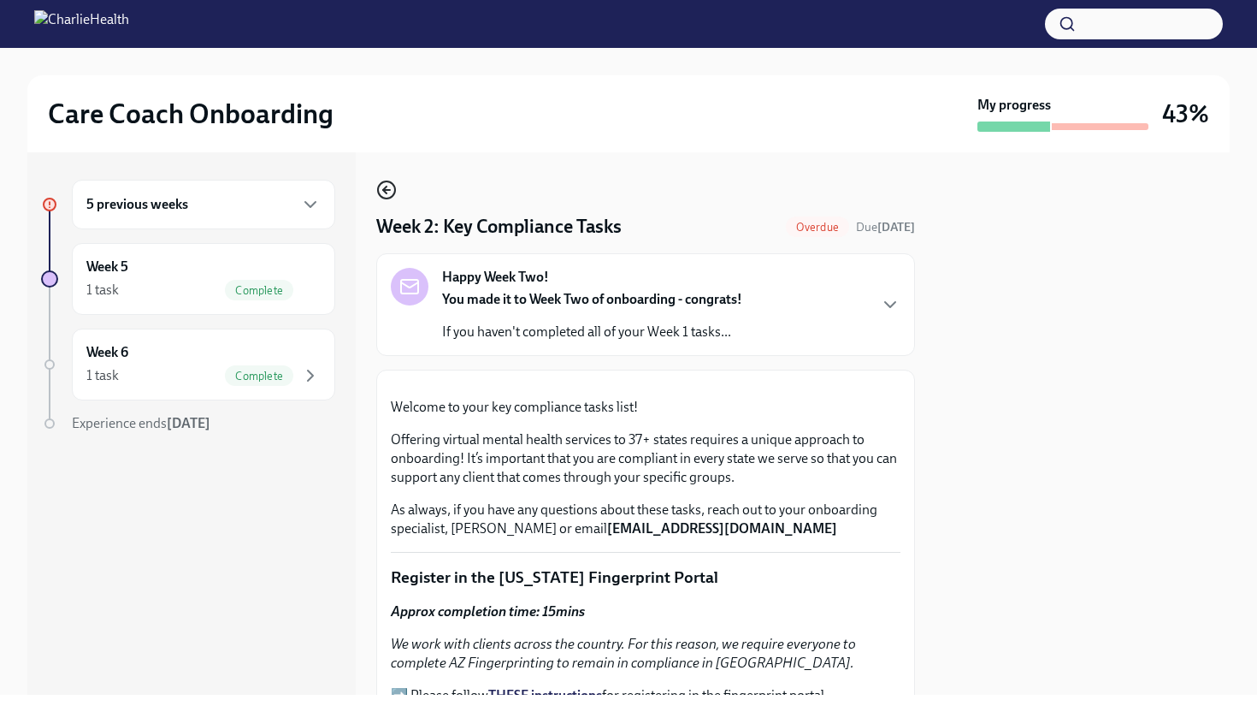
click at [387, 189] on icon "button" at bounding box center [386, 190] width 21 height 21
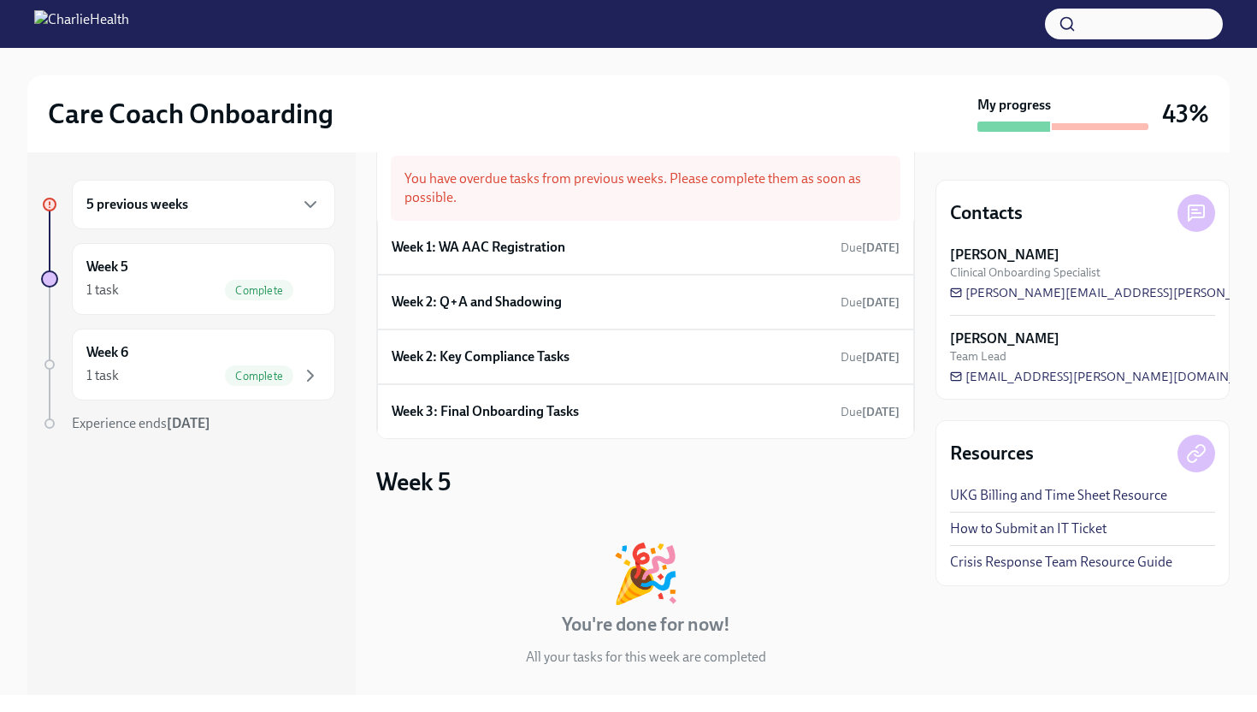
scroll to position [24, 0]
